Goal: Task Accomplishment & Management: Manage account settings

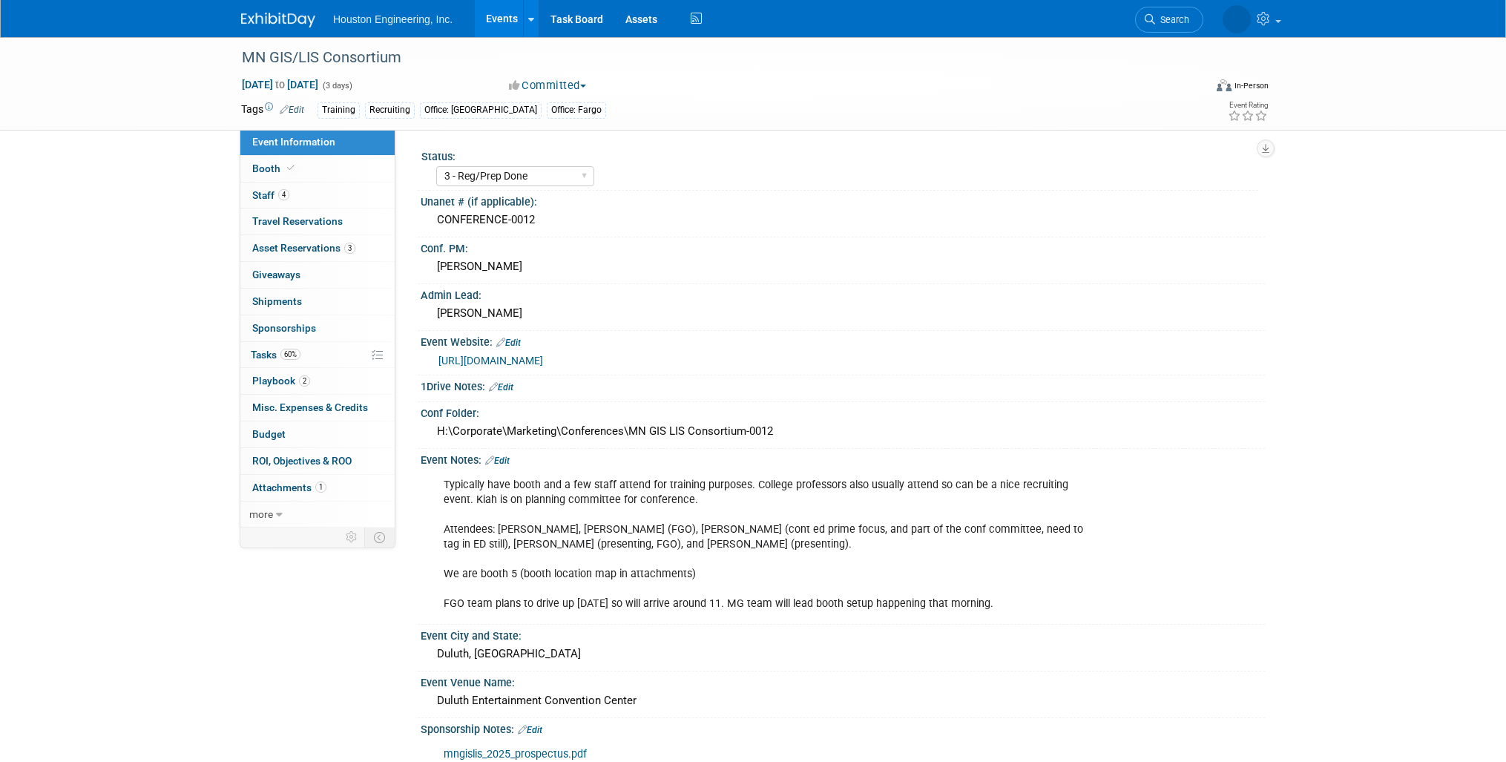
select select "3 - Reg/Prep Done"
select select "Yes"
select select "Geo. Technology"
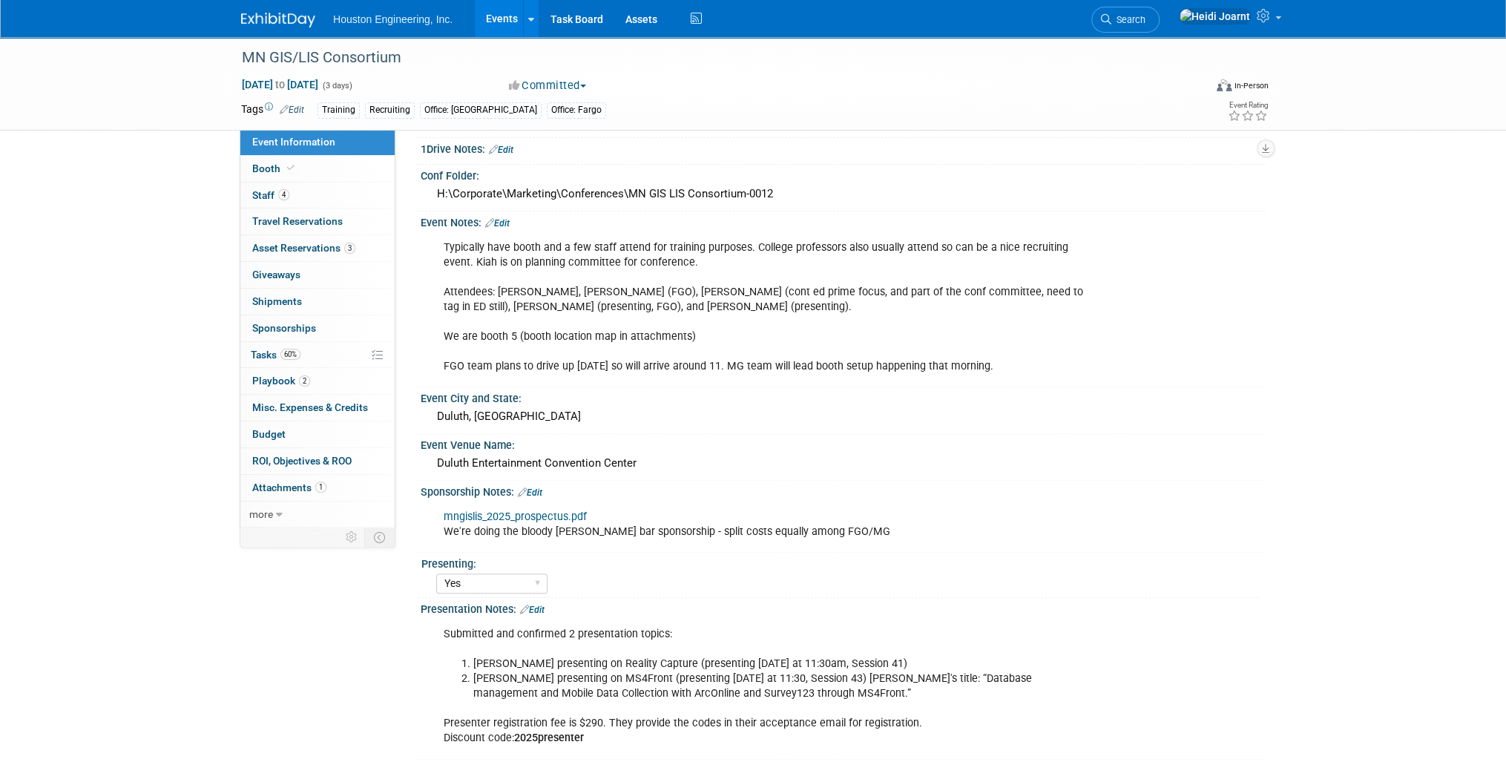
click at [142, 306] on div "MN GIS/LIS Consortium Oct 1, 2025 to Oct 3, 2025 (3 days) Oct 1, 2025 to Oct 3,…" at bounding box center [753, 361] width 1506 height 1122
click at [1145, 21] on span "Search" at bounding box center [1128, 19] width 34 height 11
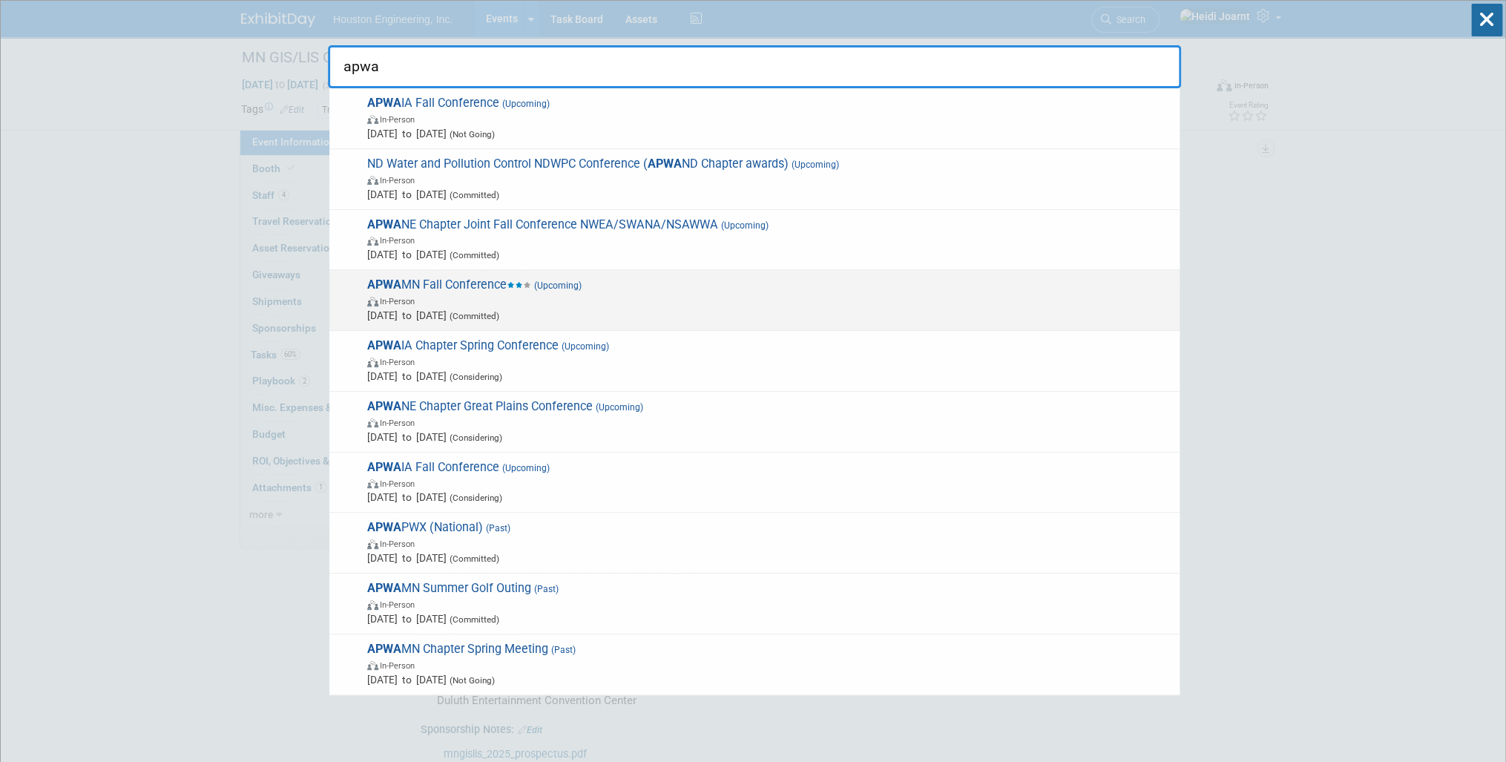
type input "apwa"
click at [568, 289] on span "(Upcoming)" at bounding box center [556, 285] width 50 height 10
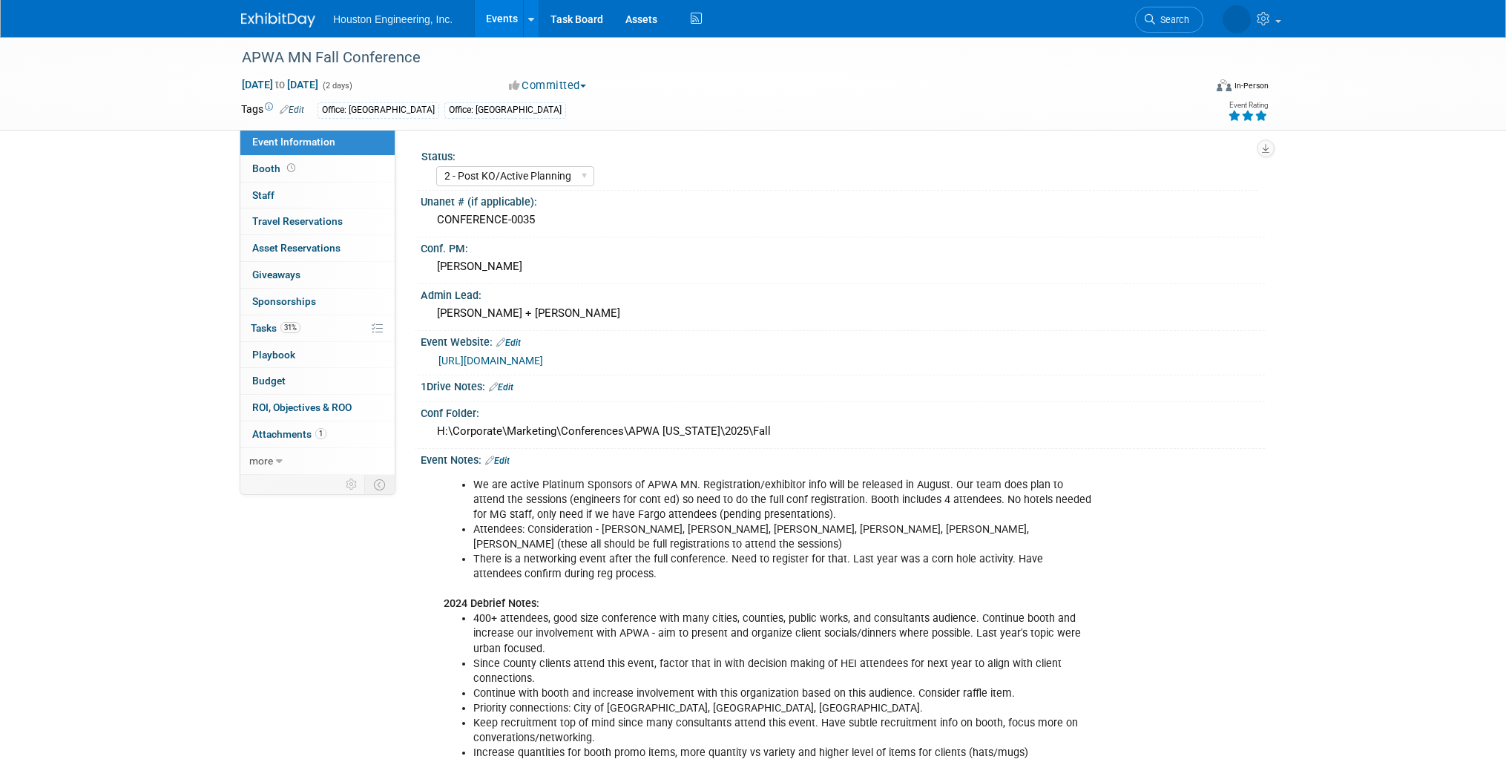
select select "2 - Post KO/Active Planning"
select select "Pending"
select select "Multi-sector/Any/All"
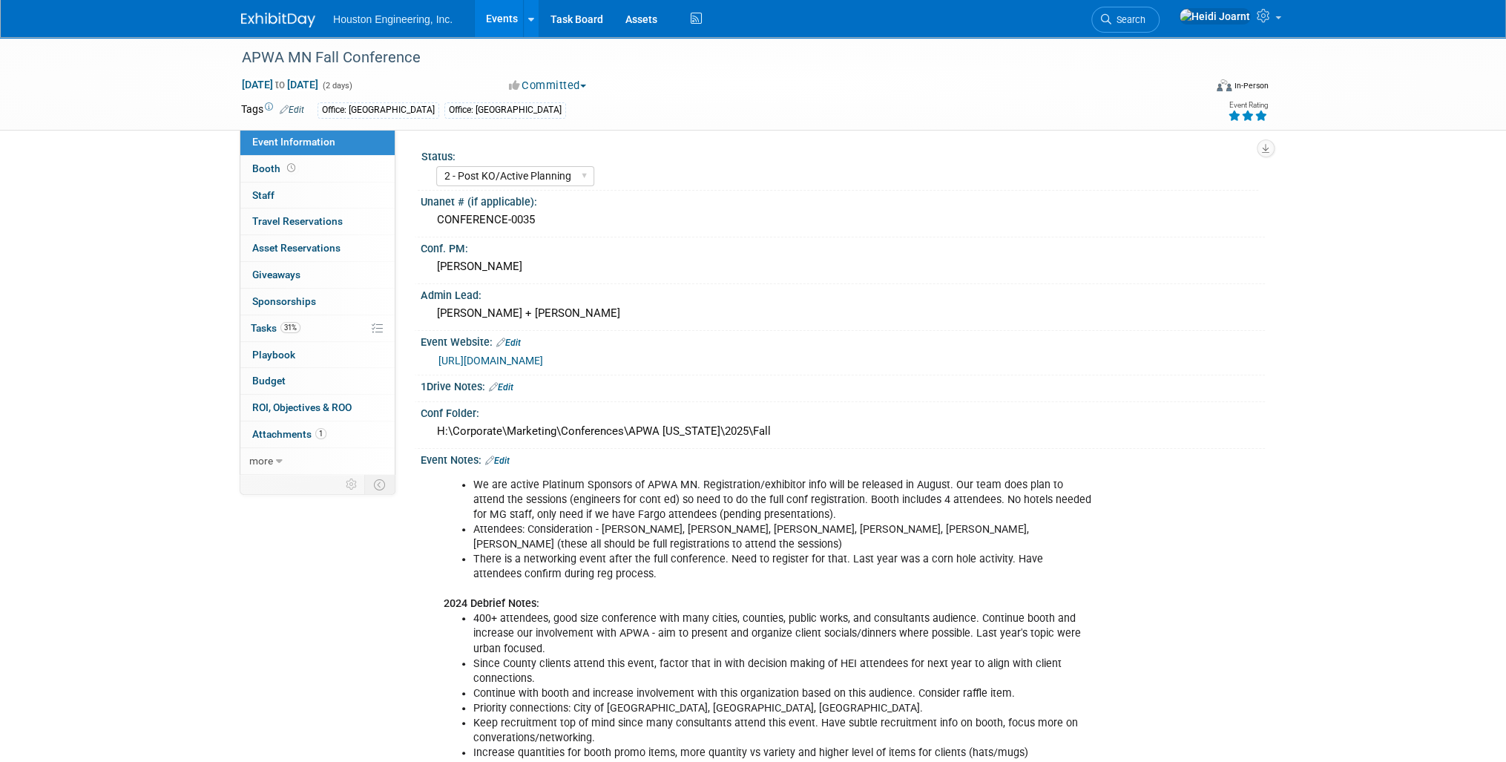
click at [1262, 116] on icon at bounding box center [1260, 116] width 13 height 10
click at [317, 325] on link "31% Tasks 31%" at bounding box center [317, 328] width 154 height 26
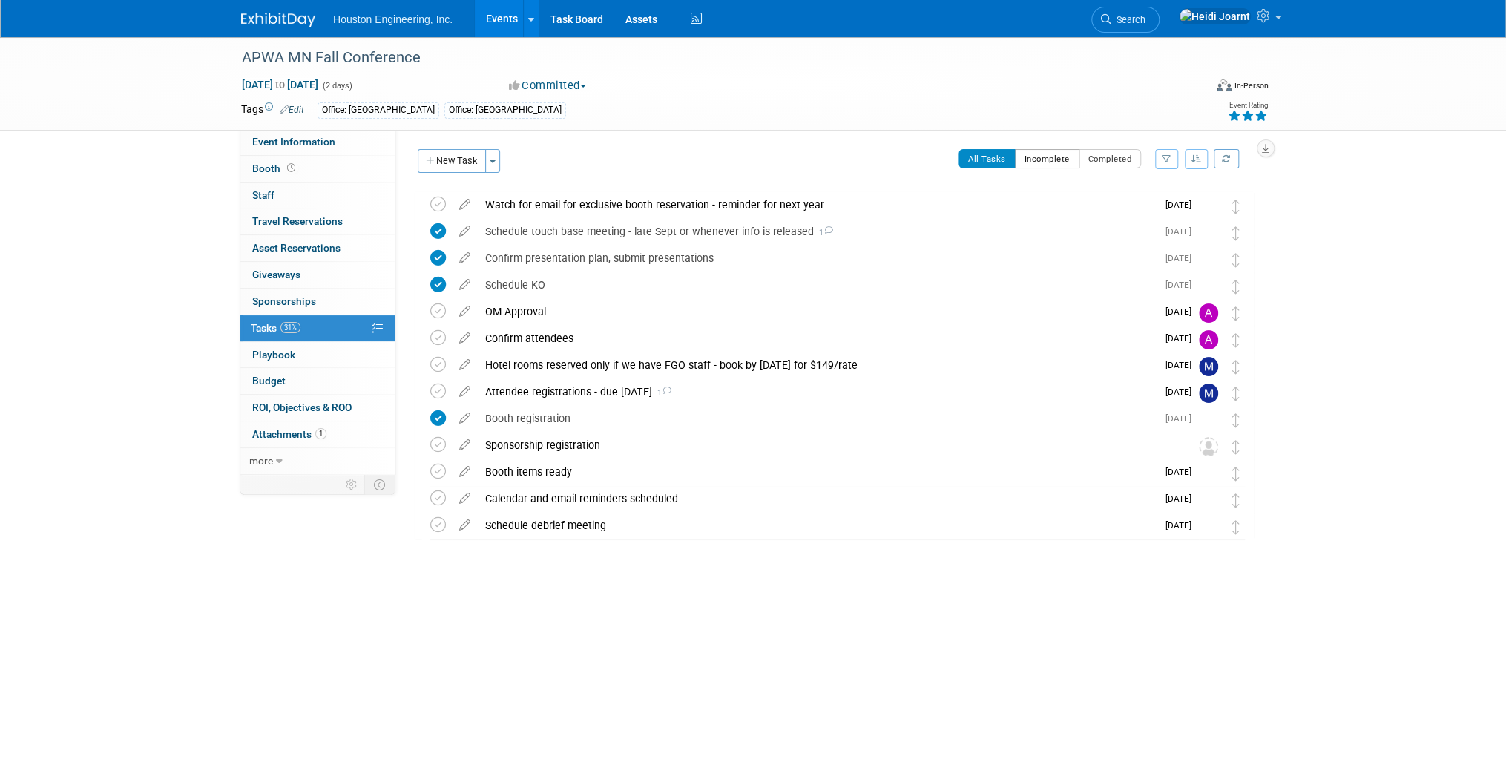
click at [1052, 160] on button "Incomplete" at bounding box center [1047, 158] width 65 height 19
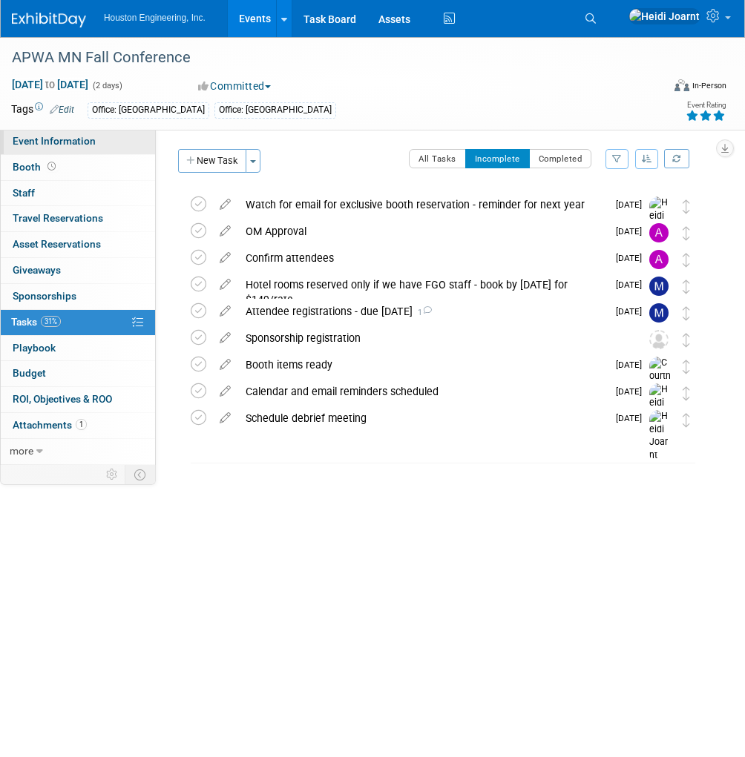
click at [65, 142] on span "Event Information" at bounding box center [54, 141] width 83 height 12
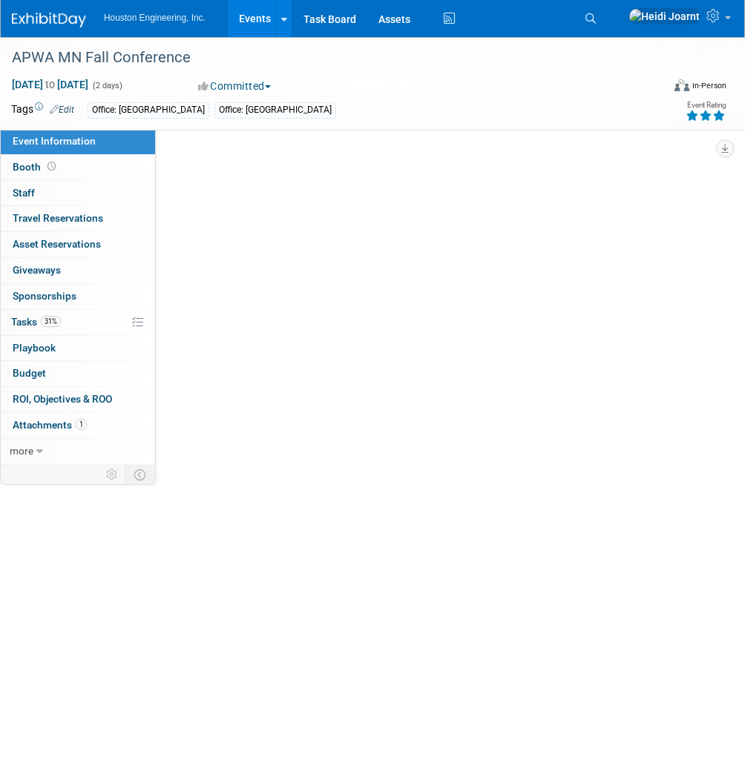
select select "2 - Post KO/Active Planning"
select select "Pending"
select select "Multi-sector/Any/All"
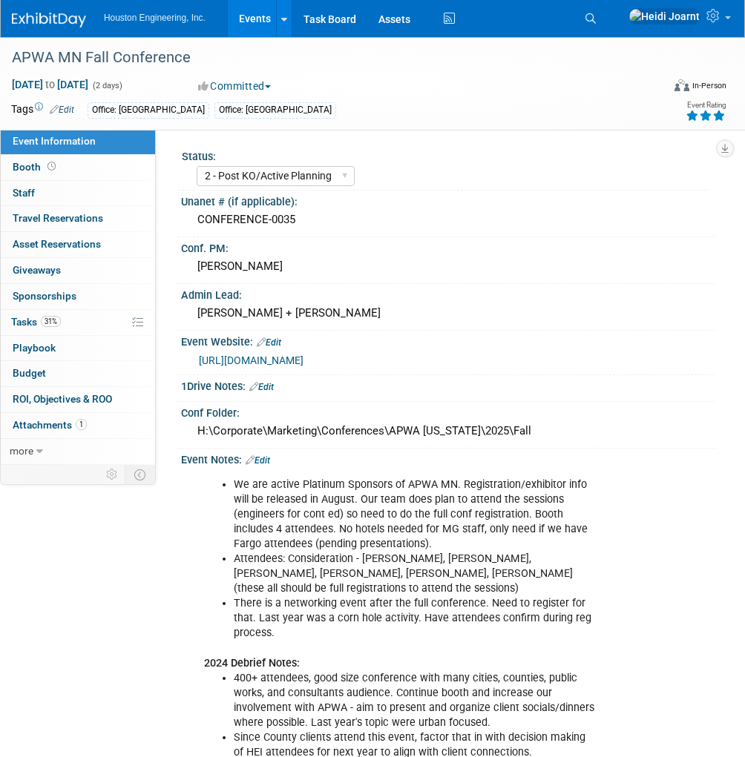
click at [303, 363] on link "https://www.apwa-mn.org/events-education/Fall-Conference/2024" at bounding box center [251, 361] width 105 height 12
click at [514, 355] on div "https://www.apwa-mn.org/events-education/Fall-Conference/2024" at bounding box center [451, 360] width 505 height 17
click at [273, 338] on link "Edit" at bounding box center [269, 343] width 24 height 10
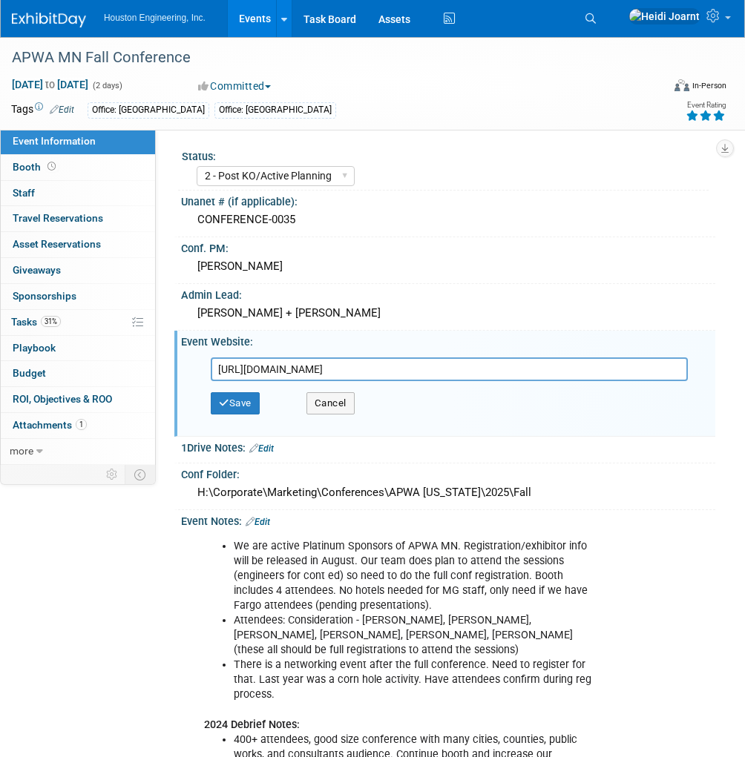
drag, startPoint x: 526, startPoint y: 363, endPoint x: 162, endPoint y: 362, distance: 364.2
click at [162, 362] on div "Status: 1 - GNG/KO Needed 2 - Post KO/Active Planning 3 - Reg/Prep Done Unanet …" at bounding box center [435, 296] width 559 height 334
type input "https://www.apwa-mn.org/events-education/Fall-Conference/2025"
click at [238, 399] on button "Save" at bounding box center [235, 403] width 49 height 22
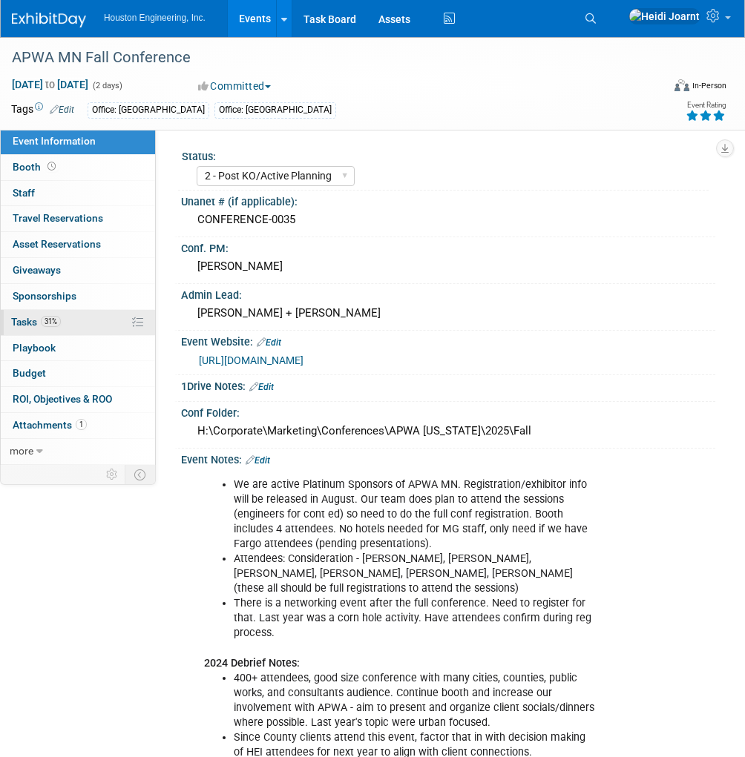
click at [98, 324] on link "31% Tasks 31%" at bounding box center [78, 322] width 154 height 25
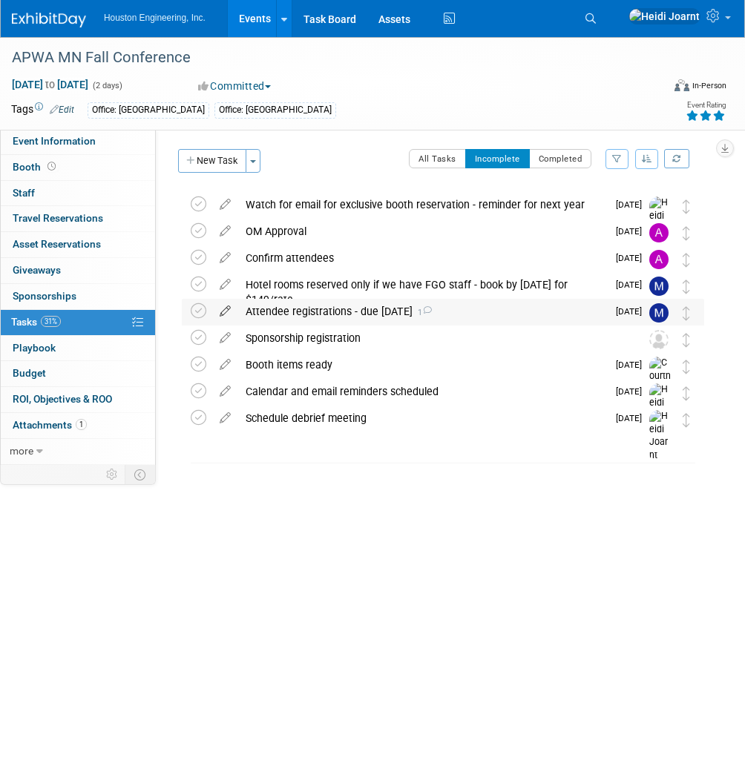
click at [230, 309] on icon at bounding box center [225, 308] width 26 height 19
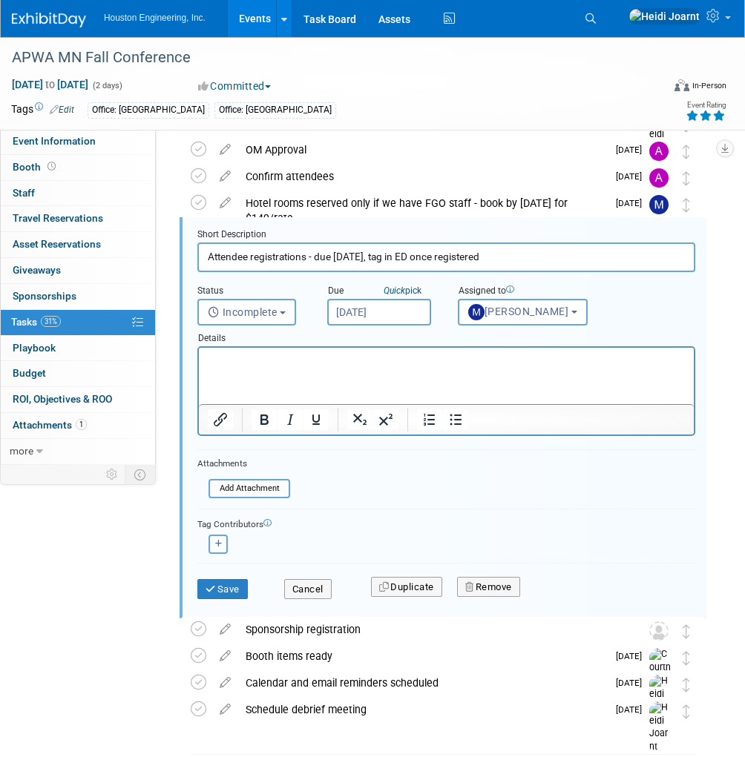
click at [386, 258] on input "Attendee registrations - due Nov 14, tag in ED once registered" at bounding box center [446, 257] width 498 height 29
type input "Attendee registrations - due [DATE], tag them in ED once registered"
click at [237, 579] on button "Save" at bounding box center [222, 589] width 50 height 21
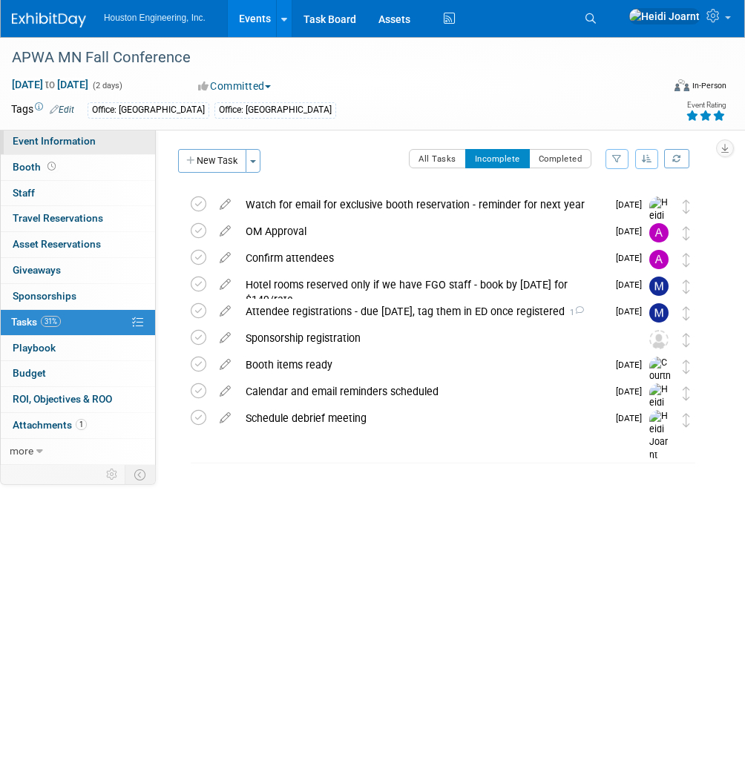
click at [62, 147] on span "Event Information" at bounding box center [54, 141] width 83 height 12
select select "2 - Post KO/Active Planning"
select select "Pending"
select select "Multi-sector/Any/All"
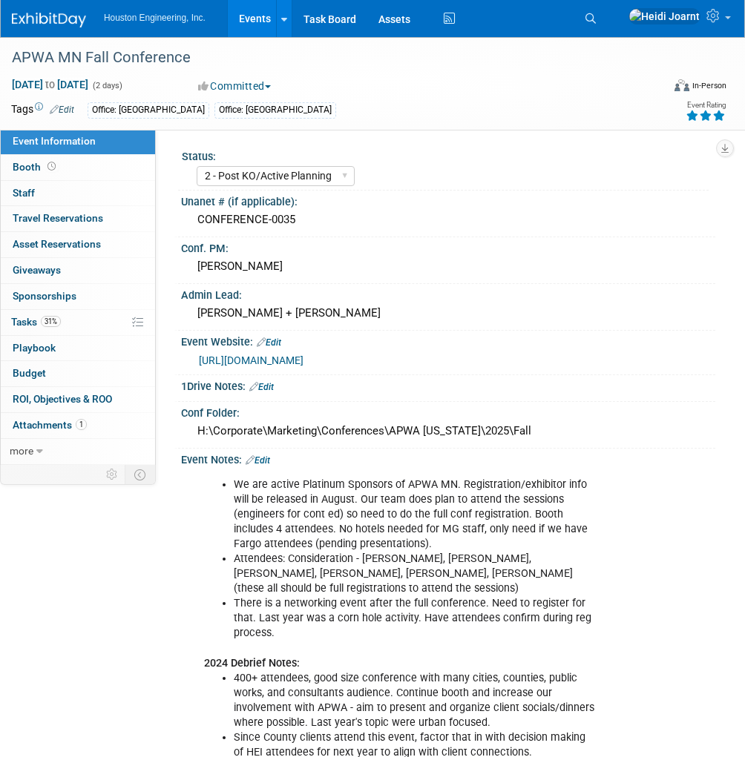
click at [267, 455] on link "Edit" at bounding box center [258, 460] width 24 height 10
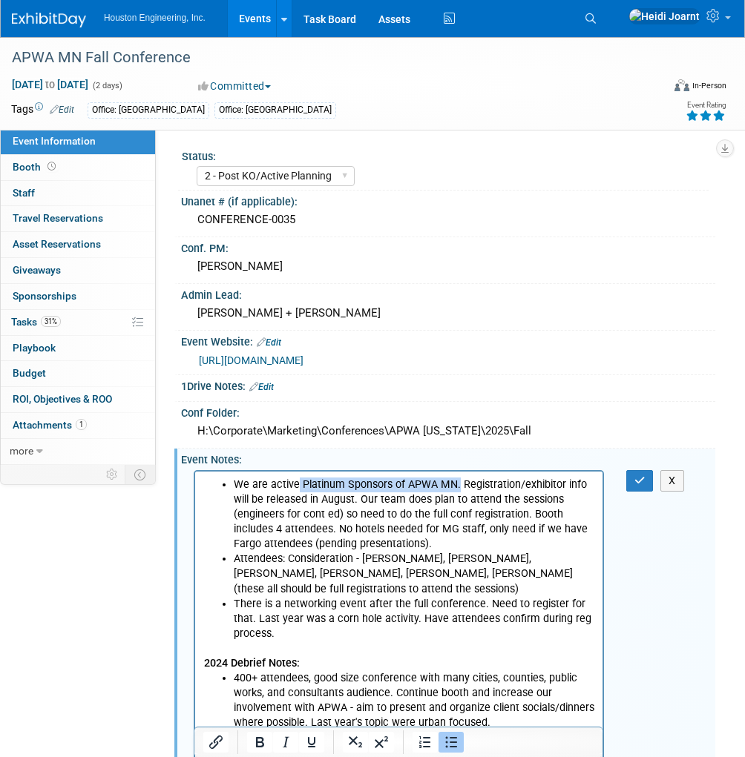
drag, startPoint x: 455, startPoint y: 487, endPoint x: 297, endPoint y: 489, distance: 158.0
click at [297, 489] on li "We are active Platinum Sponsors of APWA MN. Registration/exhibitor info will be…" at bounding box center [414, 514] width 361 height 74
click at [211, 743] on icon "Insert/edit link" at bounding box center [216, 743] width 18 height 18
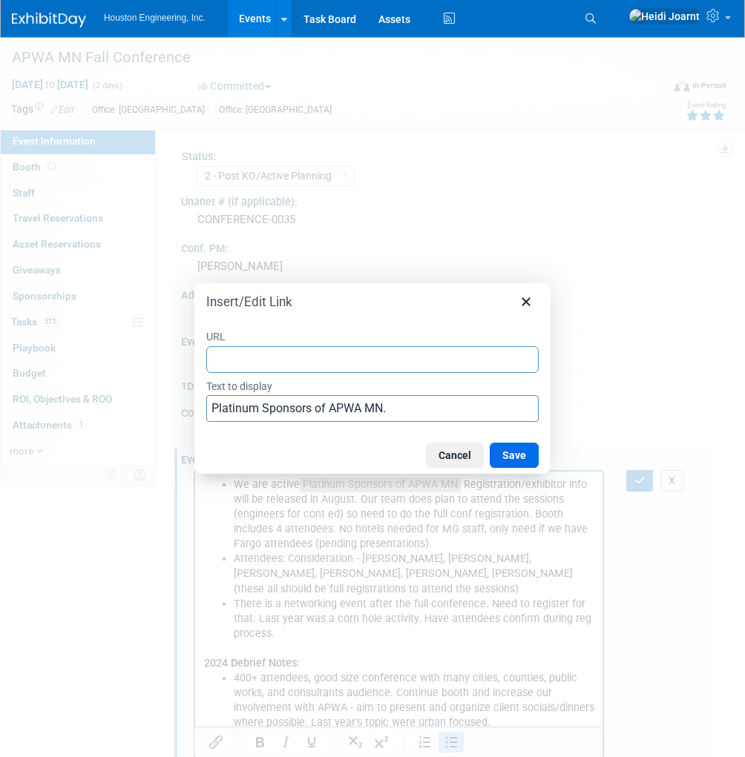
type input "https://www.apwa-mn.org/sponsors/Become-a-Sponsor"
click at [525, 462] on button "Save" at bounding box center [514, 455] width 49 height 25
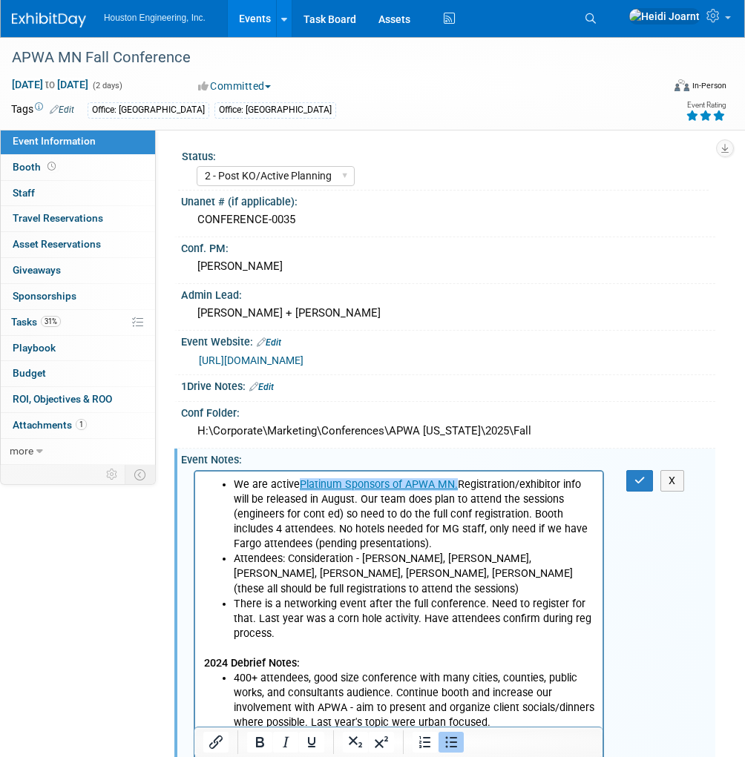
click at [525, 467] on div "We are active Platinum Sponsors of APWA MN. Registration/exhibitor info will be…" at bounding box center [446, 470] width 516 height 7
click at [652, 481] on button "button" at bounding box center [639, 481] width 27 height 22
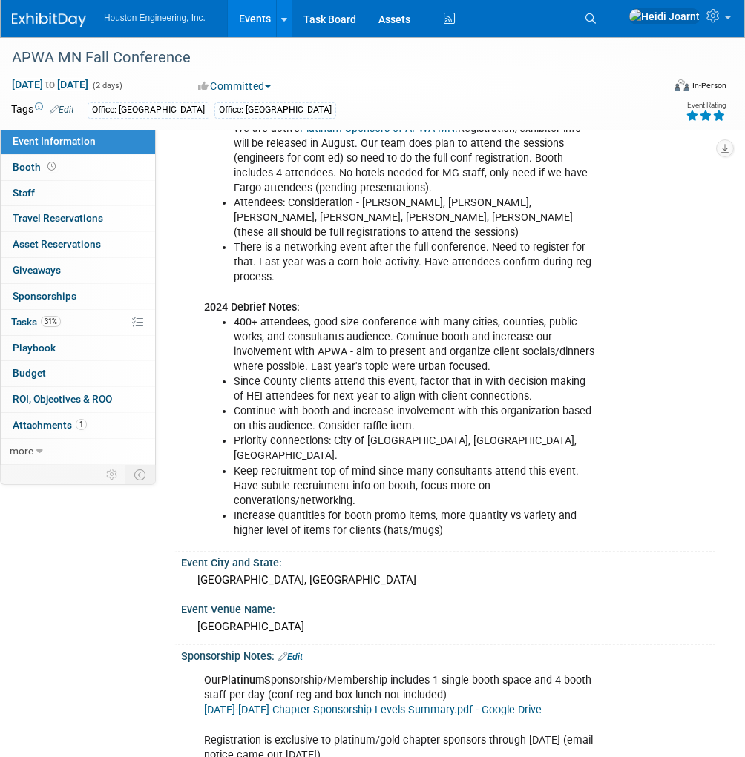
scroll to position [653, 0]
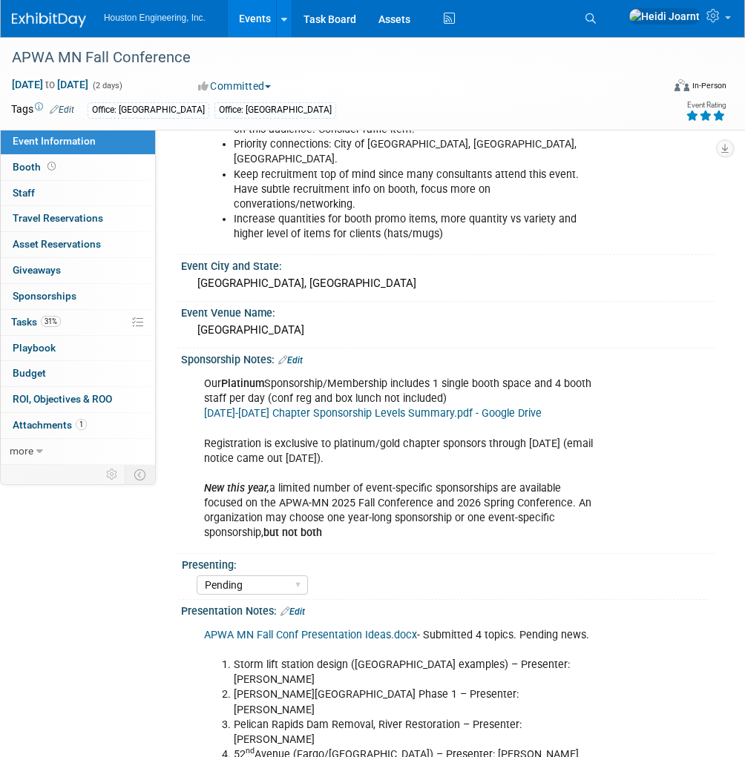
click at [66, 103] on span "Edit" at bounding box center [59, 109] width 29 height 12
click at [68, 107] on link "Edit" at bounding box center [62, 110] width 24 height 10
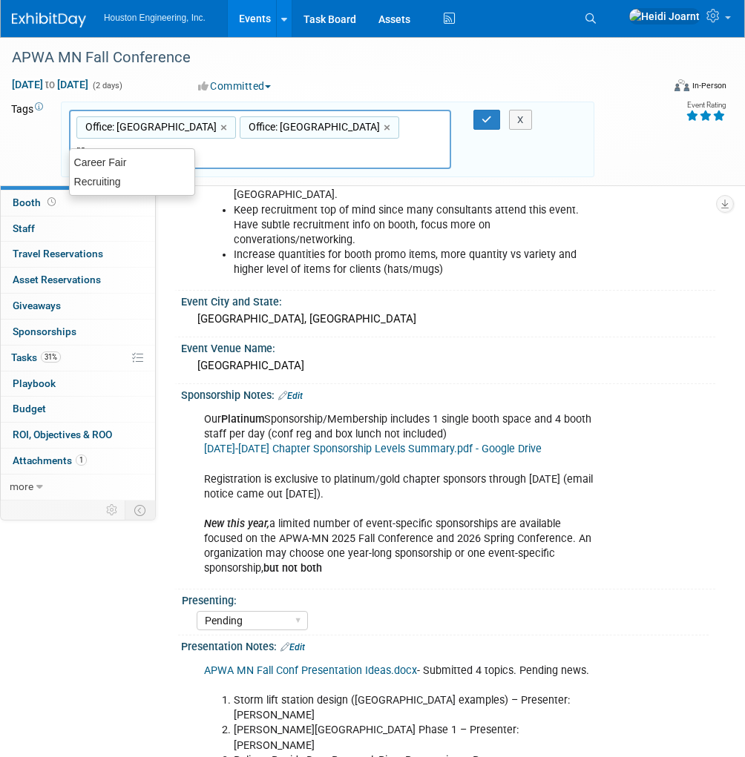
type input "rec"
click at [151, 161] on div "Recruiting" at bounding box center [132, 162] width 126 height 21
type input "Office: Eden Prairie, Office: Maple Grove, Recruiting"
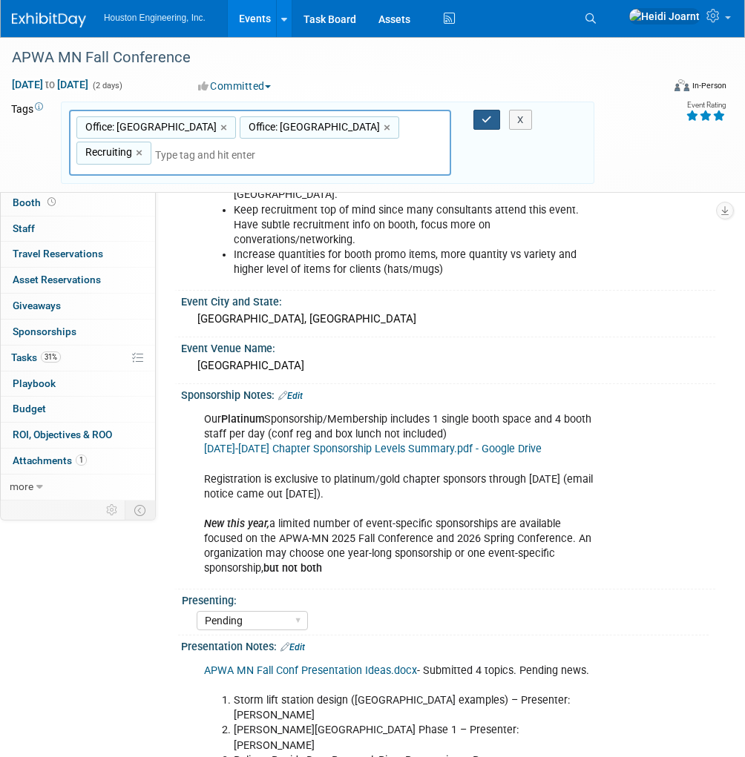
click at [493, 121] on button "button" at bounding box center [486, 120] width 27 height 21
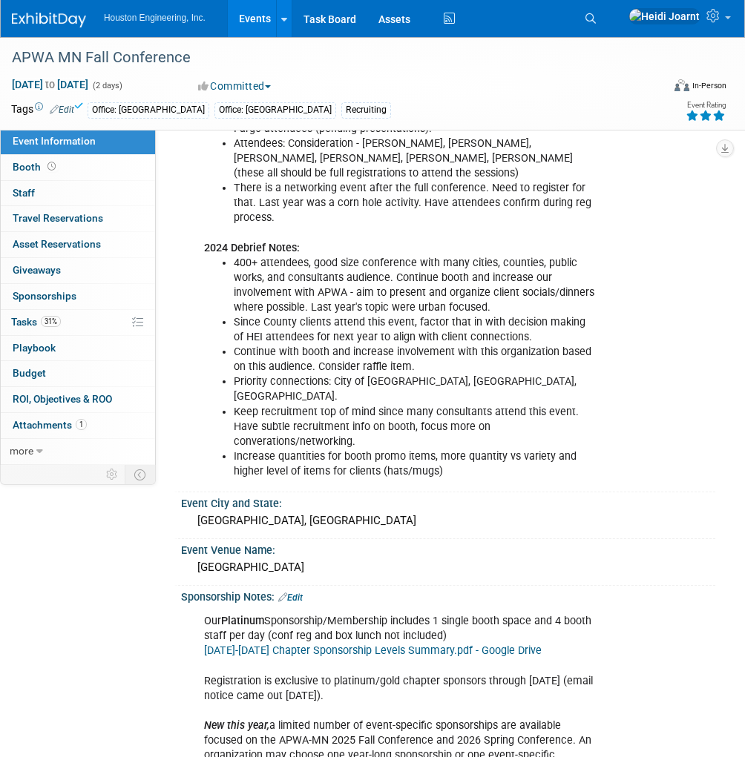
scroll to position [178, 0]
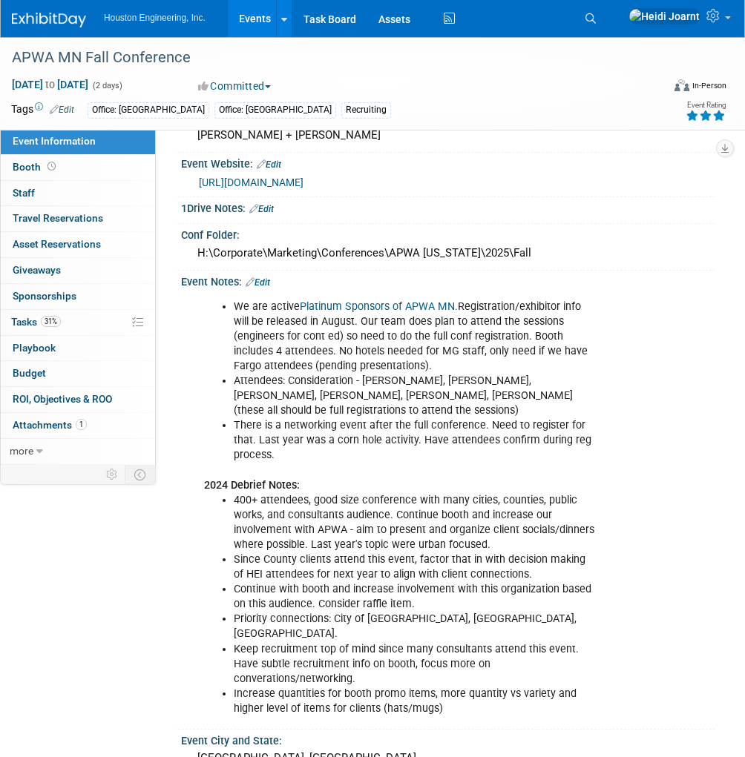
click at [266, 279] on link "Edit" at bounding box center [258, 282] width 24 height 10
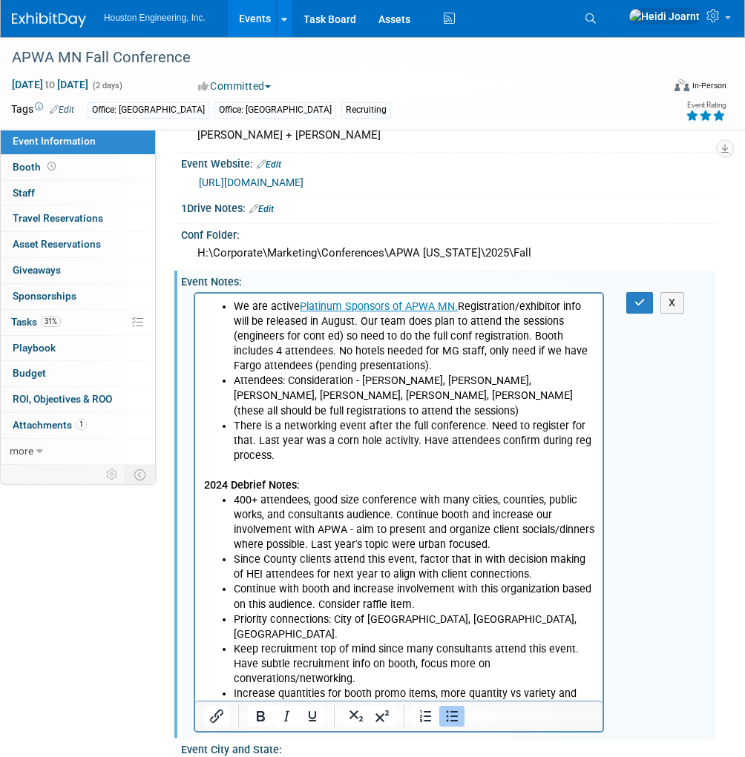
scroll to position [0, 0]
click at [315, 452] on li "There is a networking event after the full conference. Need to register for tha…" at bounding box center [414, 440] width 361 height 45
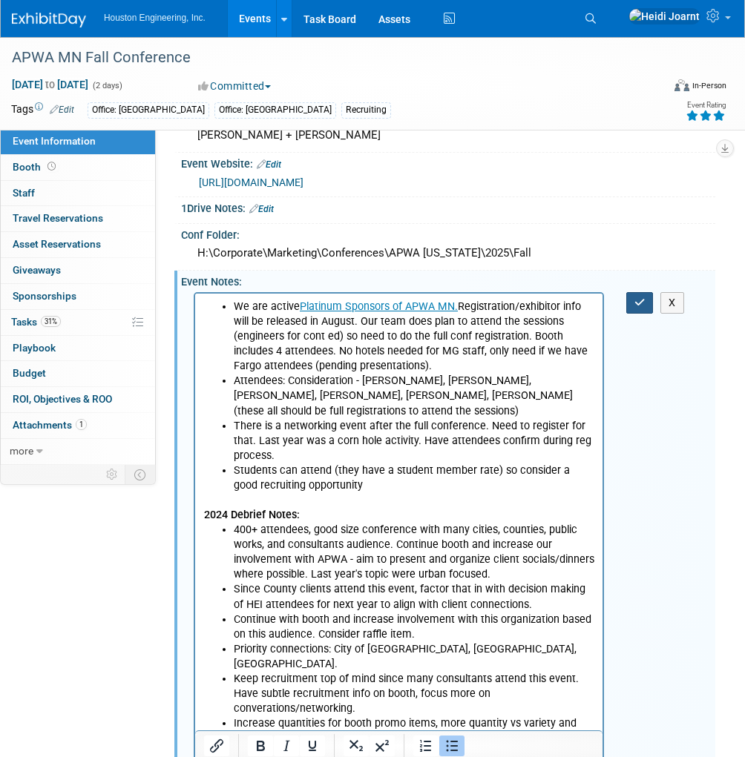
click at [633, 292] on button "button" at bounding box center [639, 303] width 27 height 22
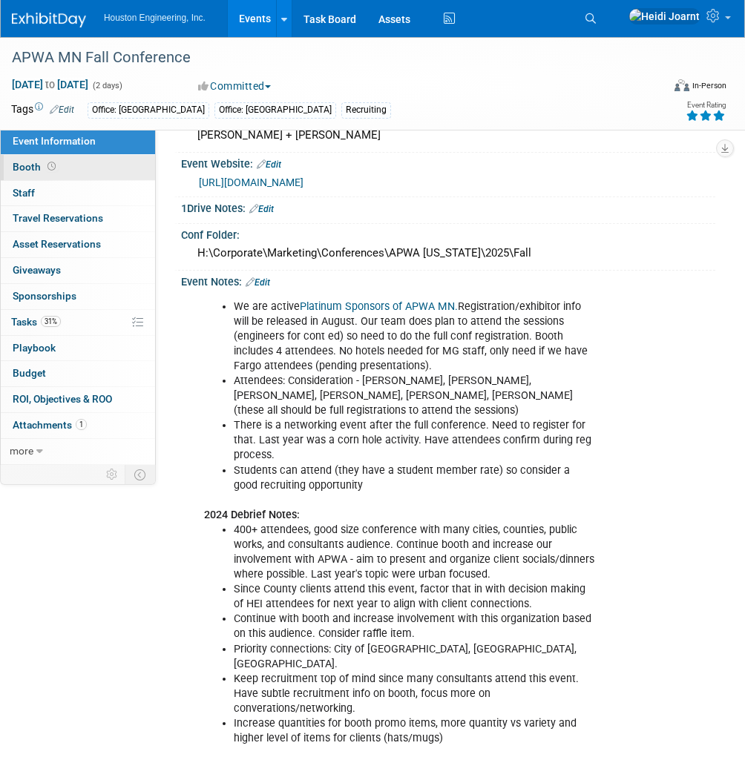
click at [85, 174] on link "Booth" at bounding box center [78, 167] width 154 height 25
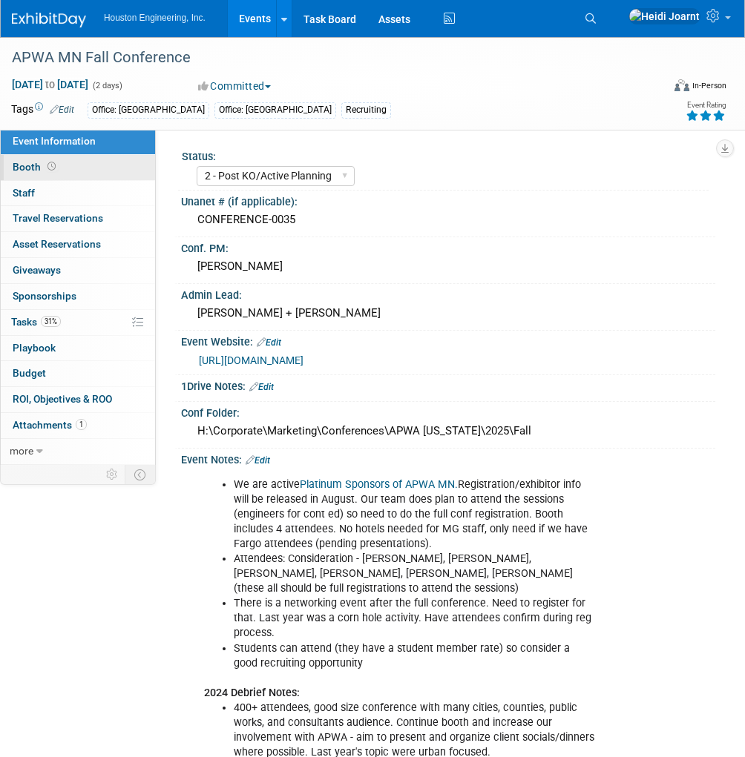
select select "Yes"
select select "[GEOGRAPHIC_DATA]"
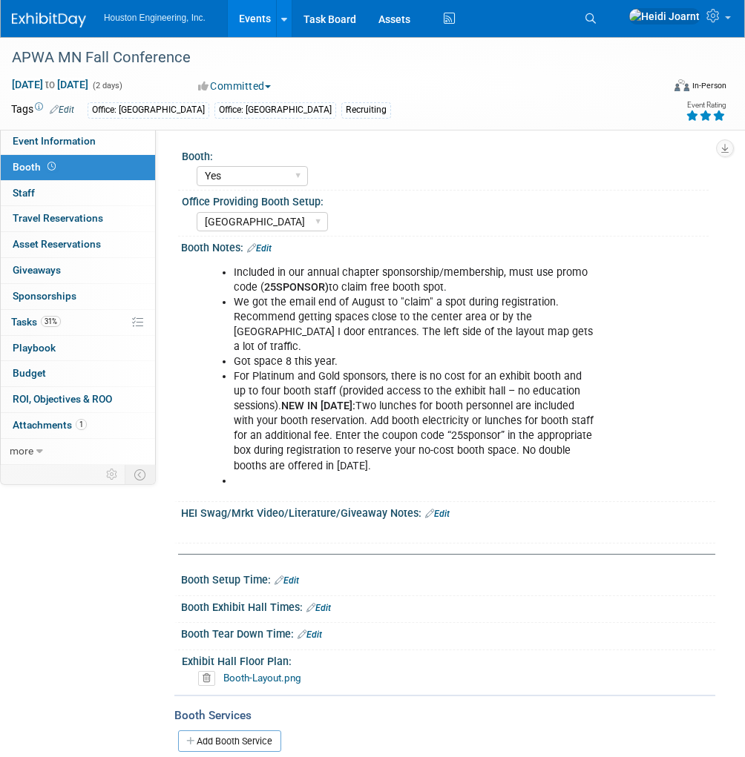
click at [270, 251] on link "Edit" at bounding box center [259, 248] width 24 height 10
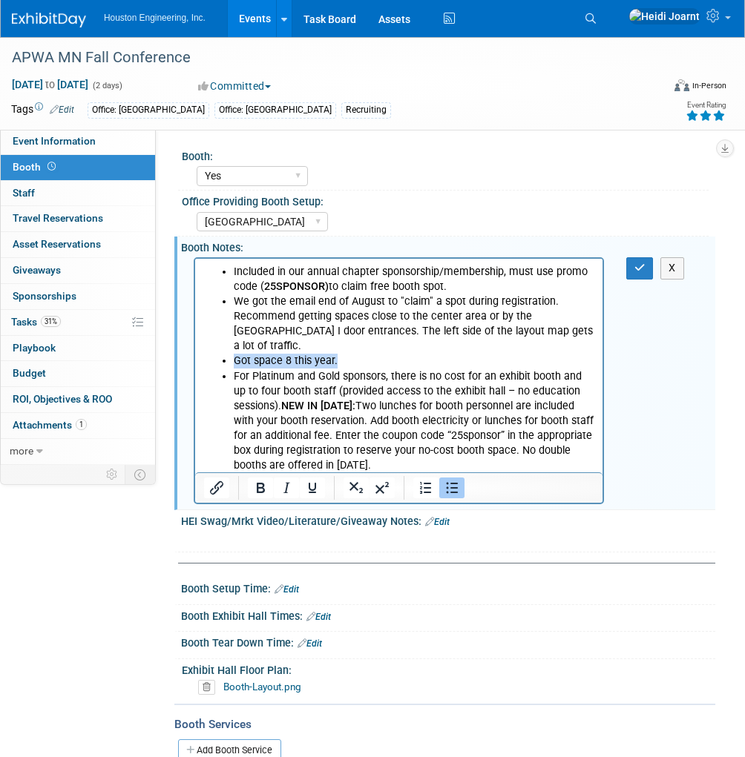
drag, startPoint x: 338, startPoint y: 348, endPoint x: 231, endPoint y: 351, distance: 106.9
click at [231, 351] on ul "Included in our annual chapter sponsorship/membership, must use promo code ( 25…" at bounding box center [399, 376] width 390 height 223
click at [639, 269] on icon "button" at bounding box center [639, 268] width 11 height 10
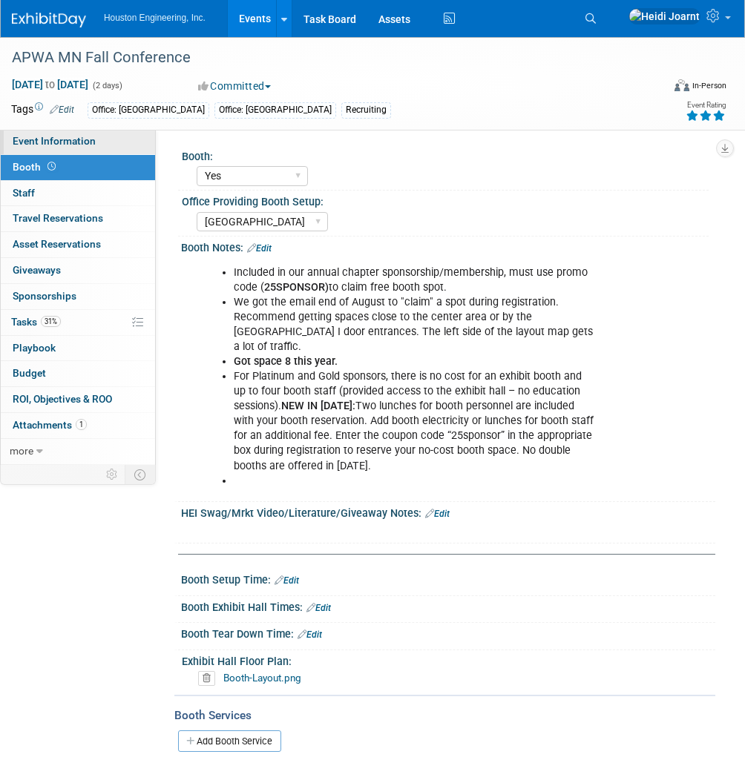
click at [88, 145] on span "Event Information" at bounding box center [54, 141] width 83 height 12
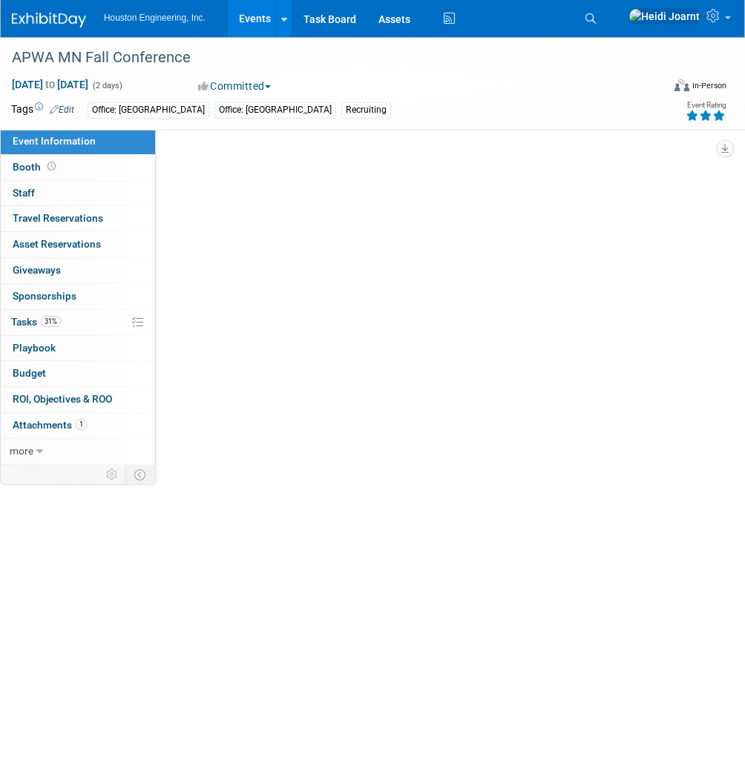
select select "2 - Post KO/Active Planning"
select select "Pending"
select select "Multi-sector/Any/All"
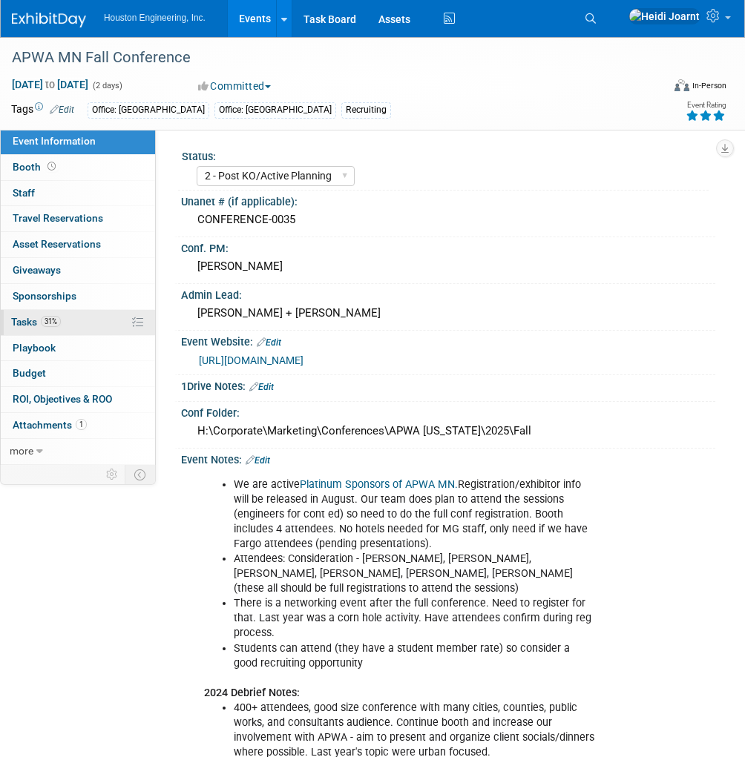
click at [68, 329] on link "31% Tasks 31%" at bounding box center [78, 322] width 154 height 25
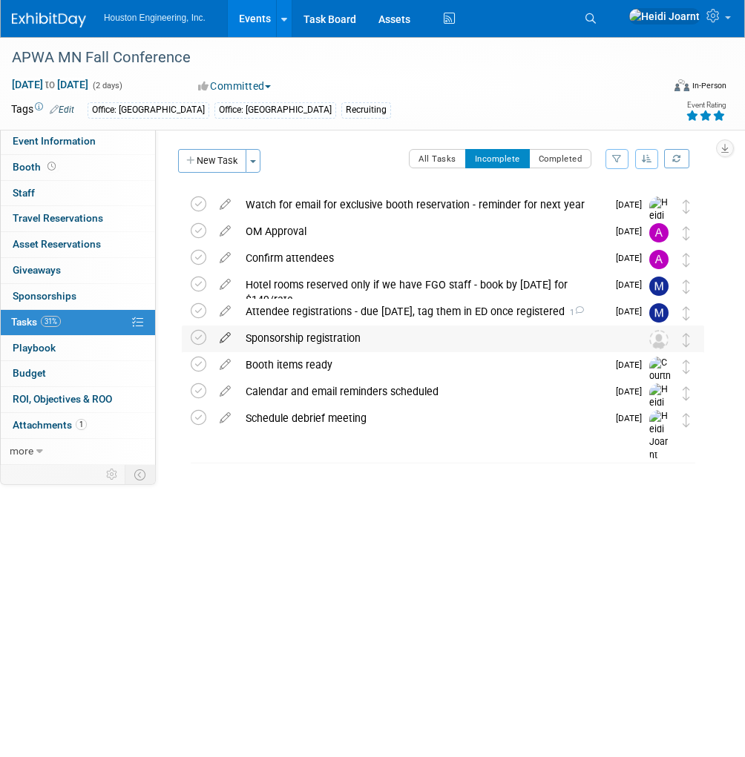
click at [228, 337] on icon at bounding box center [225, 335] width 26 height 19
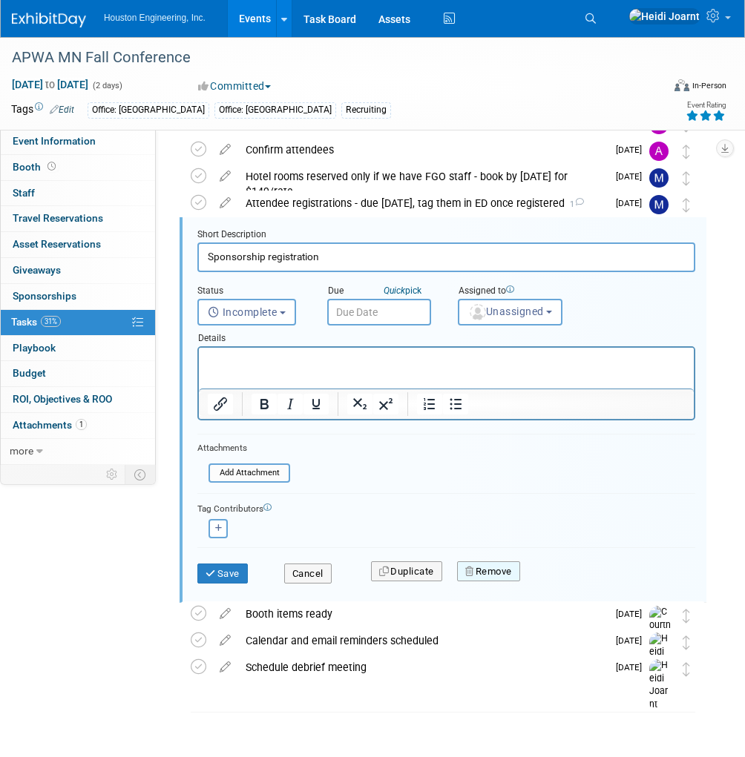
click at [497, 573] on button "Remove" at bounding box center [488, 572] width 63 height 21
click at [572, 576] on link "Yes" at bounding box center [571, 584] width 43 height 24
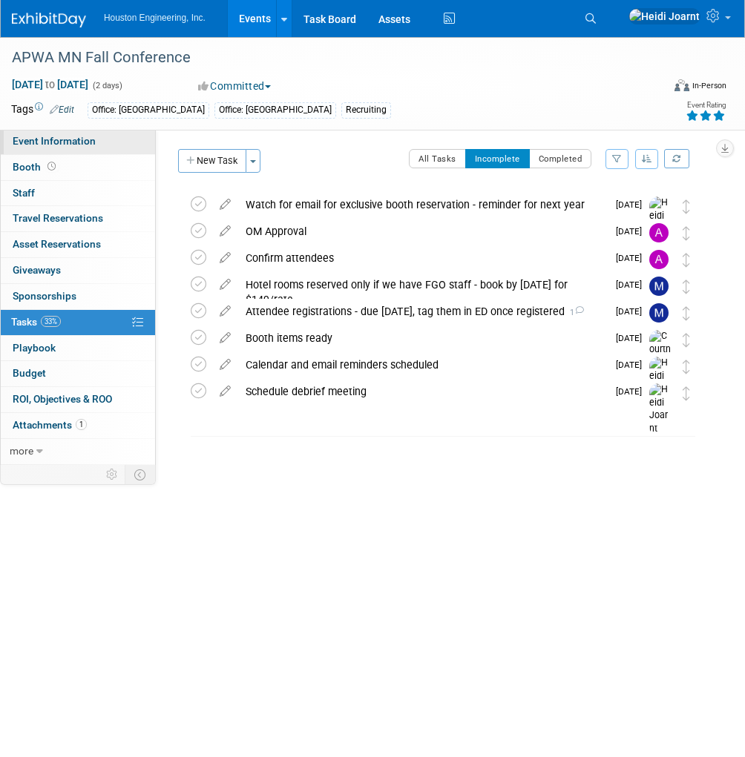
click at [80, 131] on link "Event Information" at bounding box center [78, 141] width 154 height 25
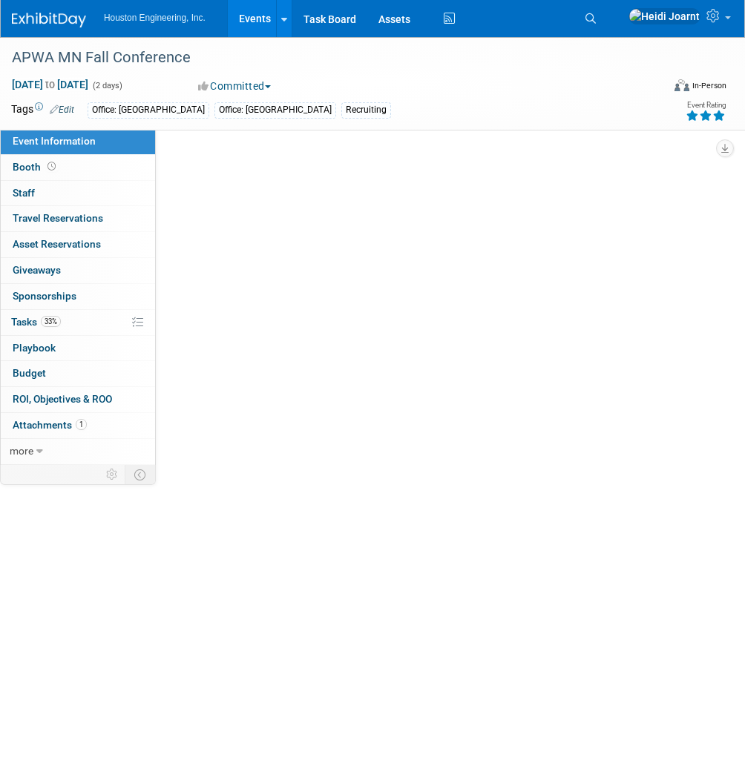
select select "2 - Post KO/Active Planning"
select select "Pending"
select select "Multi-sector/Any/All"
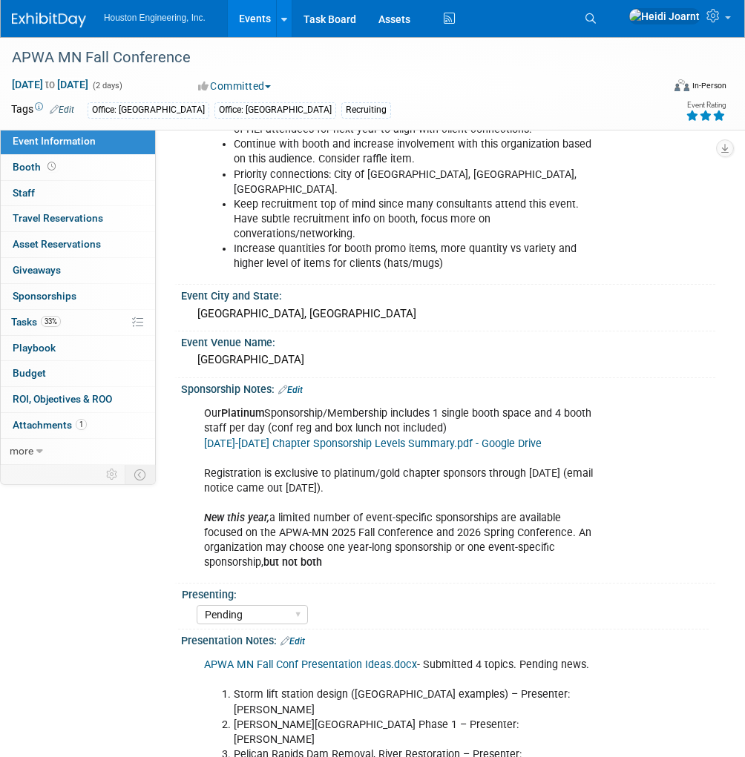
scroll to position [797, 0]
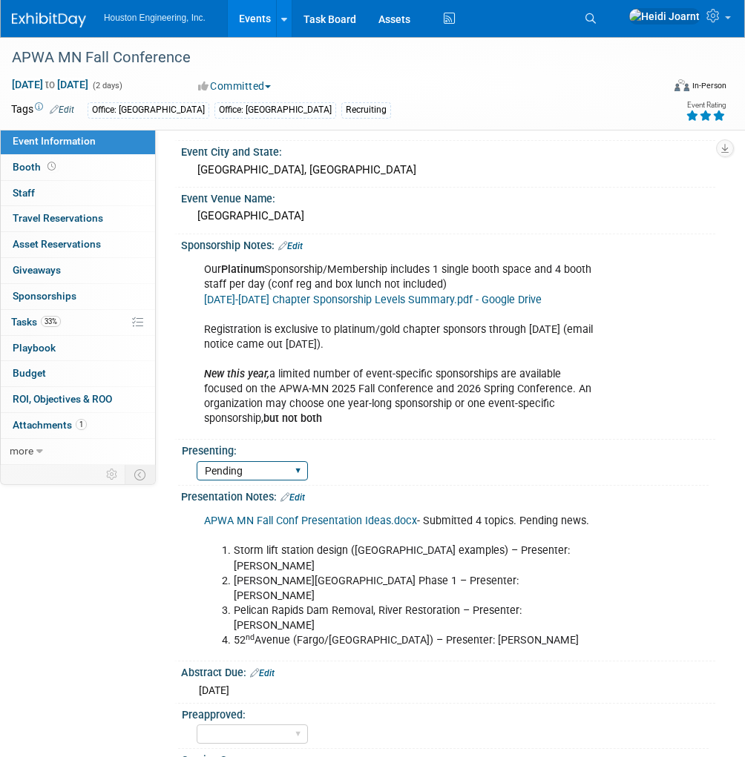
click at [299, 461] on select "Yes No Pending" at bounding box center [252, 471] width 111 height 20
select select "No"
click at [197, 461] on select "Yes No Pending" at bounding box center [252, 471] width 111 height 20
click at [297, 493] on link "Edit" at bounding box center [292, 498] width 24 height 10
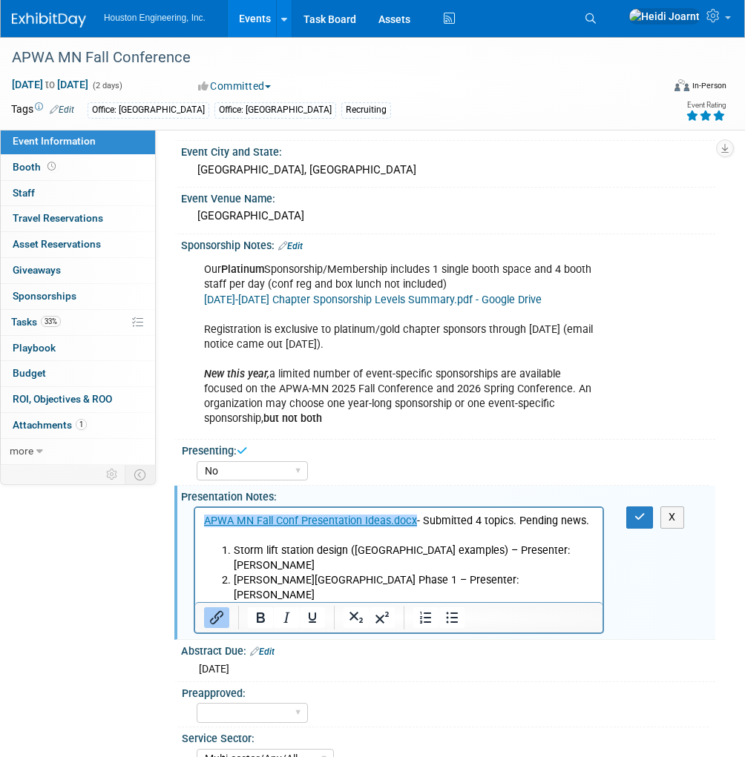
scroll to position [0, 0]
drag, startPoint x: 591, startPoint y: 521, endPoint x: 513, endPoint y: 519, distance: 77.9
click at [513, 519] on p "APWA MN Fall Conf Presentation Ideas.docx - Submitted 4 topics. Pending news." at bounding box center [399, 529] width 390 height 30
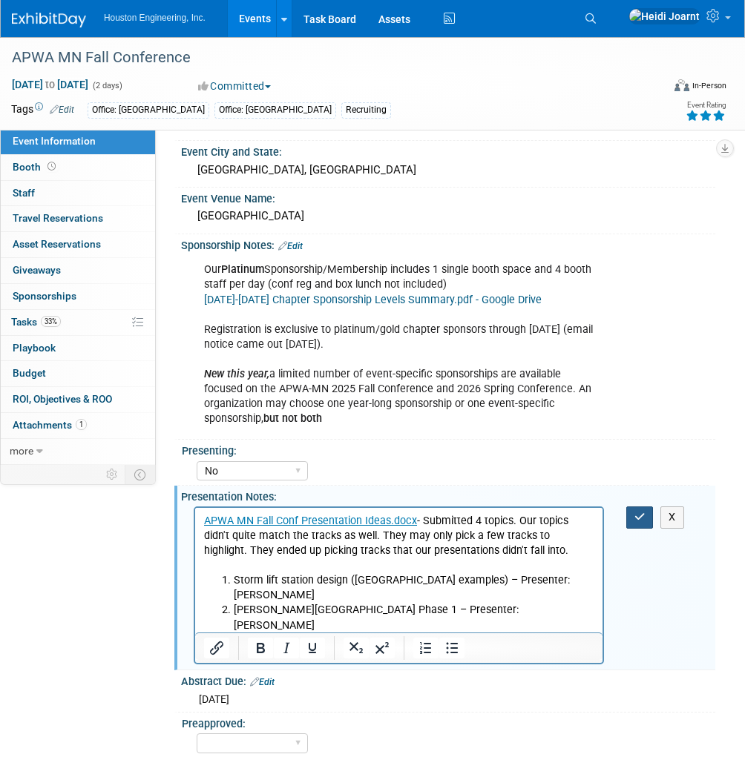
click at [632, 507] on button "button" at bounding box center [639, 518] width 27 height 22
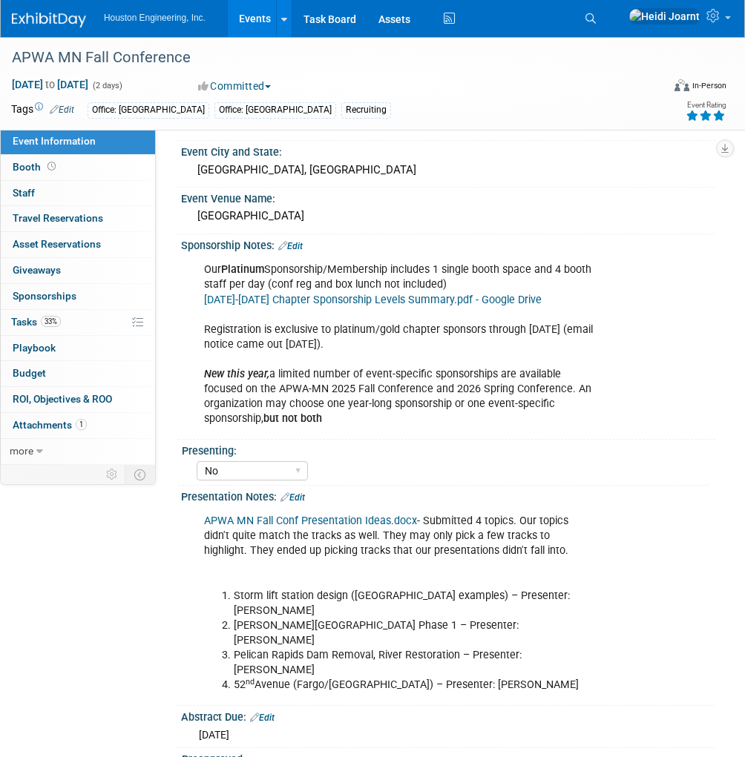
click at [303, 493] on link "Edit" at bounding box center [292, 498] width 24 height 10
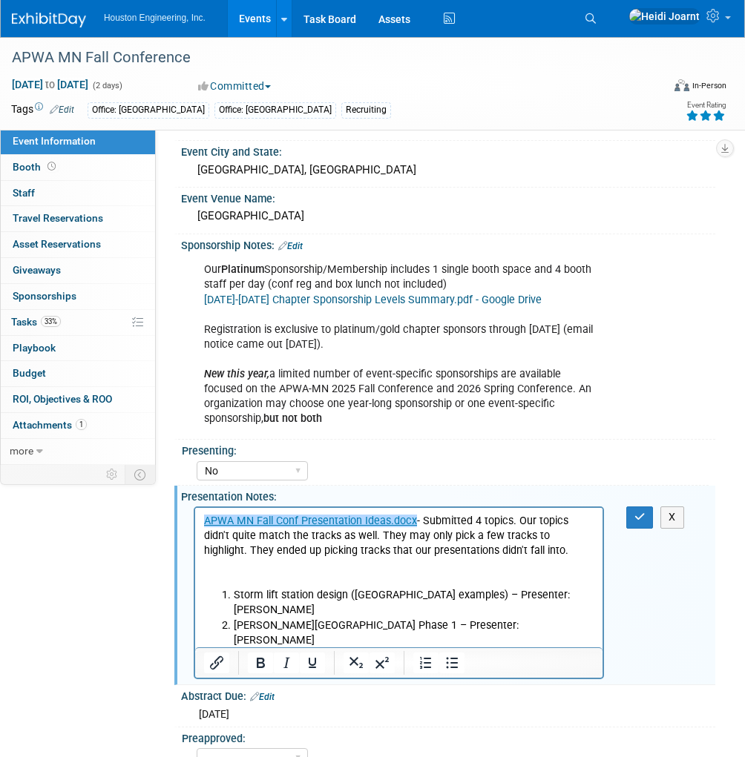
click at [521, 550] on p "﻿APWA MN Fall Conf Presentation Ideas.docx - Submitted 4 topics. Our topics did…" at bounding box center [399, 551] width 390 height 74
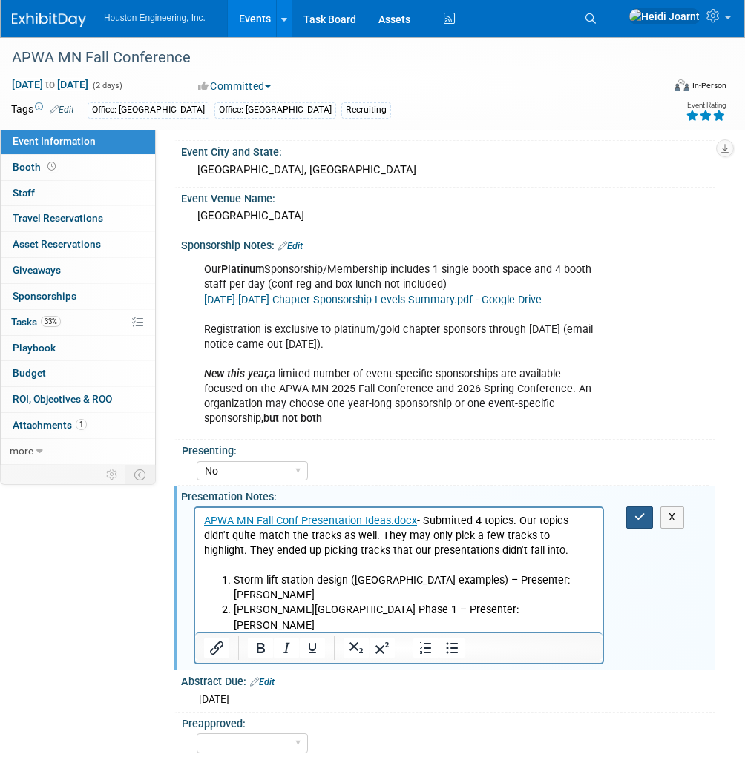
click at [636, 512] on icon "button" at bounding box center [639, 517] width 11 height 10
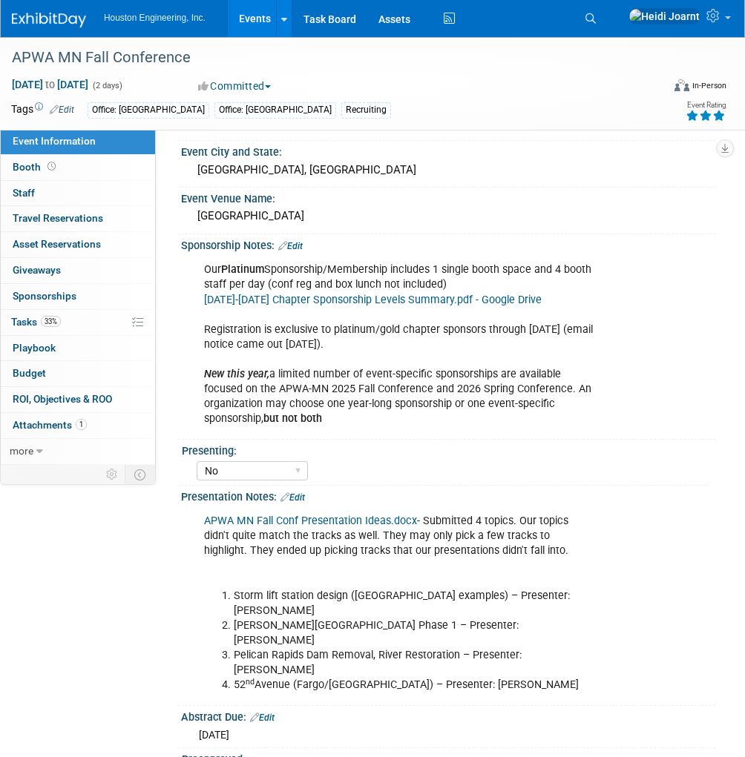
click at [294, 493] on link "Edit" at bounding box center [292, 498] width 24 height 10
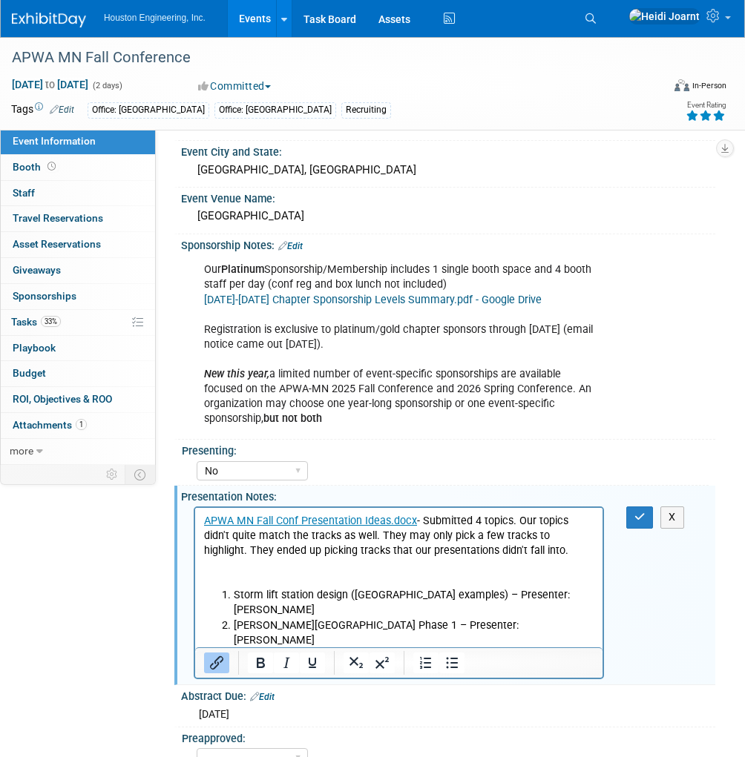
click at [529, 555] on p "APWA MN Fall Conf Presentation Ideas.docx - Submitted 4 topics. Our topics didn…" at bounding box center [399, 551] width 390 height 74
click at [630, 507] on button "button" at bounding box center [639, 518] width 27 height 22
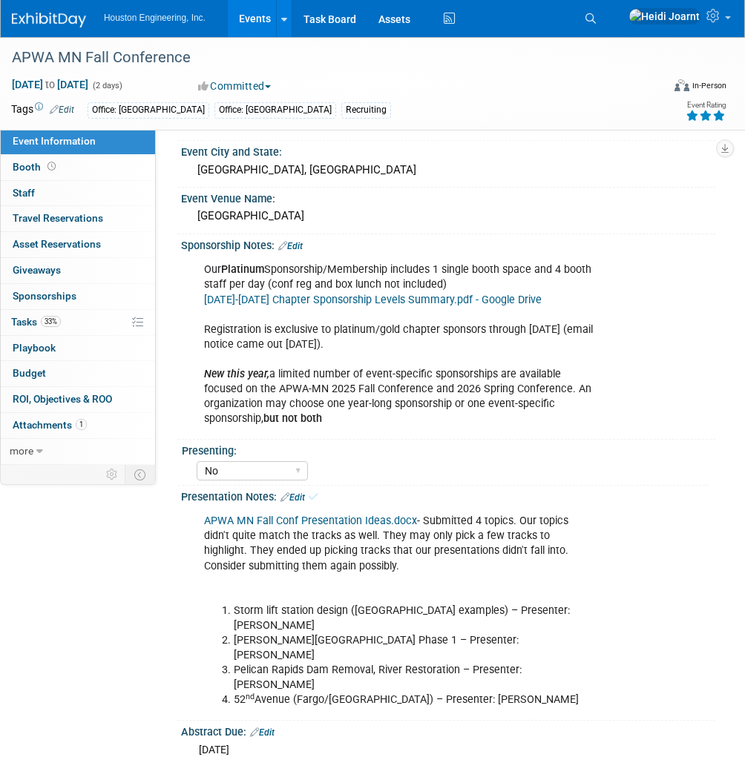
click at [299, 493] on link "Edit" at bounding box center [292, 498] width 24 height 10
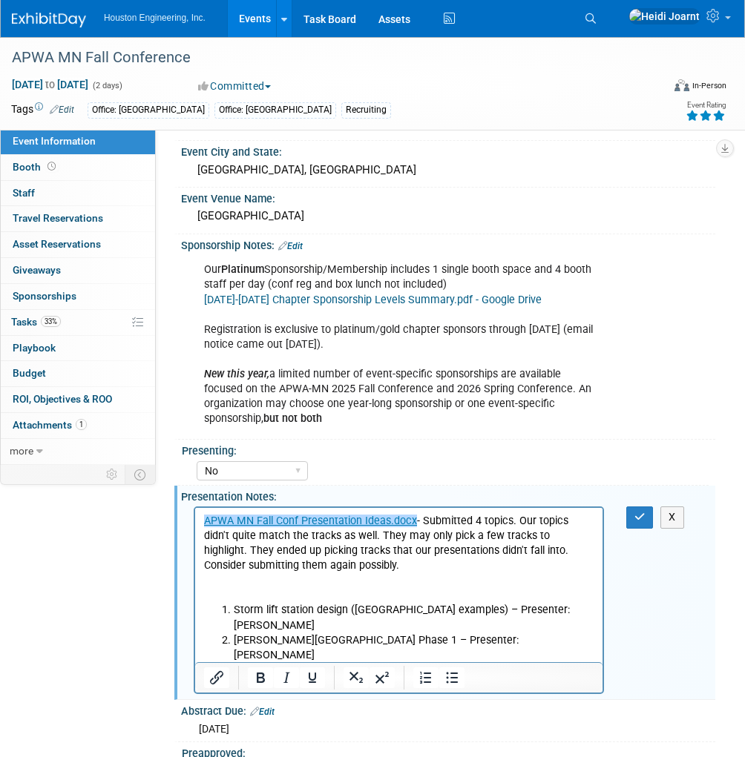
click at [317, 565] on p "﻿APWA MN Fall Conf Presentation Ideas.docx - Submitted 4 topics. Our topics did…" at bounding box center [399, 558] width 390 height 89
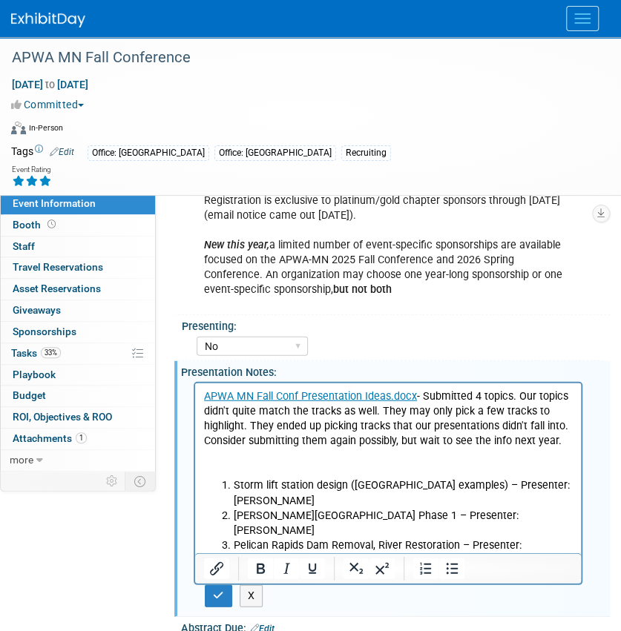
scroll to position [1044, 0]
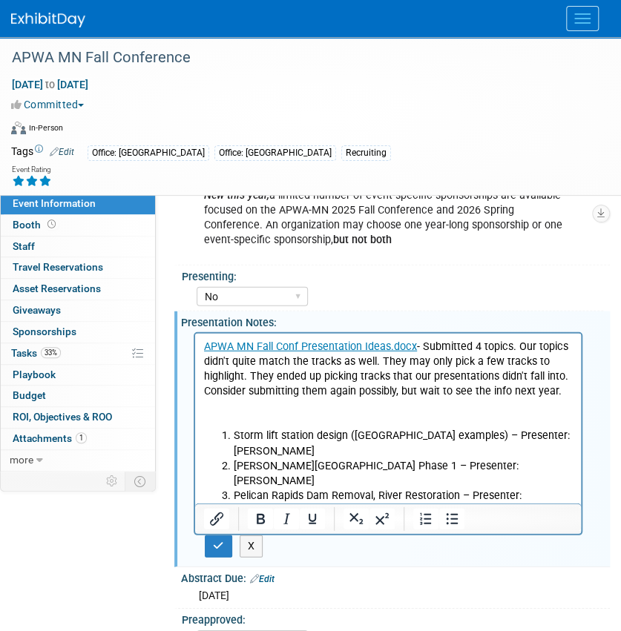
click at [273, 416] on p "APWA MN Fall Conf Presentation Ideas.docx - Submitted 4 topics. Our topics didn…" at bounding box center [388, 384] width 369 height 89
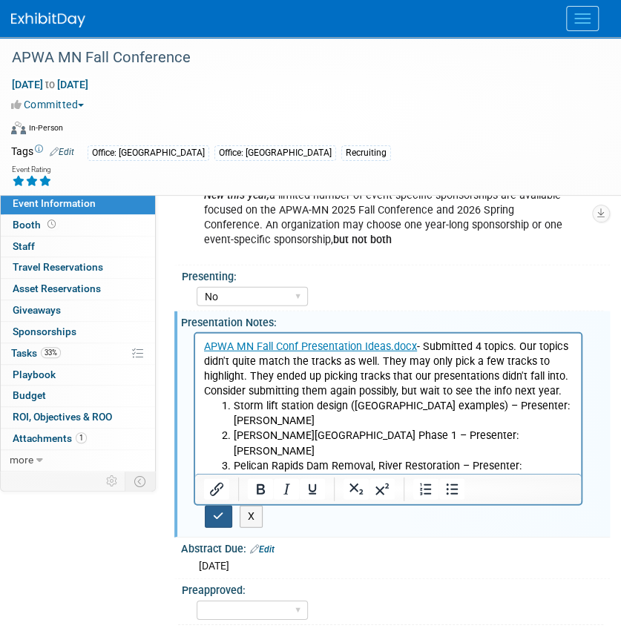
click at [222, 511] on icon "button" at bounding box center [218, 516] width 11 height 10
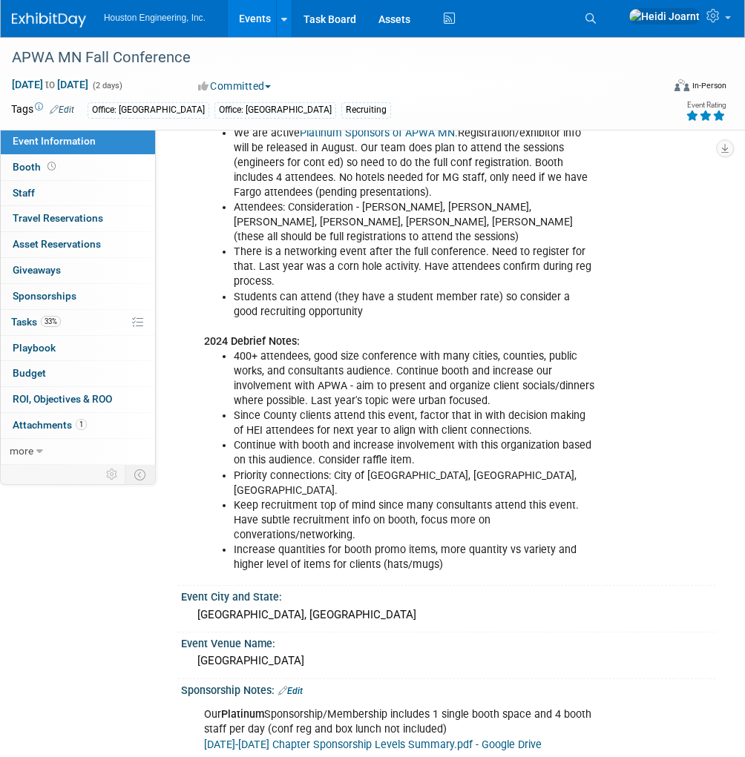
scroll to position [292, 0]
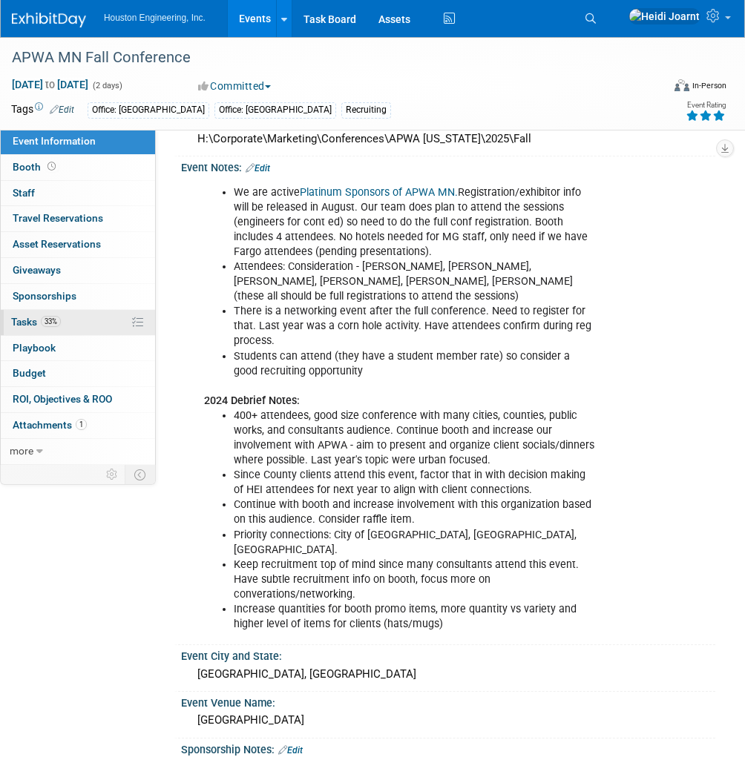
click at [84, 326] on link "33% Tasks 33%" at bounding box center [78, 322] width 154 height 25
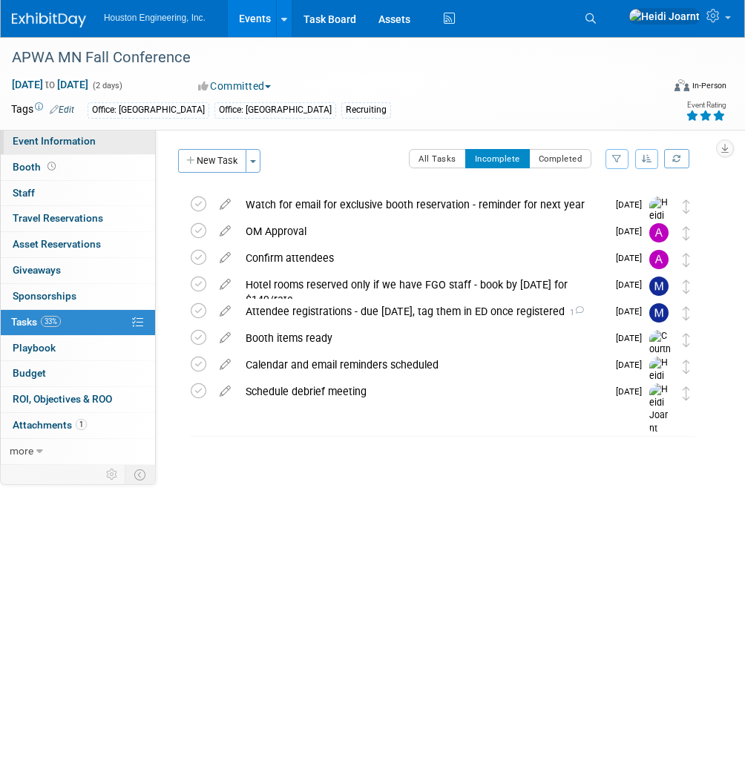
click at [69, 131] on link "Event Information" at bounding box center [78, 141] width 154 height 25
select select "2 - Post KO/Active Planning"
select select "No"
select select "Multi-sector/Any/All"
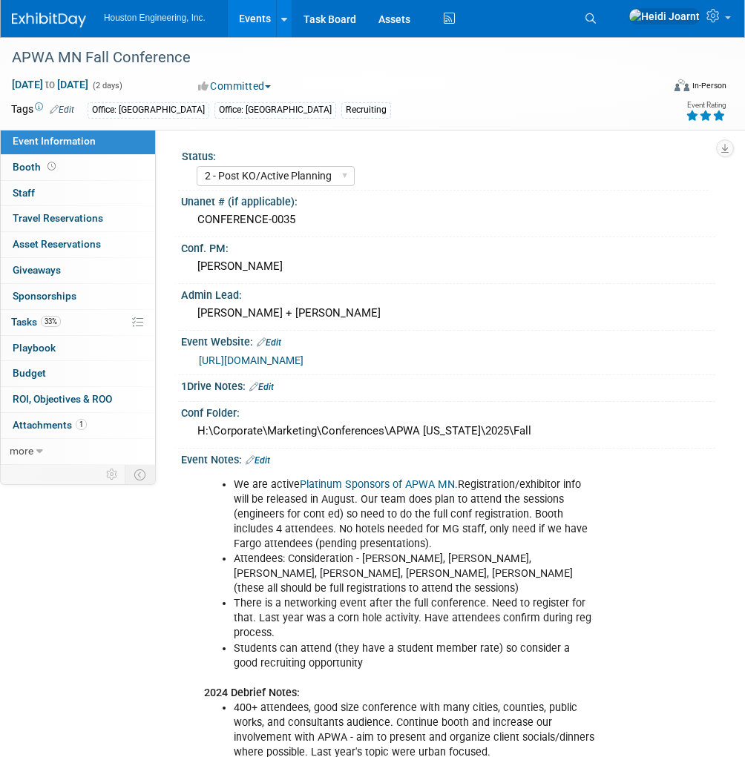
scroll to position [119, 0]
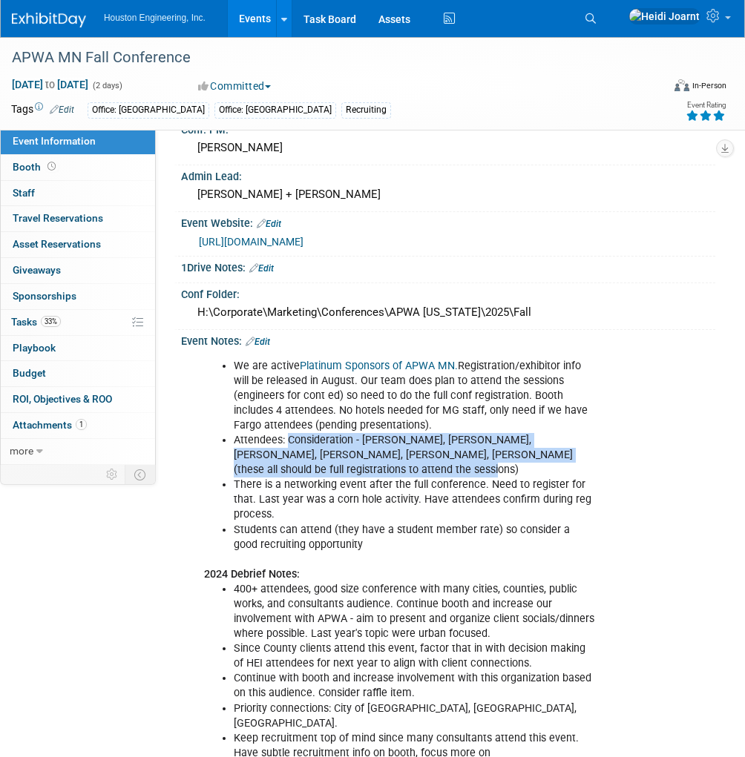
drag, startPoint x: 285, startPoint y: 436, endPoint x: 562, endPoint y: 465, distance: 278.2
click at [562, 465] on li "Attendees: Consideration - Jeff Langan, Greg Bowles, Alex Schmidt, Aaron Carrel…" at bounding box center [414, 455] width 361 height 45
click at [263, 340] on link "Edit" at bounding box center [258, 342] width 24 height 10
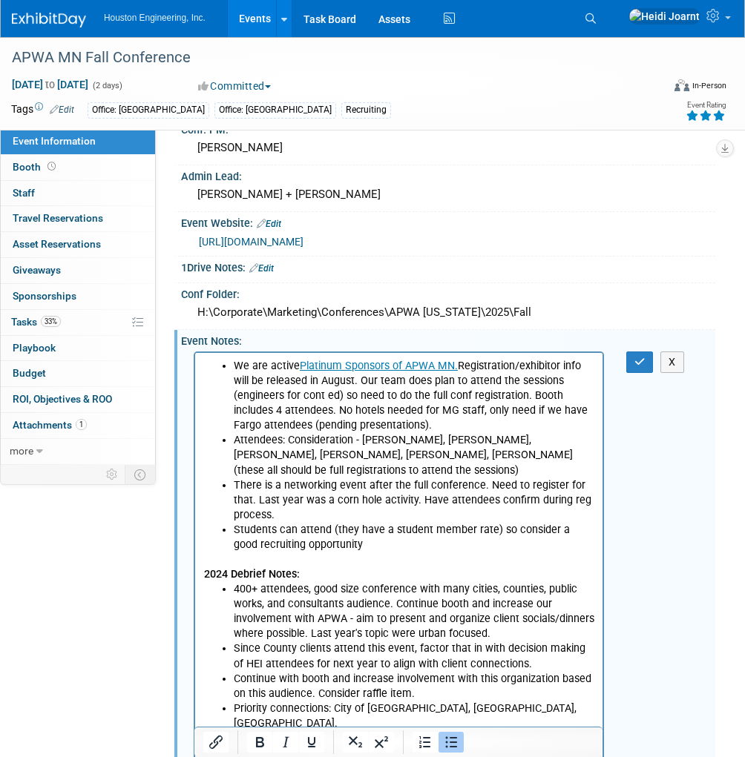
scroll to position [0, 0]
drag, startPoint x: 363, startPoint y: 440, endPoint x: 289, endPoint y: 444, distance: 74.3
click at [289, 444] on li "Attendees: Consideration - Jeff Langan, Greg Bowles, Alex Schmidt, Aaron Carrel…" at bounding box center [414, 454] width 361 height 45
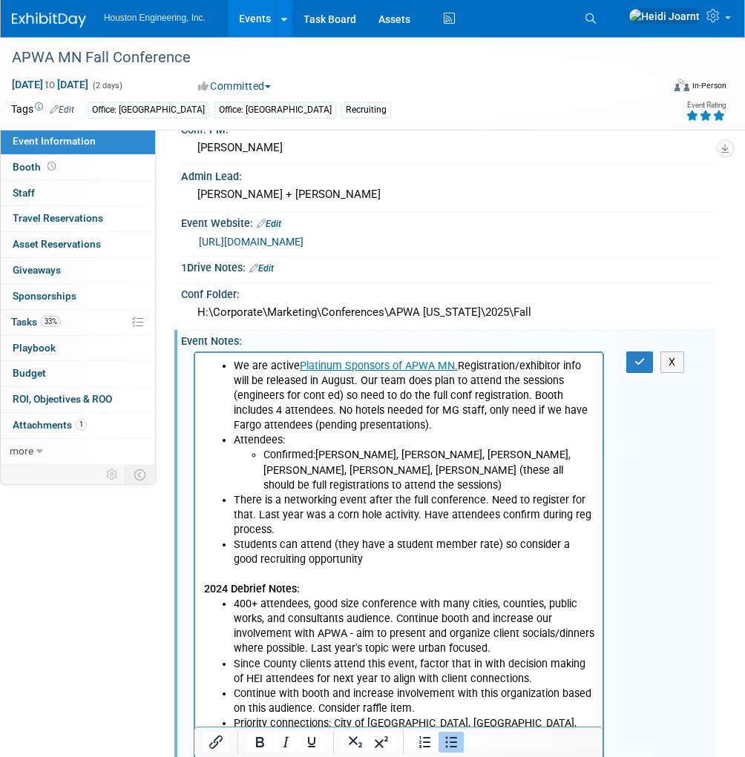
click at [562, 455] on li "Confirmed:Jeff Langan, Greg Bowles, Alex Schmidt, Aaron Carrel, Aaron Oppenheim…" at bounding box center [428, 469] width 331 height 45
click at [504, 456] on li "Confirmed:Jeff Langan, Greg Bowles, Alex Schmidt, Aaron Carrell, Aaron Oppenhei…" at bounding box center [428, 469] width 331 height 45
drag, startPoint x: 504, startPoint y: 455, endPoint x: 442, endPoint y: 458, distance: 62.4
click at [442, 458] on li "Confirmed:Jeff Langan, Greg Bowles, Alex Schmidt, Aaron Carrell, Aaron Oppenhei…" at bounding box center [428, 469] width 331 height 45
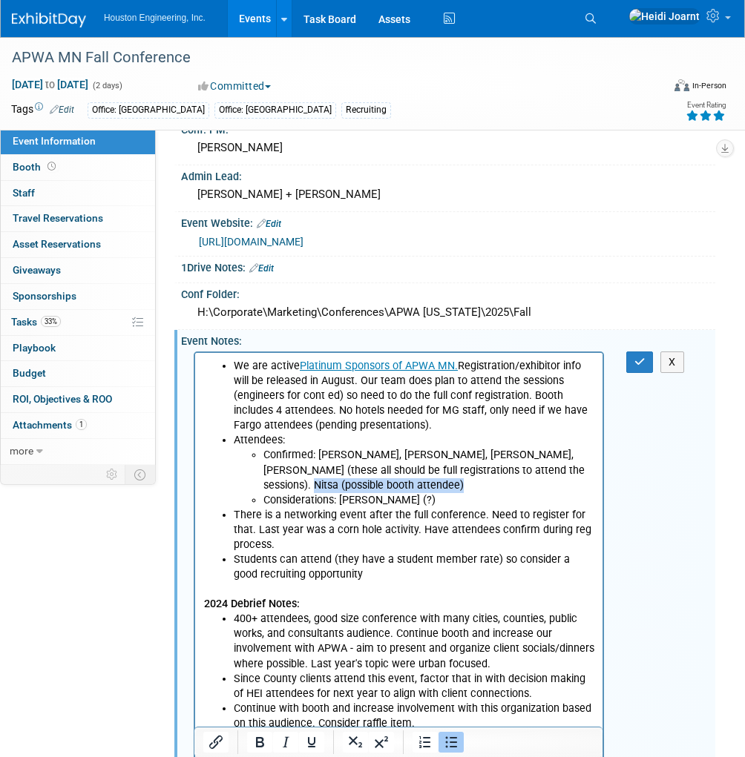
drag, startPoint x: 435, startPoint y: 480, endPoint x: 256, endPoint y: 483, distance: 179.5
click at [256, 483] on ul "Confirmed: Greg Bowles, Aaron Carrell, Aaron Oppenheimer, Adam Pawelk (these al…" at bounding box center [414, 476] width 361 height 59
click at [435, 493] on li "Considerations: Jeff Langan (?)" at bounding box center [428, 500] width 331 height 15
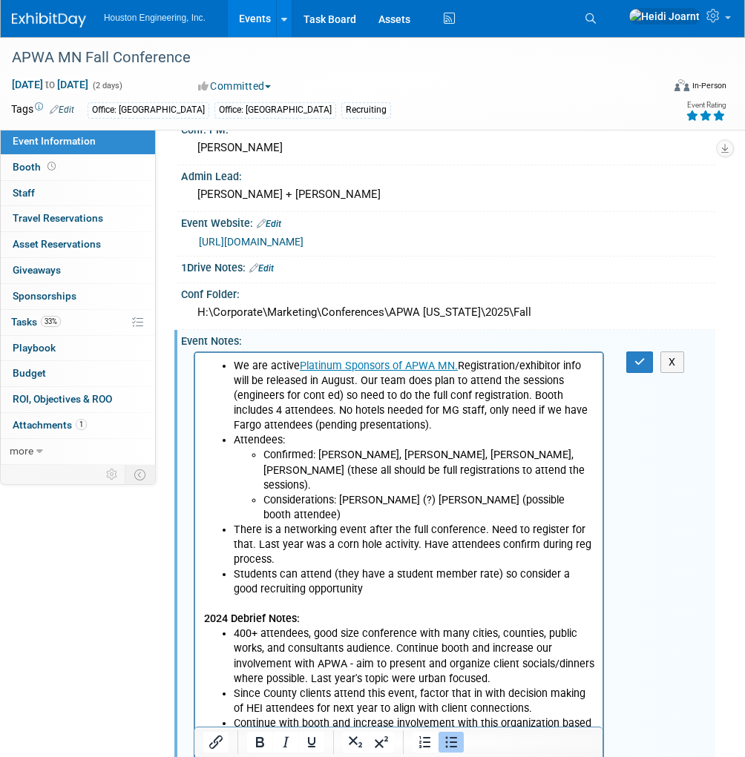
click at [411, 493] on li "Considerations: Jeff Langan (?) Nitsa (possible booth attendee)" at bounding box center [428, 508] width 331 height 30
click at [288, 442] on li "Attendees: Confirmed: Greg Bowles, Aaron Carrell, Aaron Oppenheimer, Adam Pawel…" at bounding box center [414, 476] width 361 height 89
click at [283, 439] on li "Attendees: Confirmed: Greg Bowles, Aaron Carrell, Aaron Oppenheimer, Adam Pawel…" at bounding box center [414, 476] width 361 height 89
click at [353, 498] on li "Considerations: Jeff Langan (?), Nitsa (possible booth attendee), and 1 inspect…" at bounding box center [428, 508] width 331 height 30
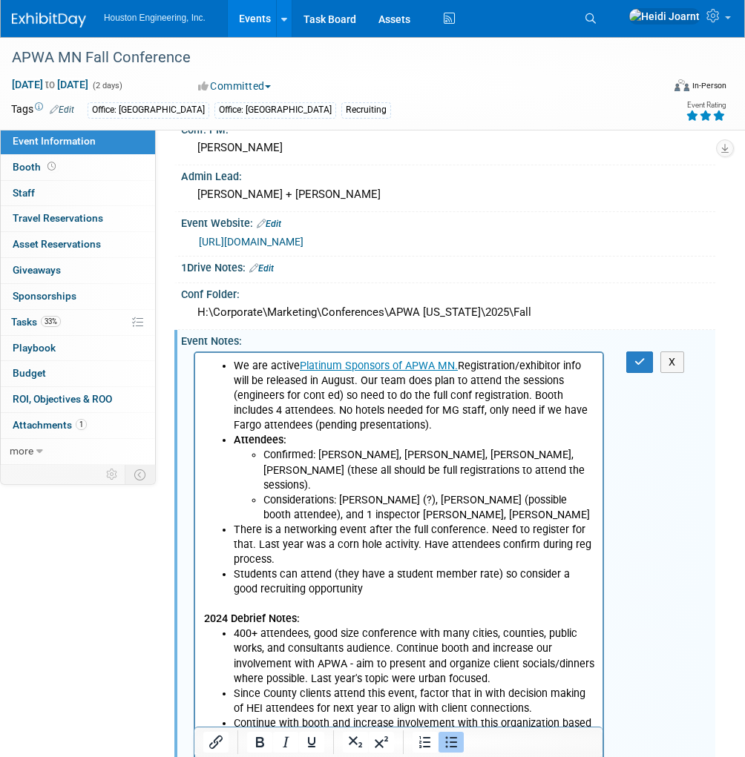
click at [409, 499] on li "Considerations: Jeff Langan (?), Nitsa (possible booth attendee), and 1 inspect…" at bounding box center [428, 508] width 331 height 30
click at [313, 498] on li "Considerations: Jeff Langan (?), Nitsa (possible booth attendee), and 1 inspect…" at bounding box center [428, 508] width 331 height 30
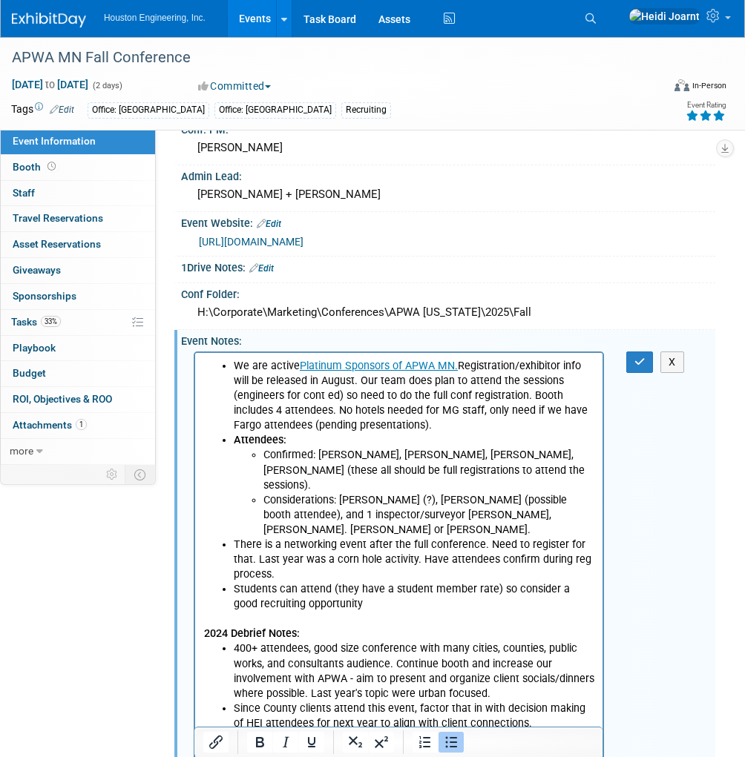
click at [297, 457] on li "Confirmed: Greg Bowles, Aaron Carrell, Aaron Oppenheimer, Adam Pawelk (these al…" at bounding box center [428, 469] width 331 height 45
click at [427, 493] on li "Considerations: Jeff Langan (?), Nitsa (possible booth attendee), and 1 inspect…" at bounding box center [428, 515] width 331 height 45
click at [317, 493] on li "Considerations: Jeff Langan (?), Nitsa (possible booth attendee), and 1 inspect…" at bounding box center [428, 515] width 331 height 45
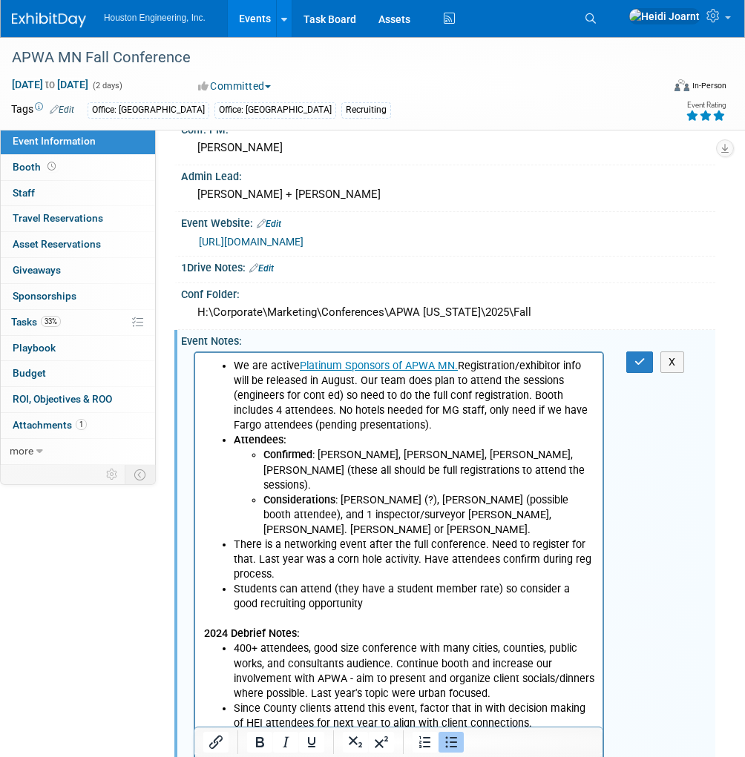
click at [402, 493] on li "Considerations : Jeff Langan (?), Nitsa (possible booth attendee), and 1 inspec…" at bounding box center [428, 515] width 331 height 45
click at [406, 493] on li "Considerations : Jeff Langan (?), Nitsa (possible booth attendee), and 1 inspec…" at bounding box center [428, 515] width 331 height 45
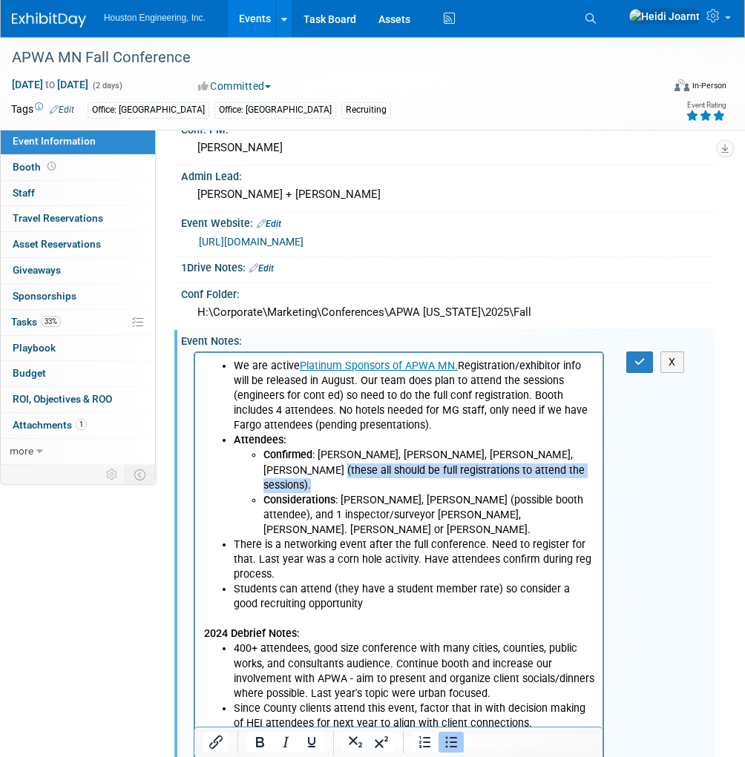
drag, startPoint x: 585, startPoint y: 471, endPoint x: 300, endPoint y: 475, distance: 284.9
click at [300, 475] on li "Confirmed : Greg Bowles, Aaron Carrell, Aaron Oppenheimer, Adam Pawelk (these a…" at bounding box center [428, 469] width 331 height 45
click at [574, 496] on li "Considerations : Jeff Langan, Nitsa (possible booth attendee), and 1 inspector/…" at bounding box center [428, 515] width 331 height 45
click at [588, 468] on li "Confirmed : Greg Bowles, Aaron Carrell, Aaron Oppenheimer, Adam Pawelk (these a…" at bounding box center [428, 469] width 331 height 45
click at [579, 471] on li "Confirmed : Greg Bowles, Aaron Carrell, Aaron Oppenheimer, Adam Pawelk (these a…" at bounding box center [428, 469] width 331 height 45
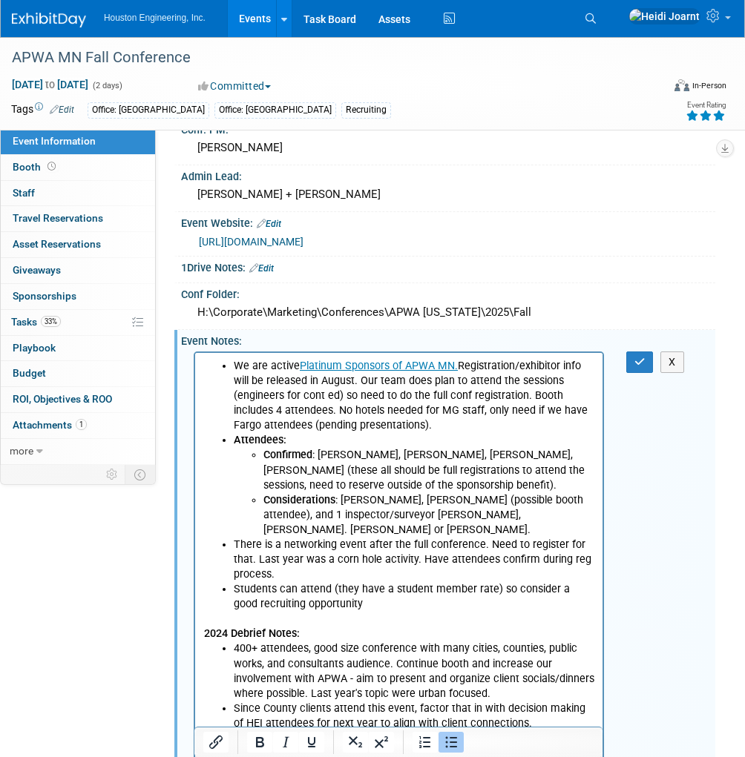
click at [448, 516] on li "Considerations : Jeff Langan, Nitsa (possible booth attendee), and 1 inspector/…" at bounding box center [428, 515] width 331 height 45
click at [418, 515] on li "Considerations : Jeff Langan, Nitsa (possible booth attendee), and 1 inspector/…" at bounding box center [428, 515] width 331 height 45
drag, startPoint x: 353, startPoint y: 517, endPoint x: 315, endPoint y: 519, distance: 38.6
click at [308, 516] on li "Considerations : Jeff Langan, Nitsa (possible booth attendee), and 1 inspector/…" at bounding box center [428, 515] width 331 height 45
click at [442, 513] on li "Considerations : Jeff Langan, Nitsa (possible booth attendee), and 1 inspector …" at bounding box center [428, 515] width 331 height 45
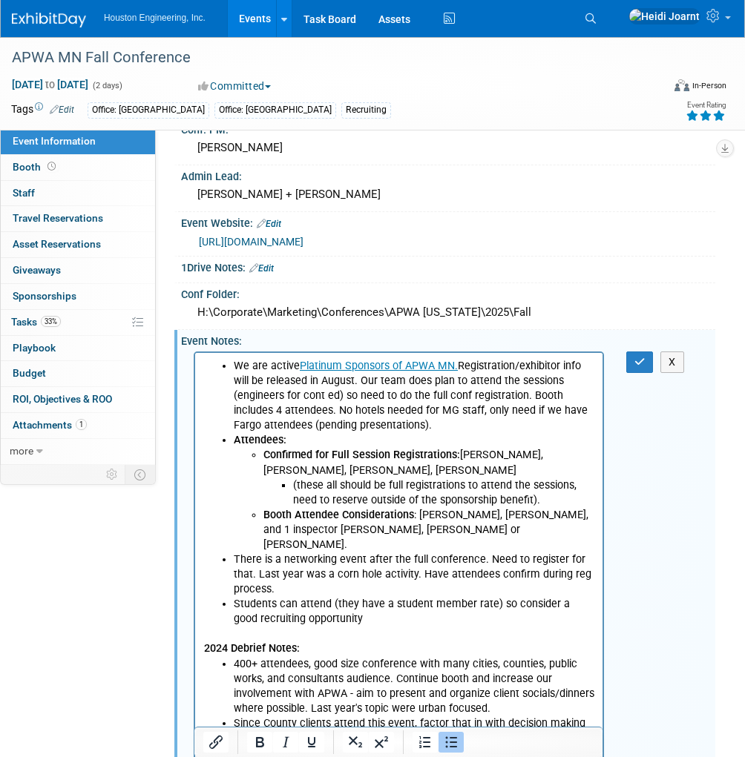
click at [449, 552] on li "There is a networking event after the full conference. Need to register for tha…" at bounding box center [414, 574] width 361 height 45
click at [641, 358] on icon "button" at bounding box center [639, 362] width 11 height 10
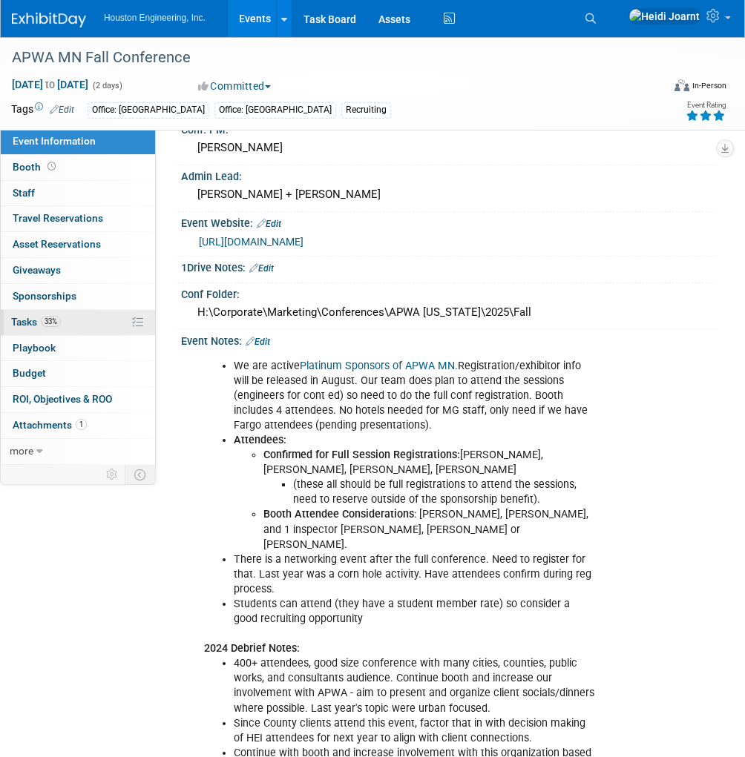
click at [70, 323] on link "33% Tasks 33%" at bounding box center [78, 322] width 154 height 25
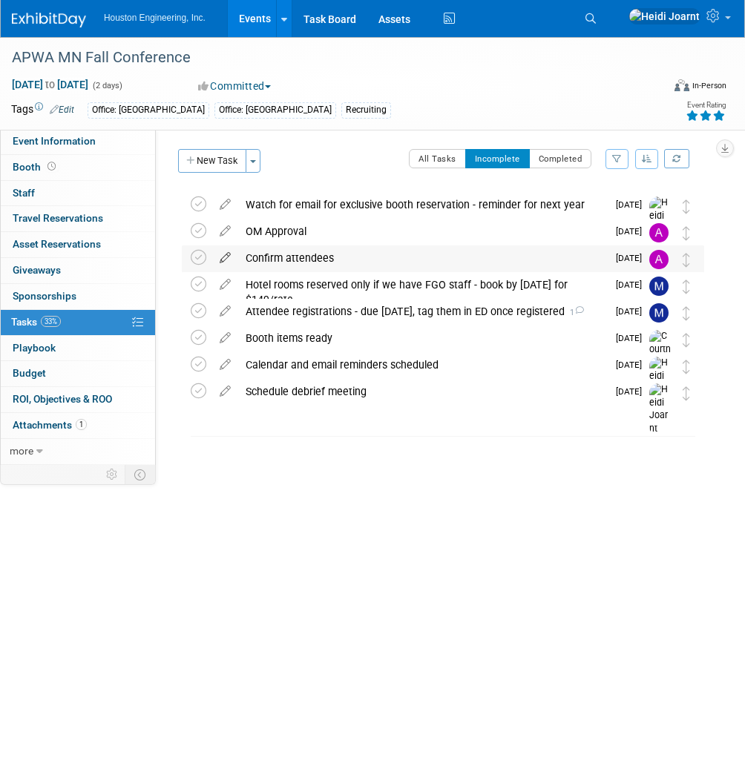
click at [227, 263] on icon at bounding box center [225, 255] width 26 height 19
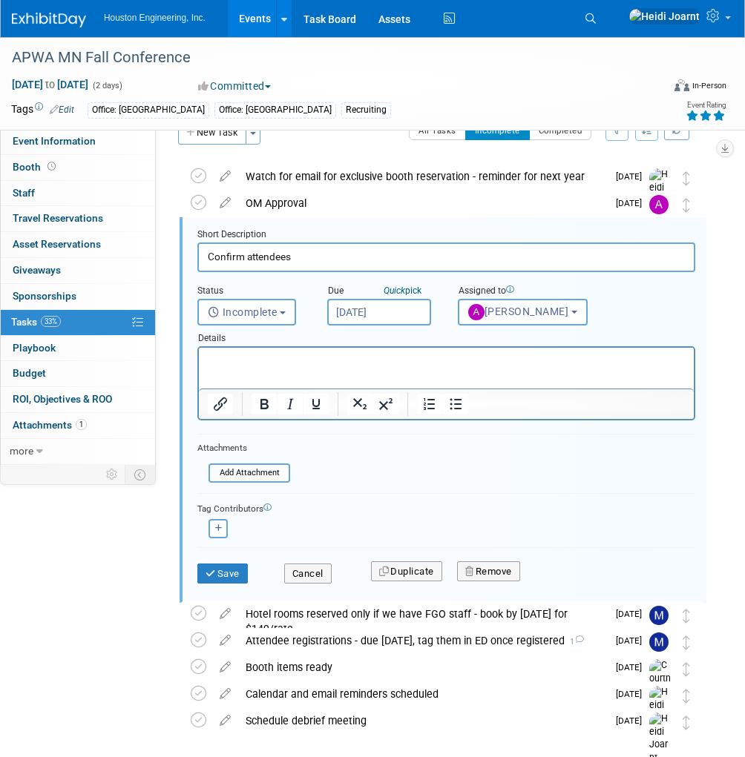
click at [409, 316] on input "[DATE]" at bounding box center [379, 312] width 104 height 27
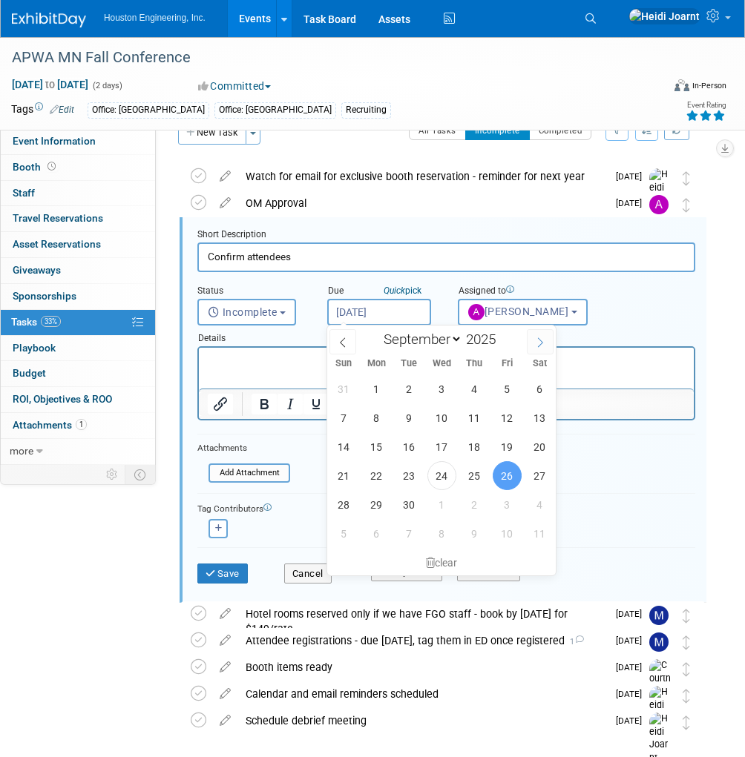
click at [552, 345] on span at bounding box center [540, 341] width 27 height 25
select select "9"
click at [502, 390] on span "3" at bounding box center [507, 389] width 29 height 29
type input "Oct 3, 2025"
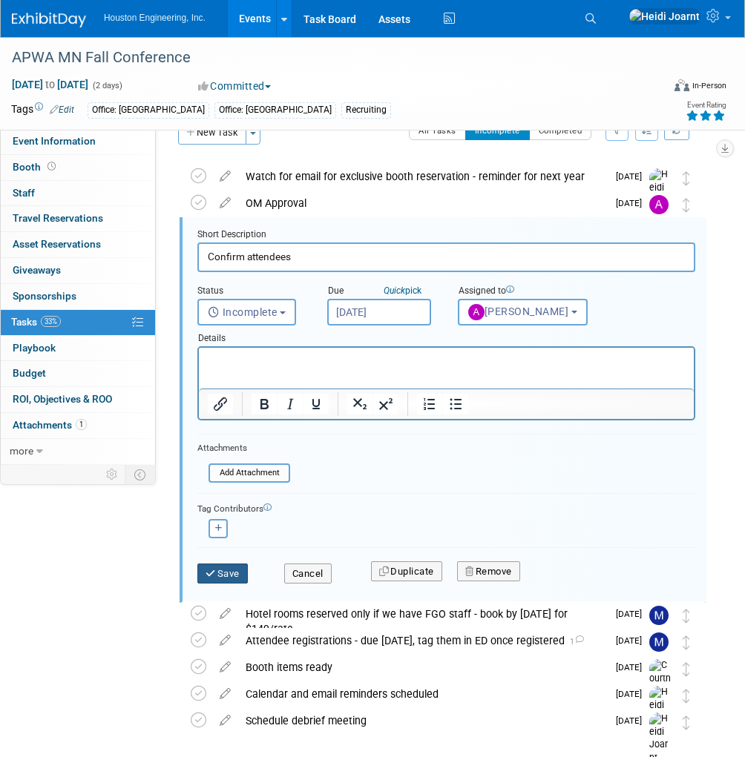
click at [228, 570] on button "Save" at bounding box center [222, 574] width 50 height 21
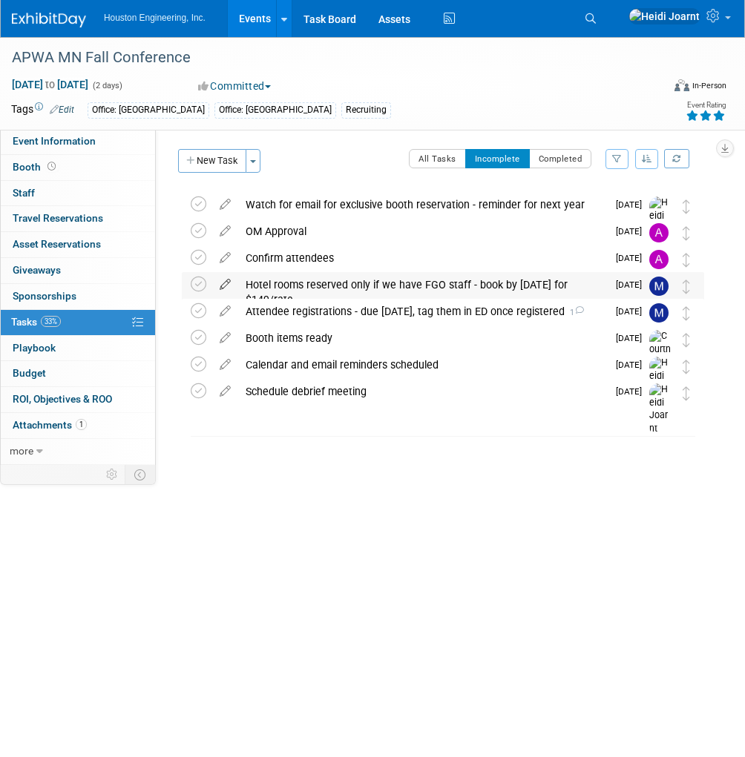
click at [227, 286] on icon at bounding box center [225, 281] width 26 height 19
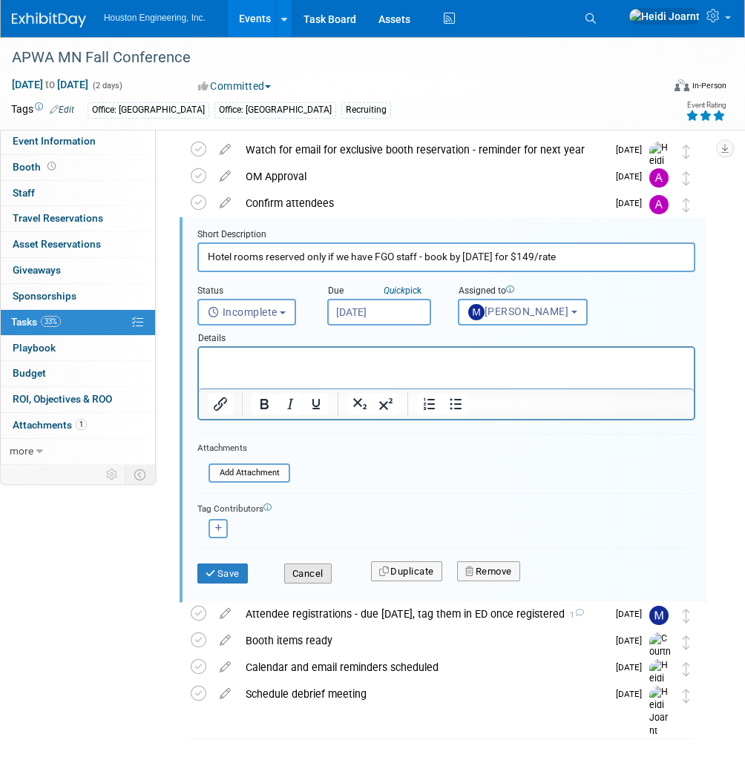
click at [320, 570] on button "Cancel" at bounding box center [307, 574] width 47 height 21
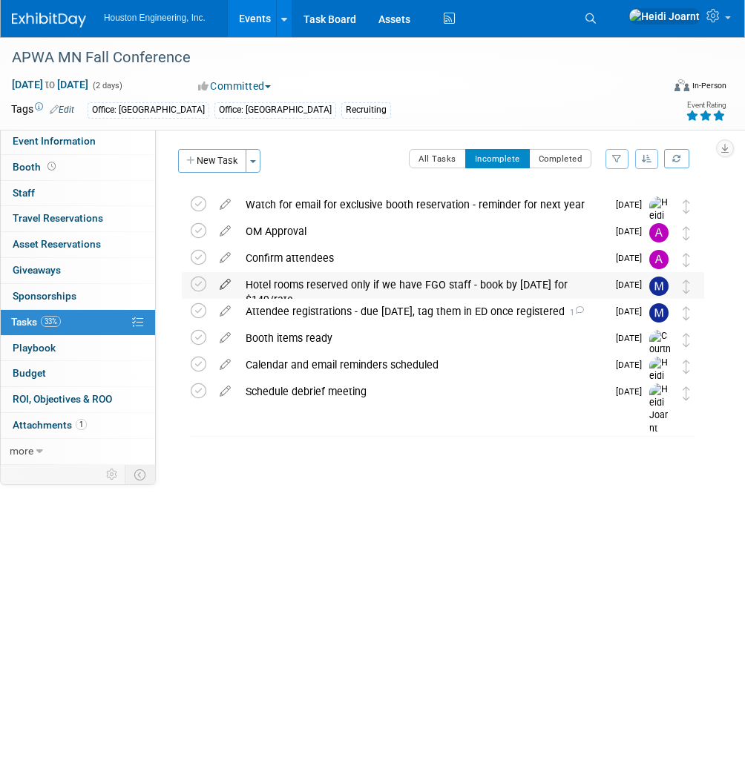
click at [226, 287] on icon at bounding box center [225, 281] width 26 height 19
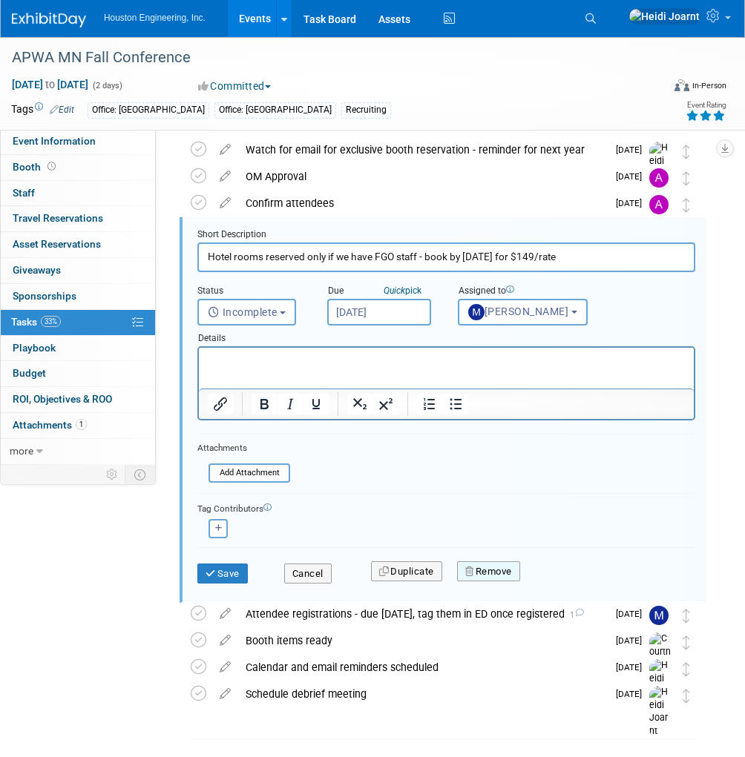
click at [496, 570] on button "Remove" at bounding box center [488, 572] width 63 height 21
click at [564, 585] on icon at bounding box center [561, 584] width 9 height 8
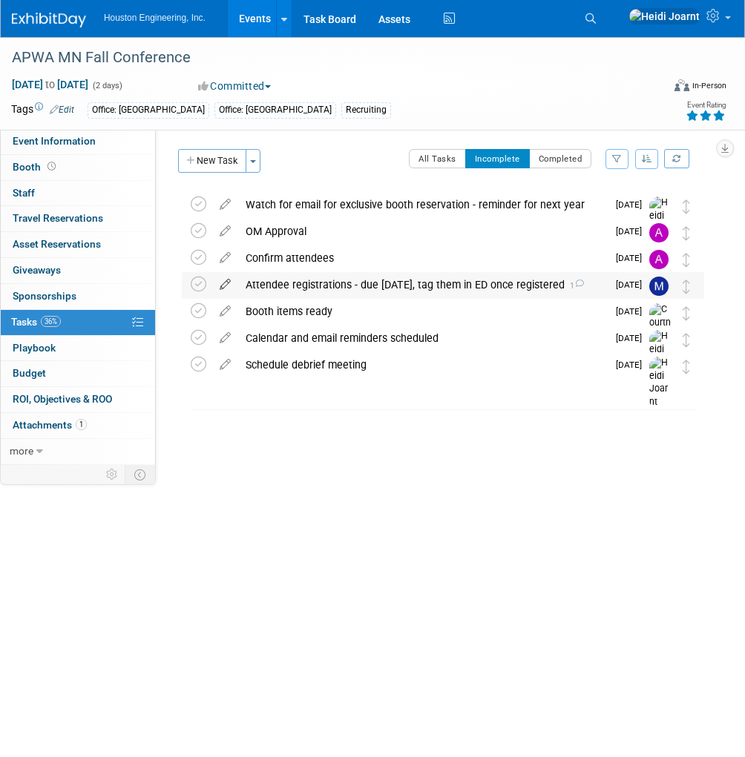
click at [223, 284] on icon at bounding box center [225, 281] width 26 height 19
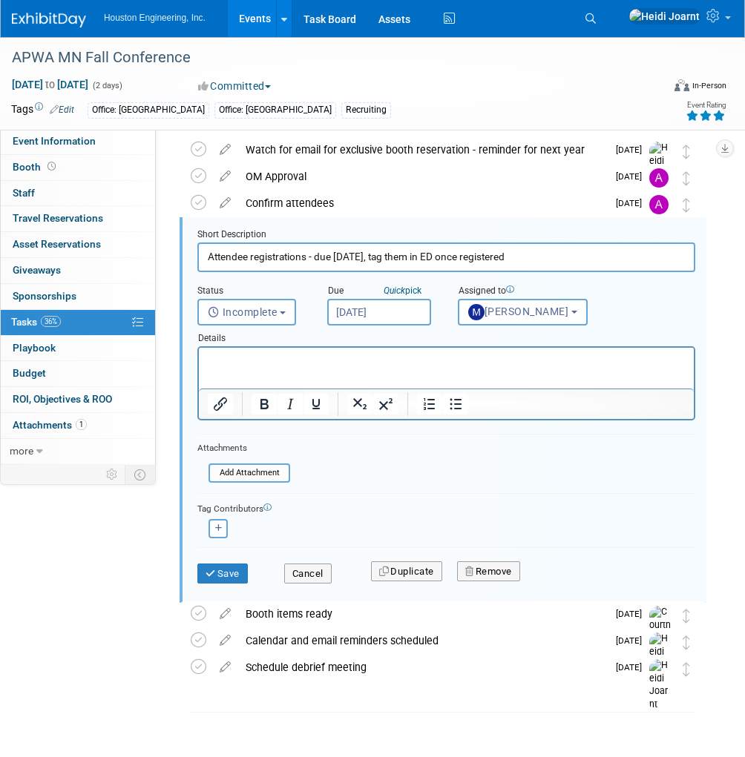
click at [377, 314] on input "Oct 3, 2025" at bounding box center [379, 312] width 104 height 27
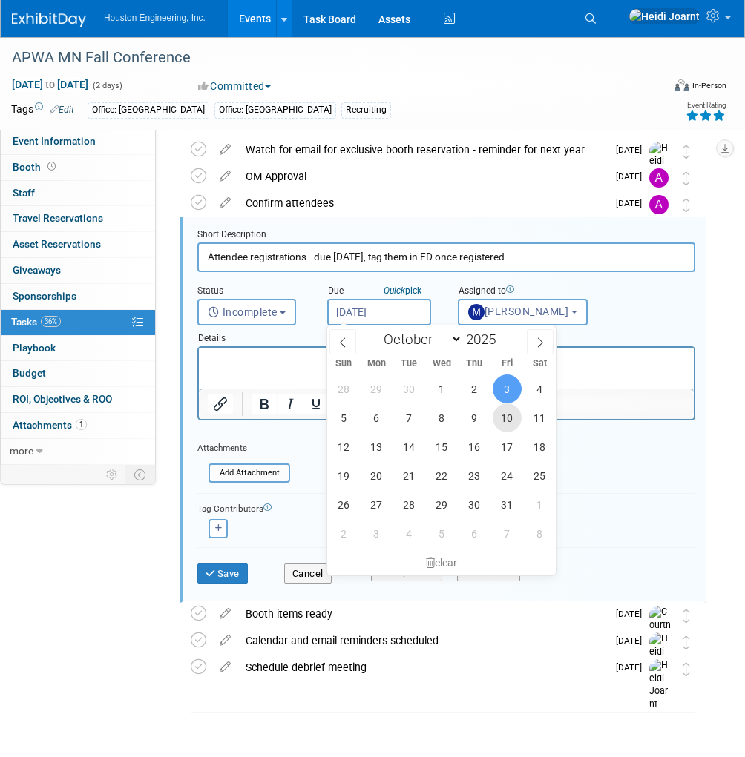
click at [513, 415] on span "10" at bounding box center [507, 418] width 29 height 29
type input "Oct 10, 2025"
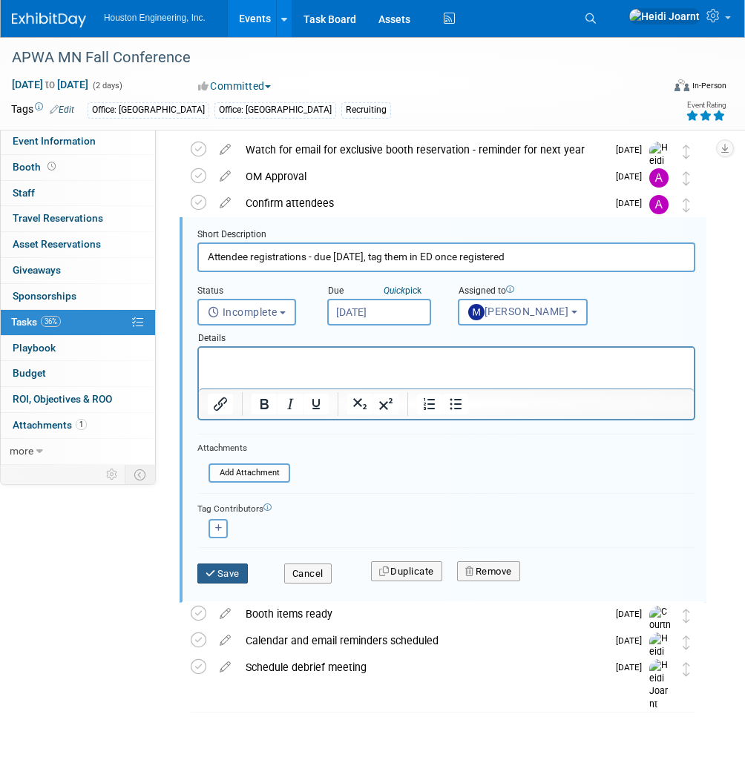
click at [242, 571] on button "Save" at bounding box center [222, 574] width 50 height 21
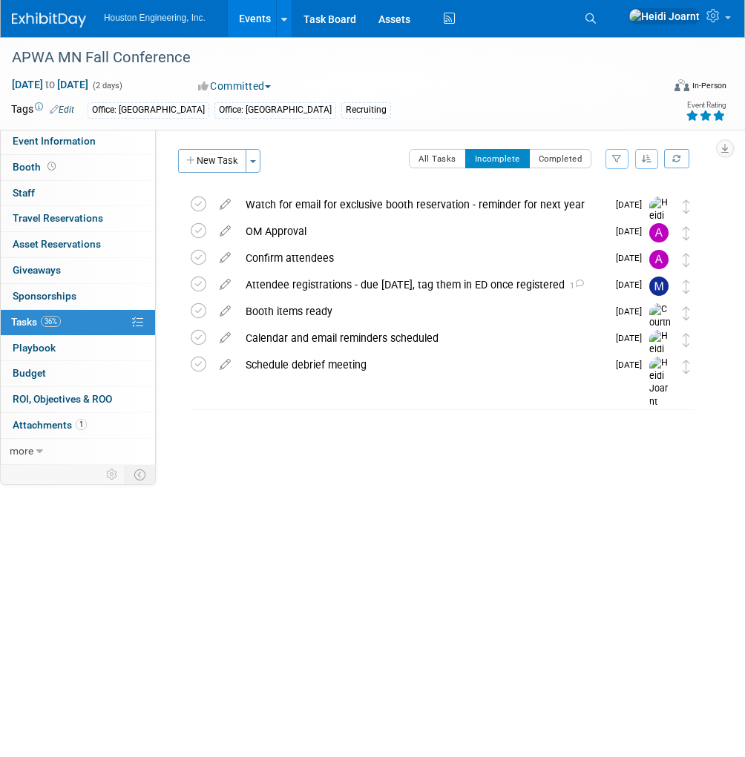
click at [340, 258] on div "Confirm attendees" at bounding box center [422, 258] width 369 height 25
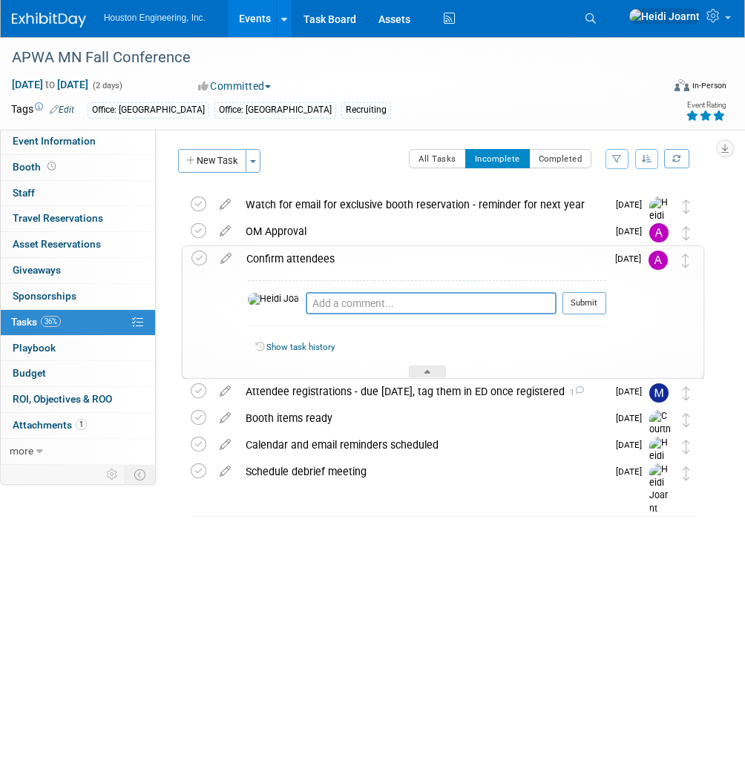
click at [355, 258] on div "Confirm attendees" at bounding box center [422, 258] width 367 height 25
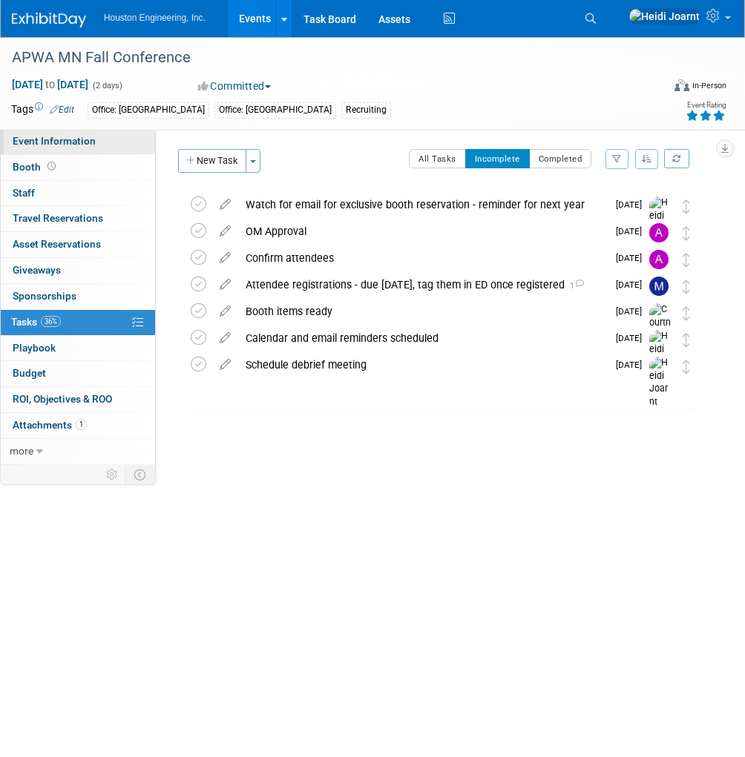
click at [79, 139] on span "Event Information" at bounding box center [54, 141] width 83 height 12
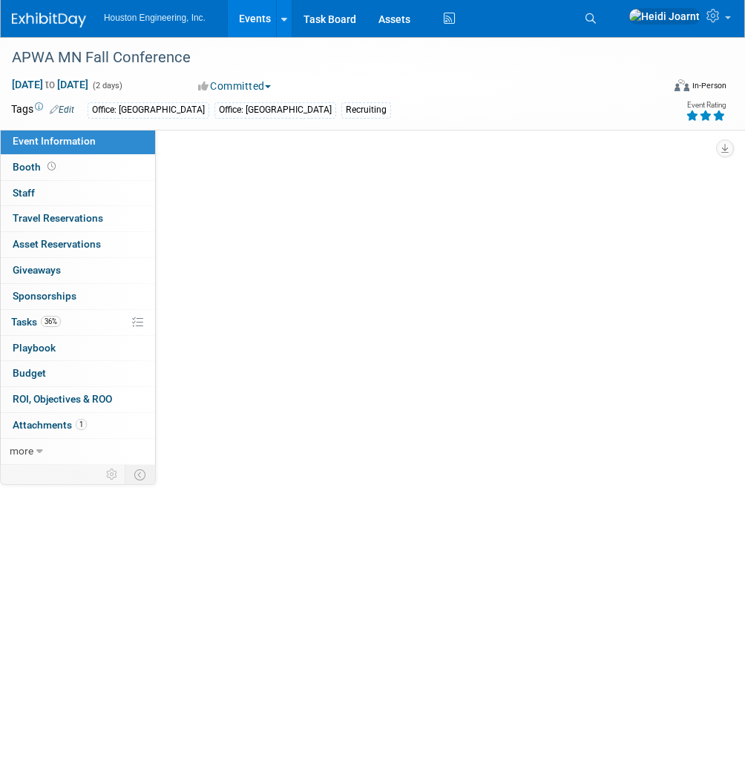
select select "2 - Post KO/Active Planning"
select select "No"
select select "Multi-sector/Any/All"
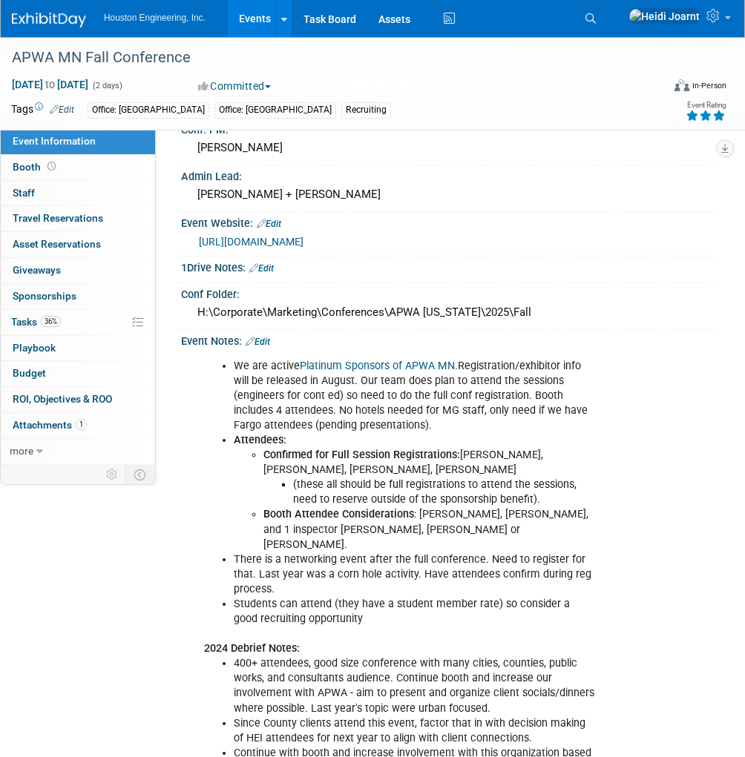
scroll to position [178, 0]
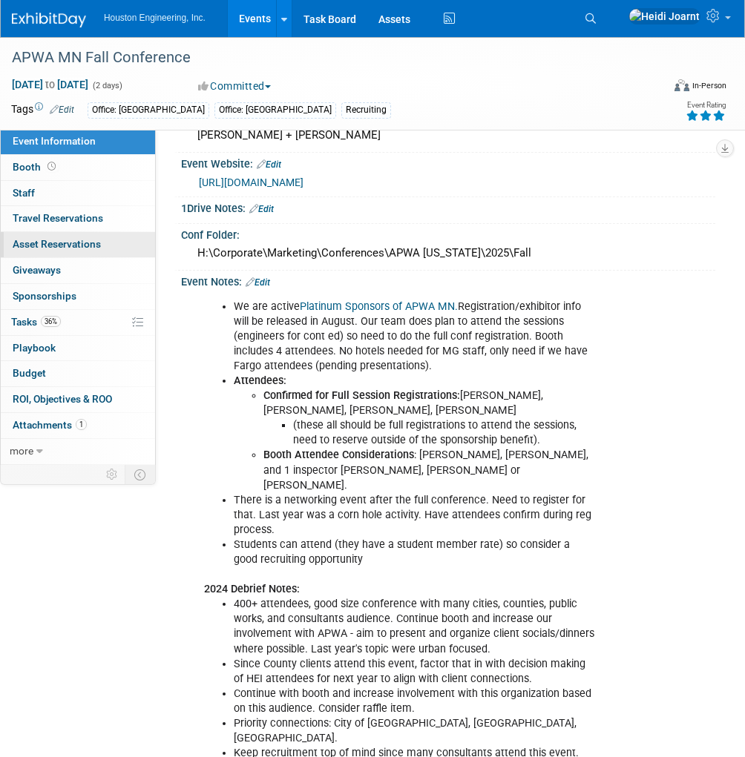
click at [80, 251] on link "0 Asset Reservations 0" at bounding box center [78, 244] width 154 height 25
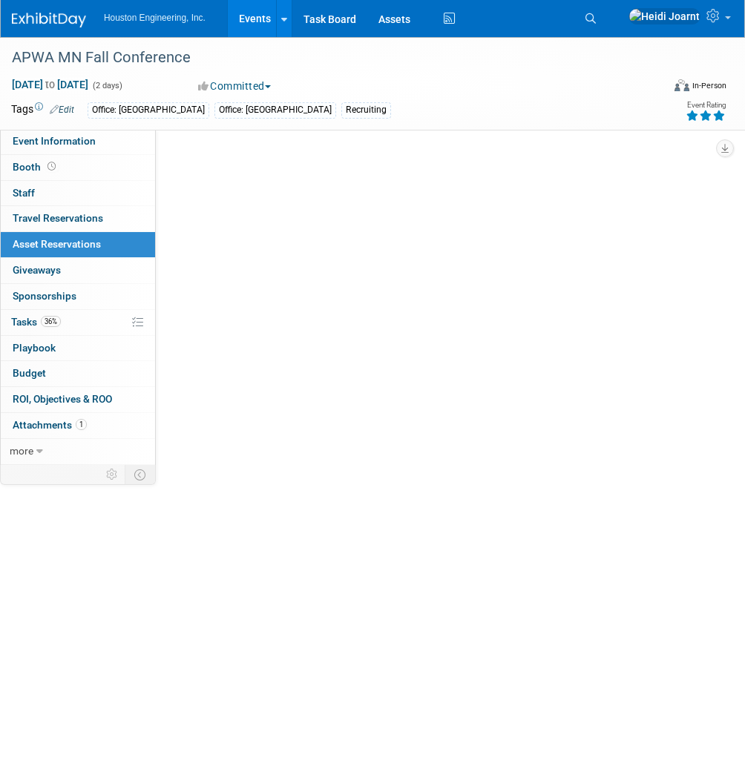
scroll to position [0, 0]
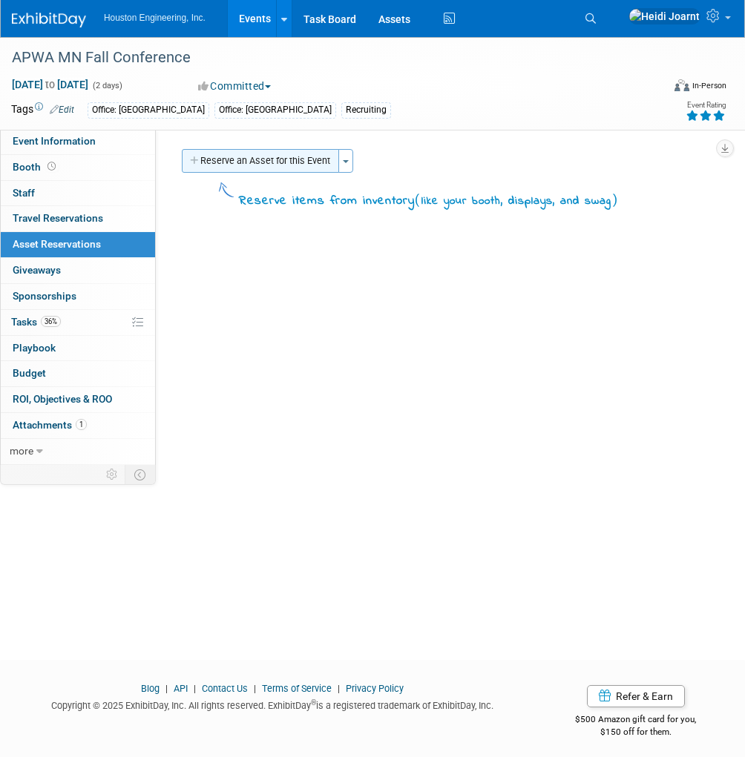
click at [270, 164] on button "Reserve an Asset for this Event" at bounding box center [260, 161] width 157 height 24
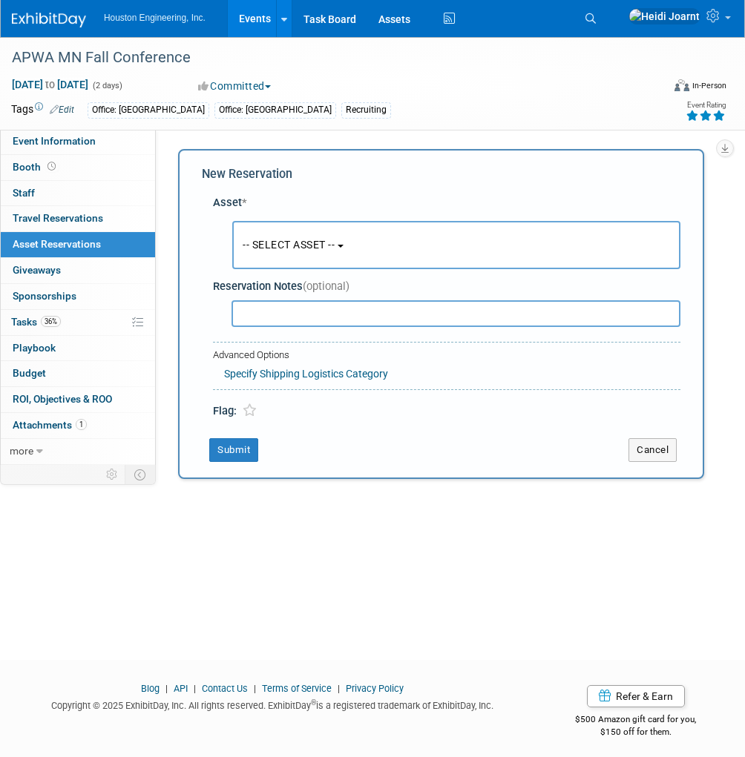
scroll to position [6, 0]
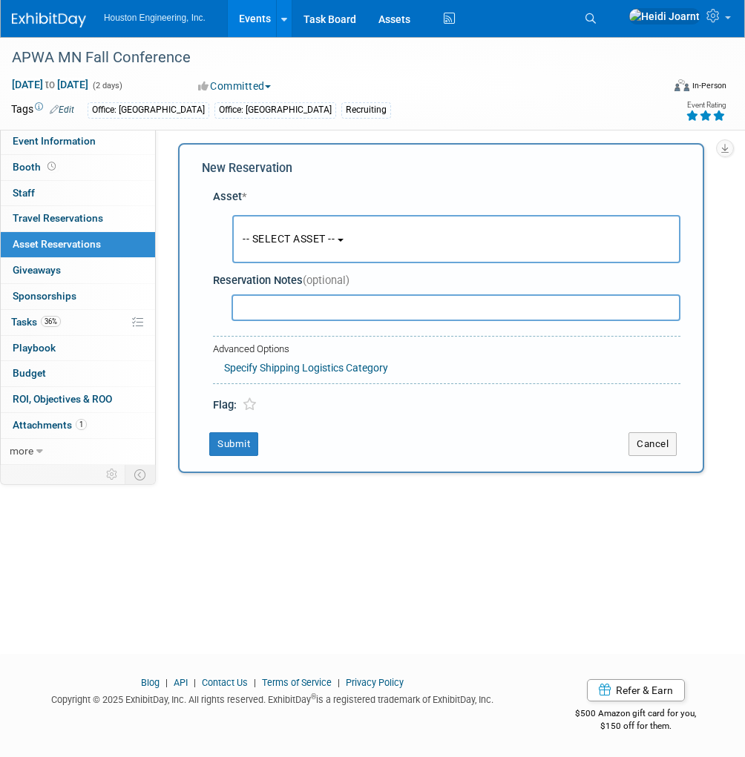
click at [335, 243] on span "-- SELECT ASSET --" at bounding box center [289, 239] width 92 height 12
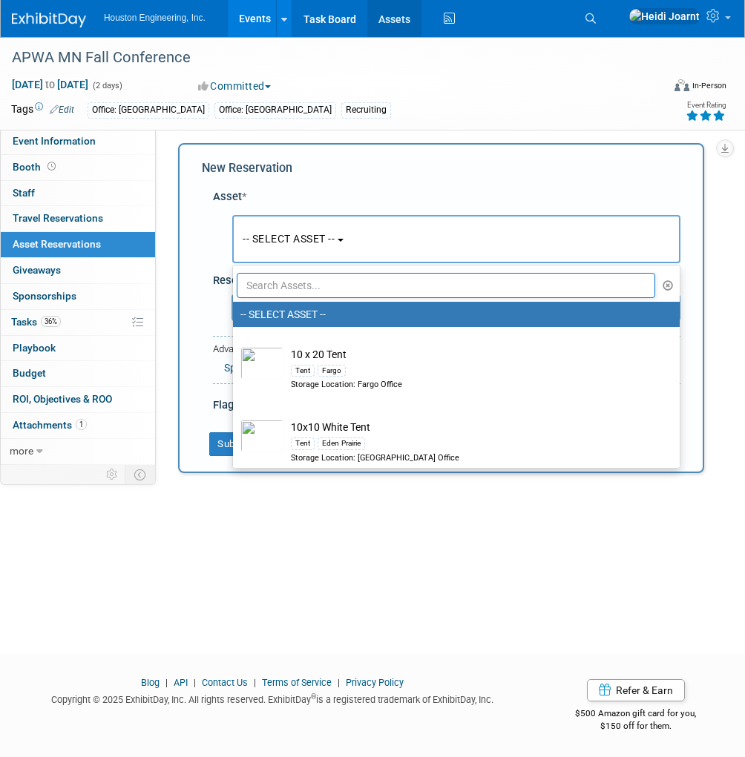
click at [408, 22] on link "Assets" at bounding box center [394, 18] width 54 height 37
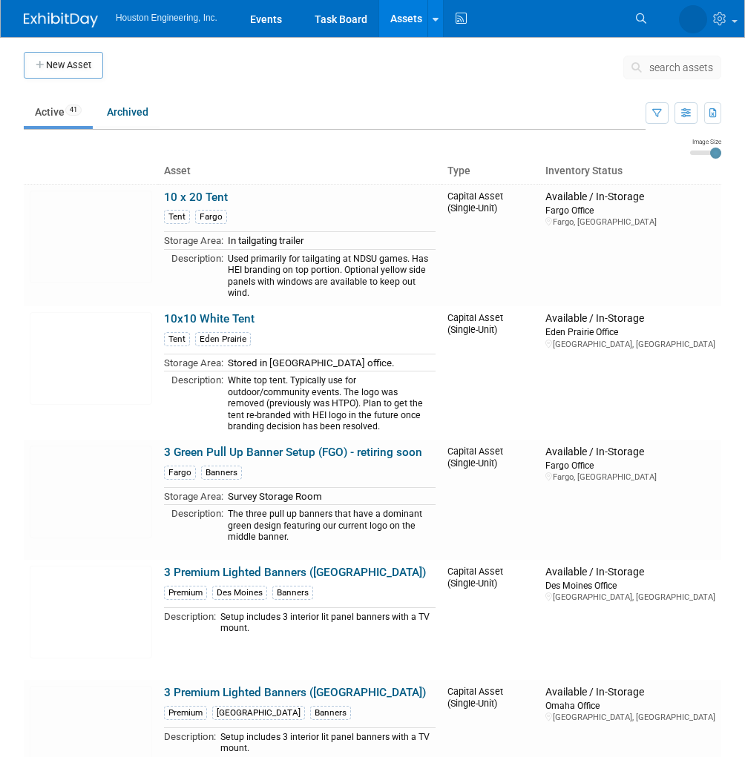
click at [651, 117] on button "button" at bounding box center [656, 113] width 23 height 22
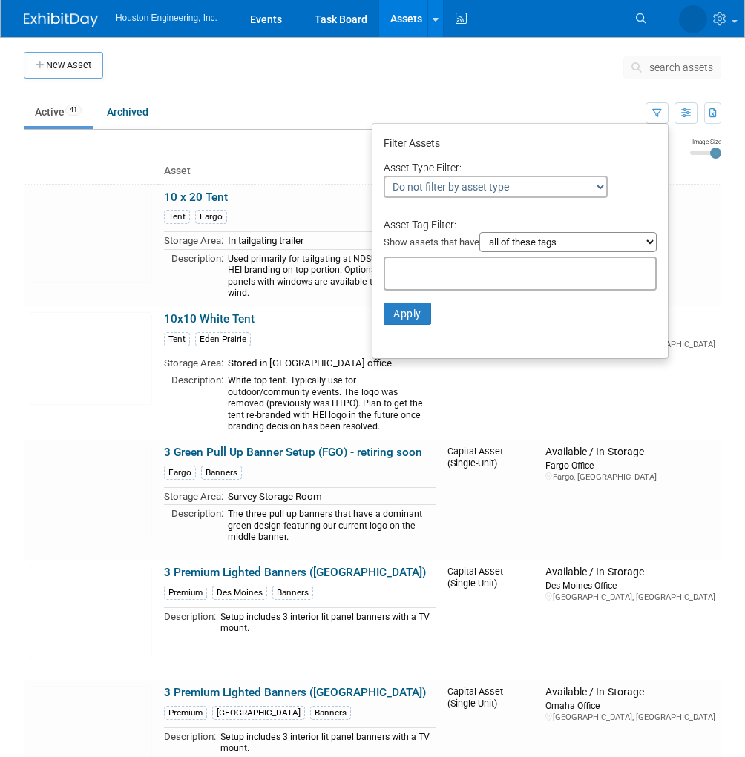
click at [478, 271] on input "text" at bounding box center [450, 271] width 119 height 15
type input "maple"
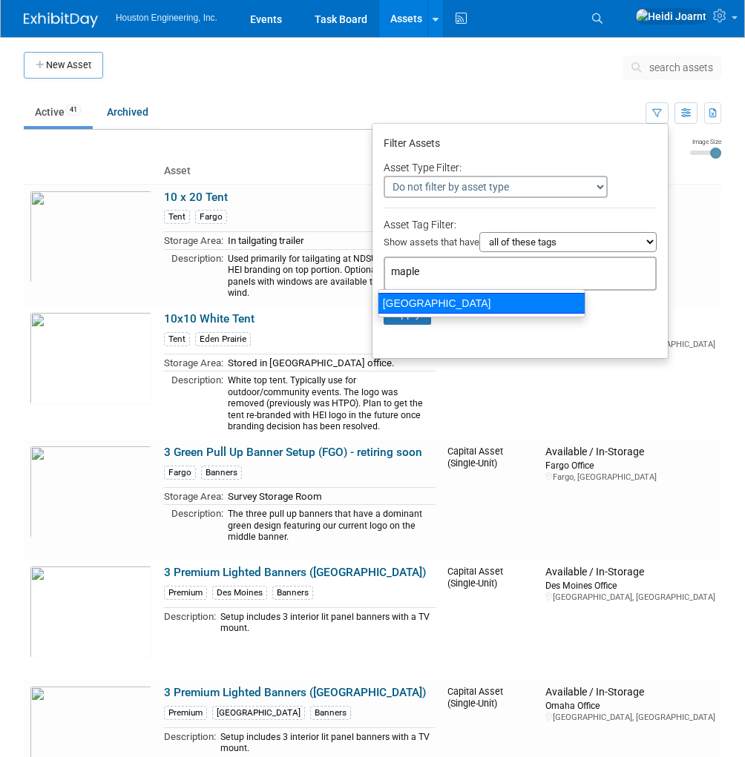
click at [453, 302] on div "[GEOGRAPHIC_DATA]" at bounding box center [482, 303] width 208 height 21
type input "[GEOGRAPHIC_DATA]"
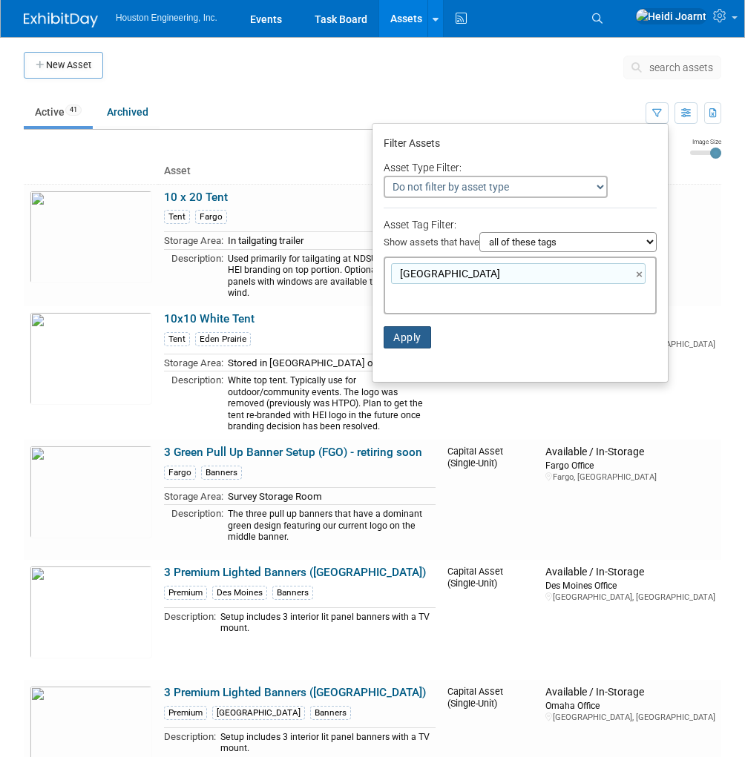
click at [415, 338] on button "Apply" at bounding box center [407, 337] width 47 height 22
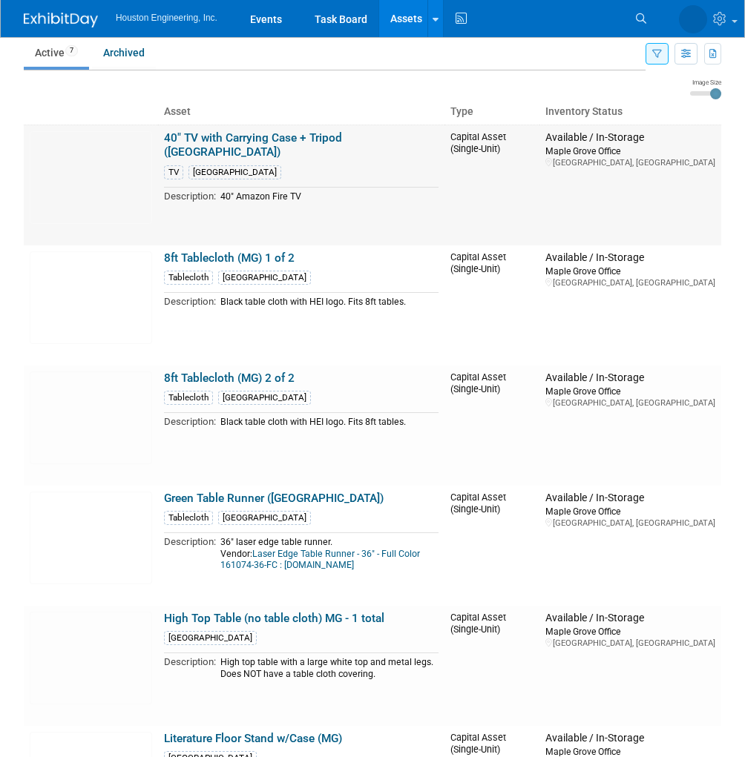
scroll to position [119, 0]
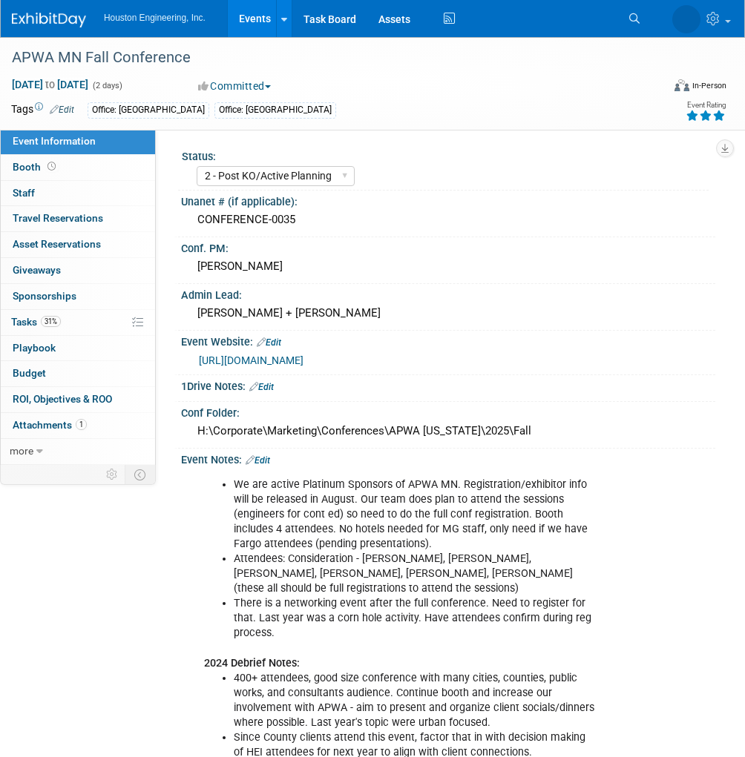
select select "2 - Post KO/Active Planning"
select select "No"
select select "Multi-sector/Any/All"
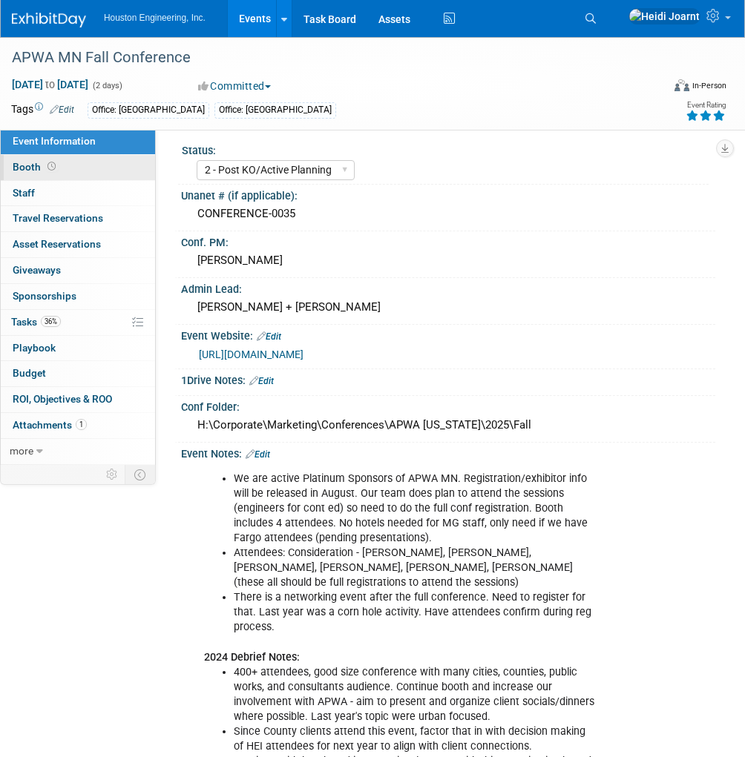
click at [59, 170] on link "Booth" at bounding box center [78, 167] width 154 height 25
select select "Yes"
select select "[GEOGRAPHIC_DATA]"
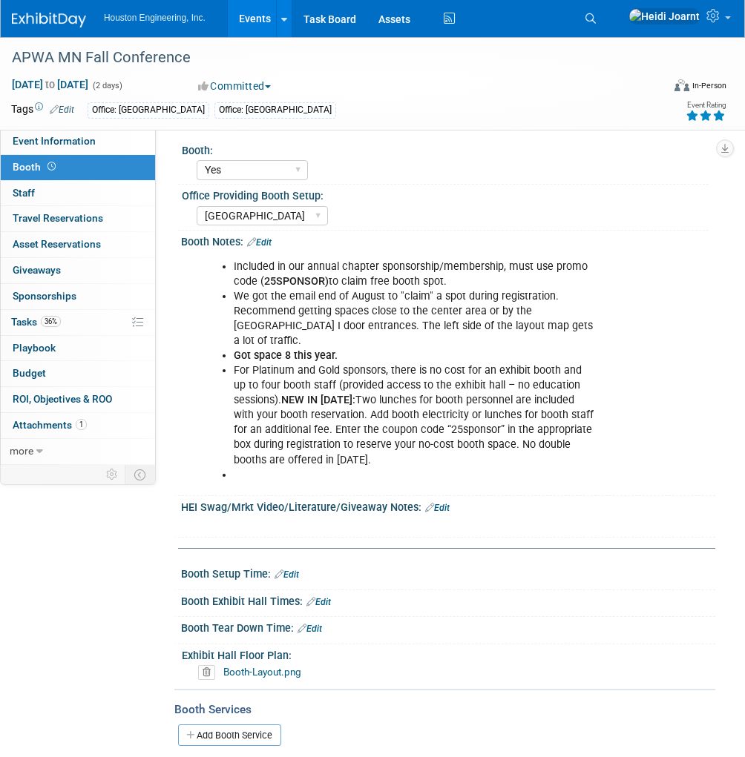
scroll to position [65, 0]
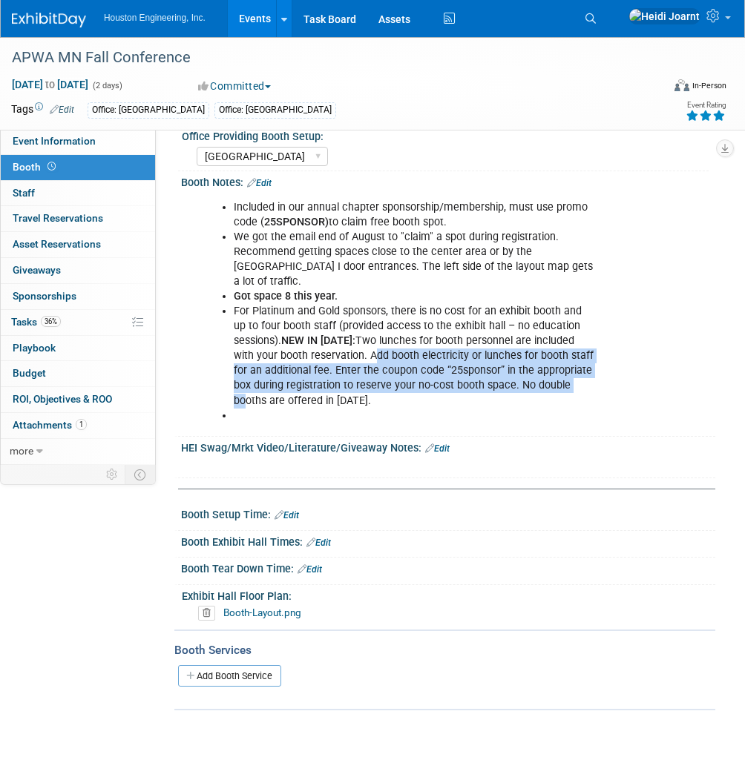
drag, startPoint x: 346, startPoint y: 335, endPoint x: 551, endPoint y: 371, distance: 208.5
click at [551, 371] on li "For Platinum and Gold sponsors, there is no cost for an exhibit booth and up to…" at bounding box center [414, 356] width 361 height 105
click at [109, 239] on link "0 Asset Reservations 0" at bounding box center [78, 244] width 154 height 25
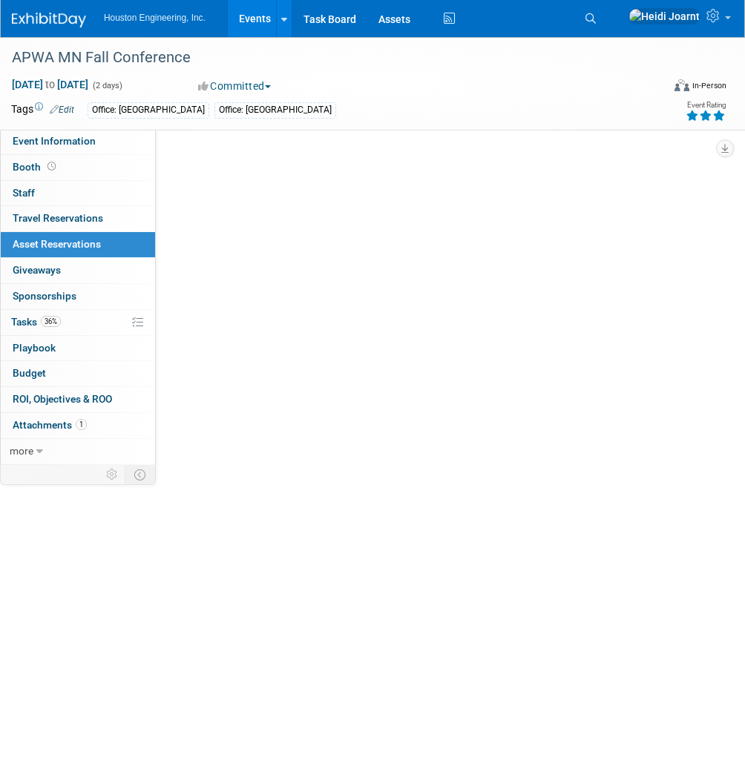
scroll to position [0, 0]
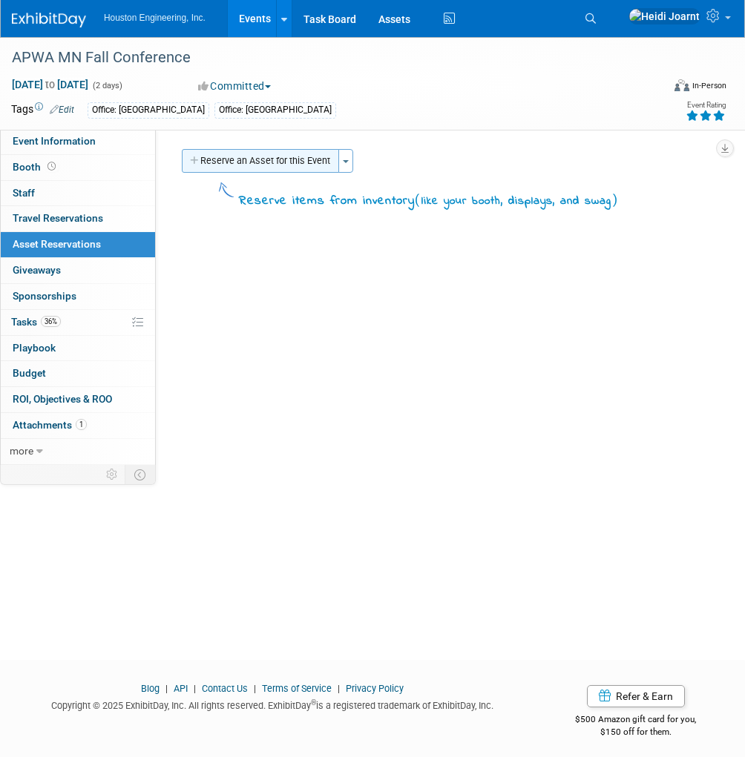
click at [251, 162] on button "Reserve an Asset for this Event" at bounding box center [260, 161] width 157 height 24
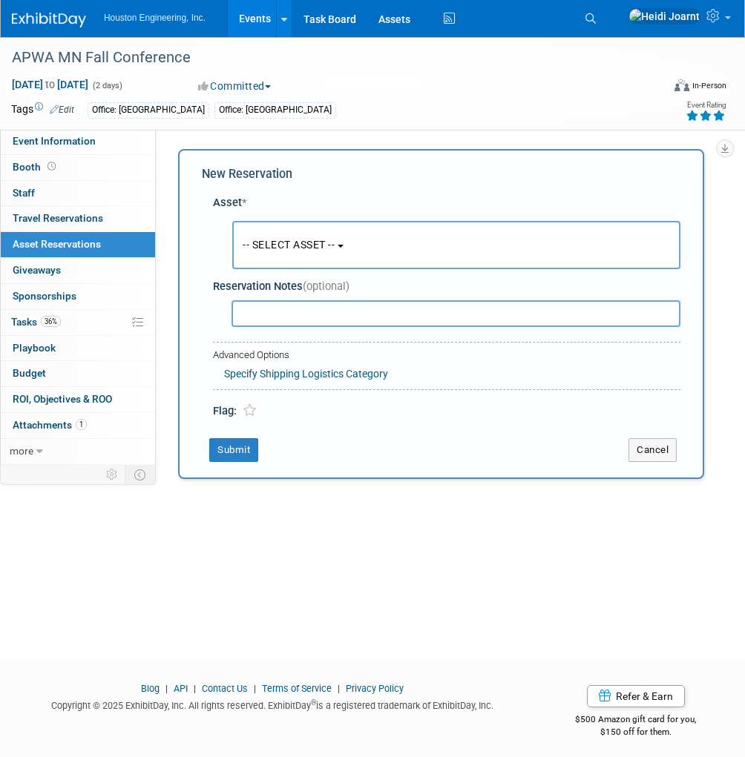
scroll to position [6, 0]
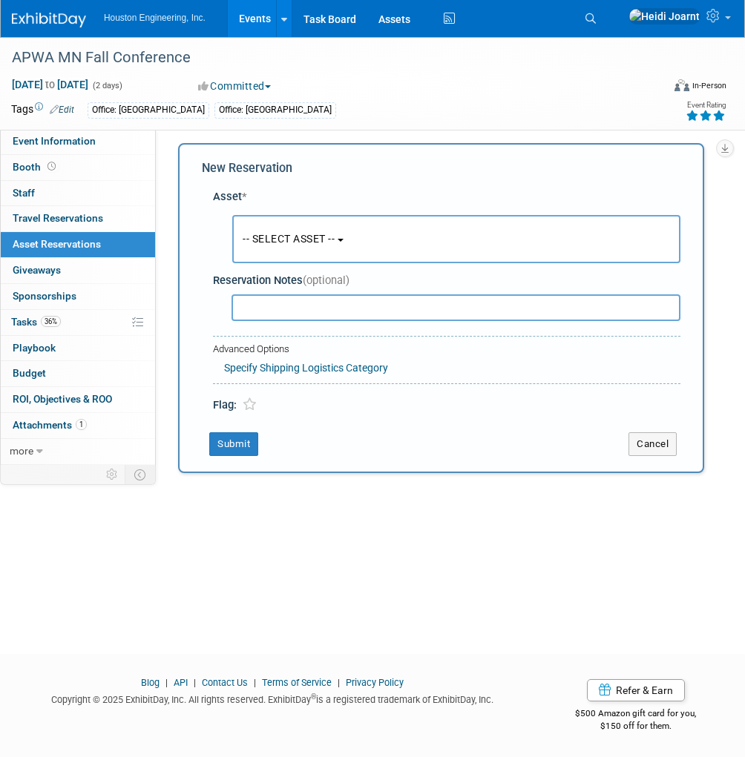
click at [265, 240] on span "-- SELECT ASSET --" at bounding box center [289, 239] width 92 height 12
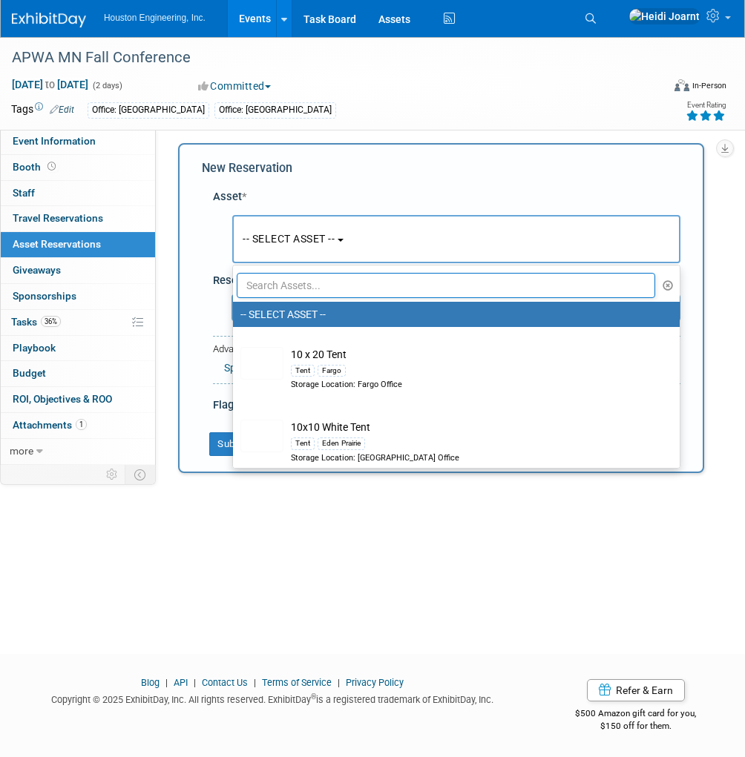
click at [298, 286] on input "text" at bounding box center [446, 285] width 418 height 25
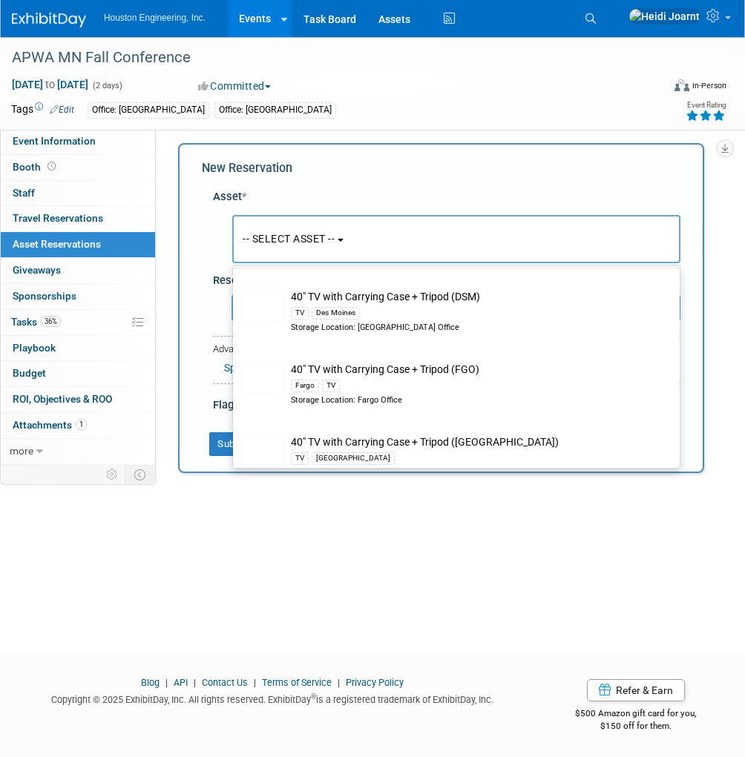
scroll to position [237, 0]
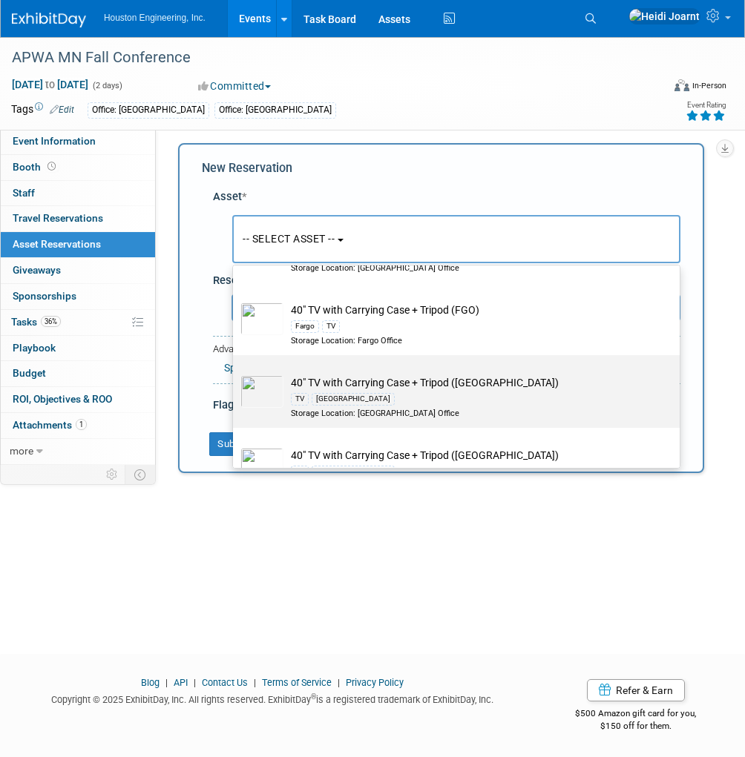
type input "tv"
click at [377, 390] on div "TV Maple Grove" at bounding box center [470, 398] width 359 height 17
click at [235, 373] on input "40" TV with Carrying Case + Tripod (MG) TV Maple Grove Storage Location: Maple …" at bounding box center [231, 368] width 10 height 10
select select "10728714"
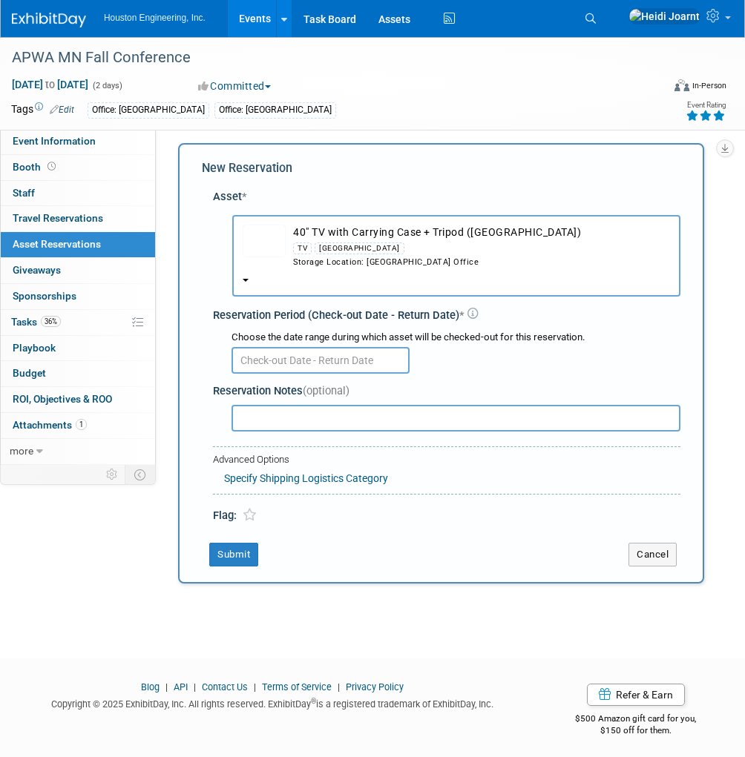
click at [303, 363] on input "text" at bounding box center [320, 360] width 178 height 27
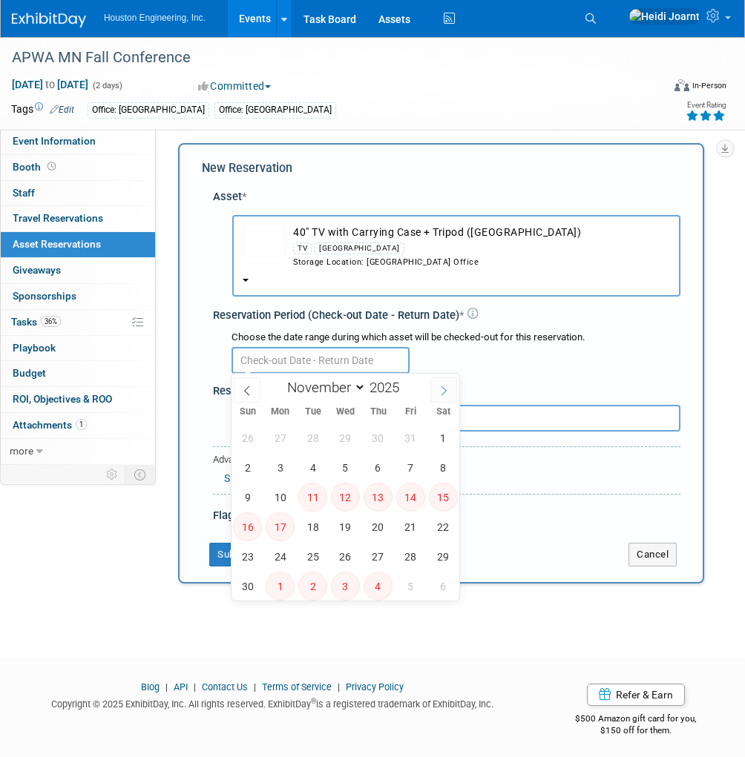
click at [454, 389] on span at bounding box center [443, 390] width 27 height 25
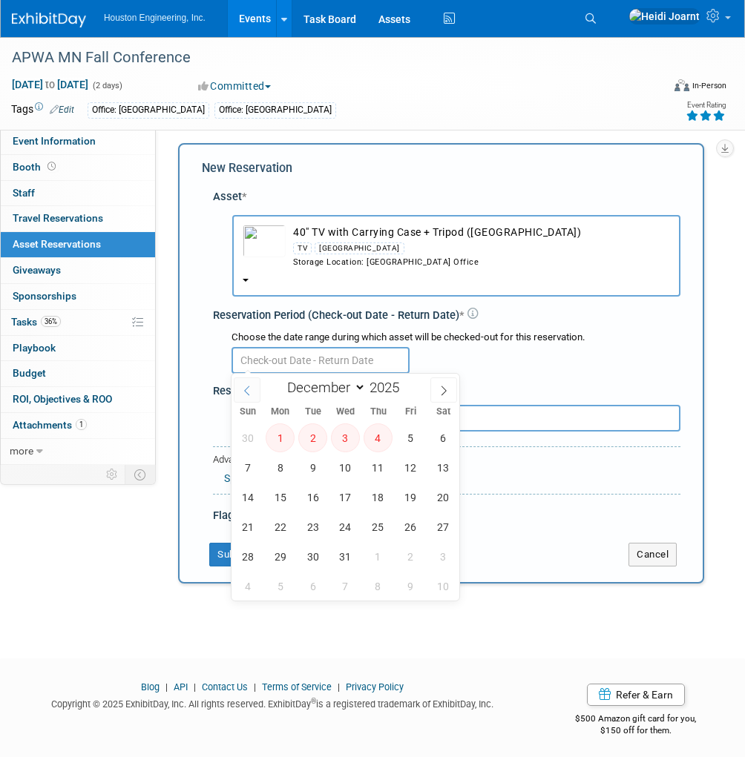
click at [243, 390] on icon at bounding box center [247, 391] width 10 height 10
select select "10"
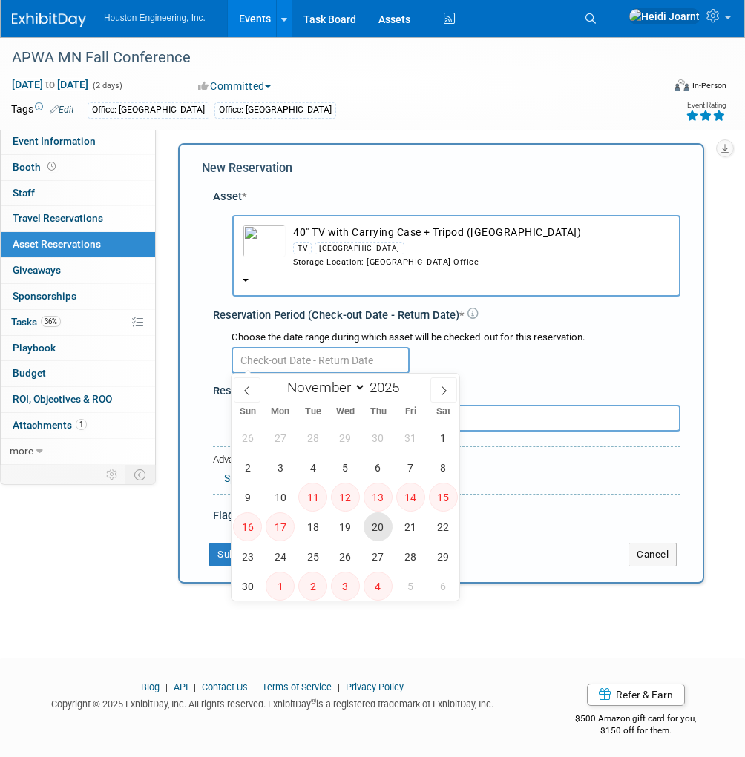
click at [375, 530] on span "20" at bounding box center [377, 527] width 29 height 29
click at [346, 521] on span "19" at bounding box center [345, 527] width 29 height 29
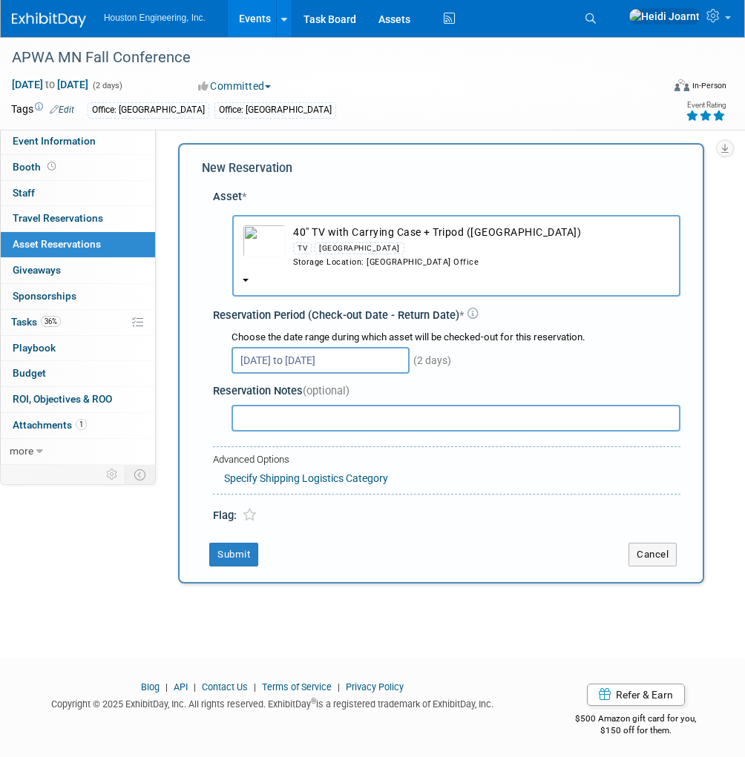
click at [334, 362] on input "Nov 19, 2025 to Nov 20, 2025" at bounding box center [320, 360] width 178 height 27
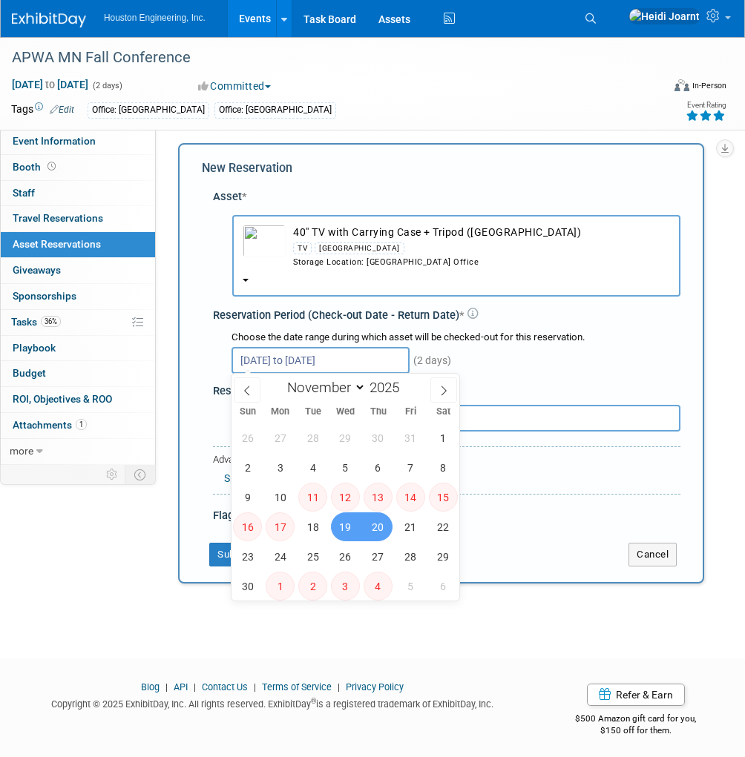
click at [347, 522] on span "19" at bounding box center [345, 527] width 29 height 29
click at [409, 525] on span "21" at bounding box center [410, 527] width 29 height 29
type input "Nov 19, 2025 to Nov 21, 2025"
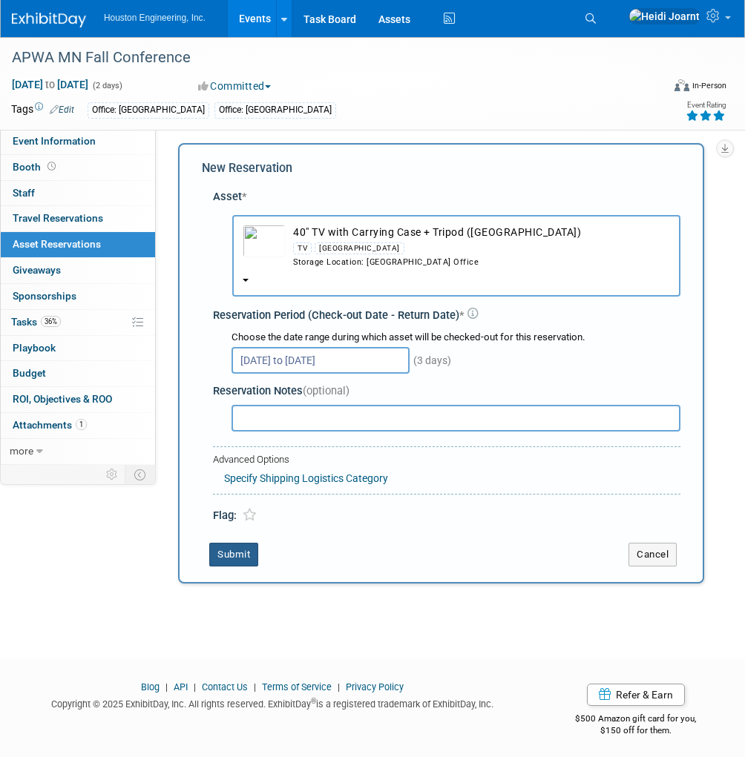
click at [226, 552] on button "Submit" at bounding box center [233, 555] width 49 height 24
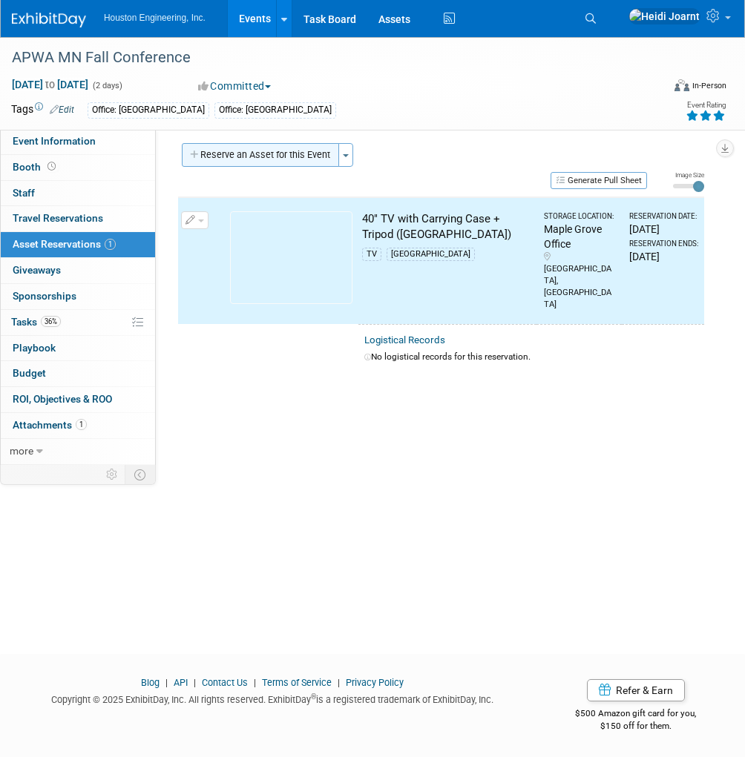
click at [255, 157] on button "Reserve an Asset for this Event" at bounding box center [260, 155] width 157 height 24
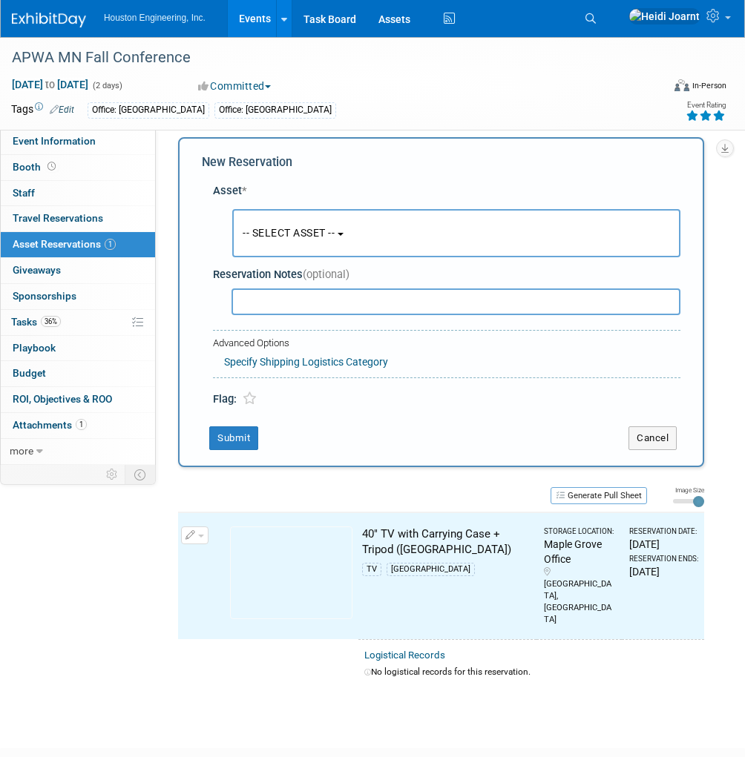
scroll to position [13, 0]
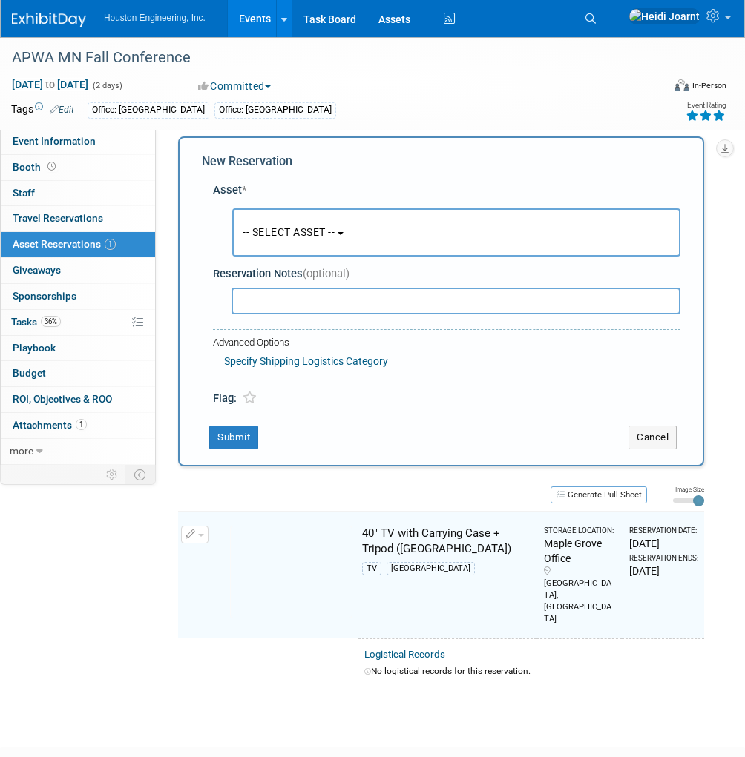
click at [276, 234] on span "-- SELECT ASSET --" at bounding box center [289, 232] width 92 height 12
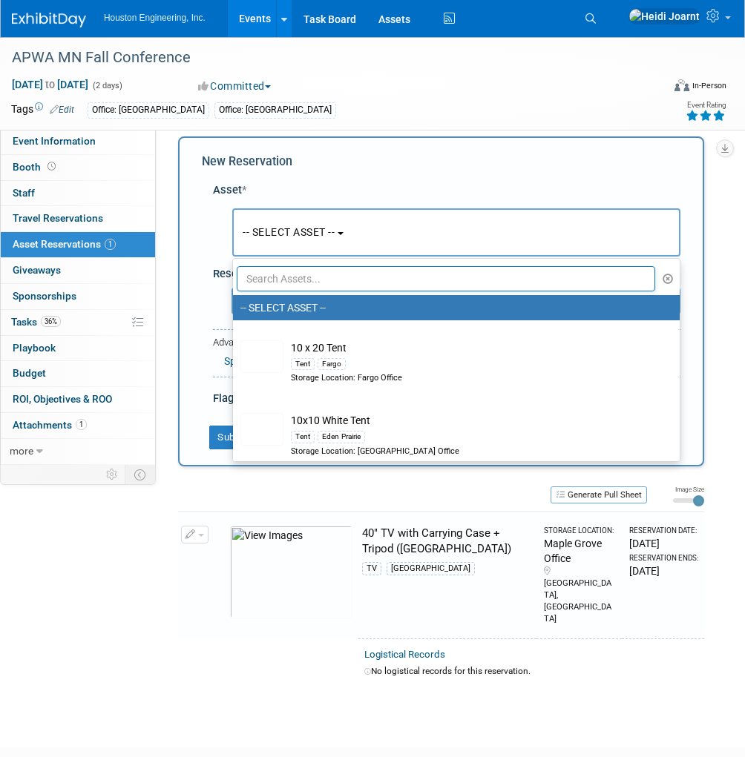
click at [303, 277] on input "text" at bounding box center [446, 278] width 418 height 25
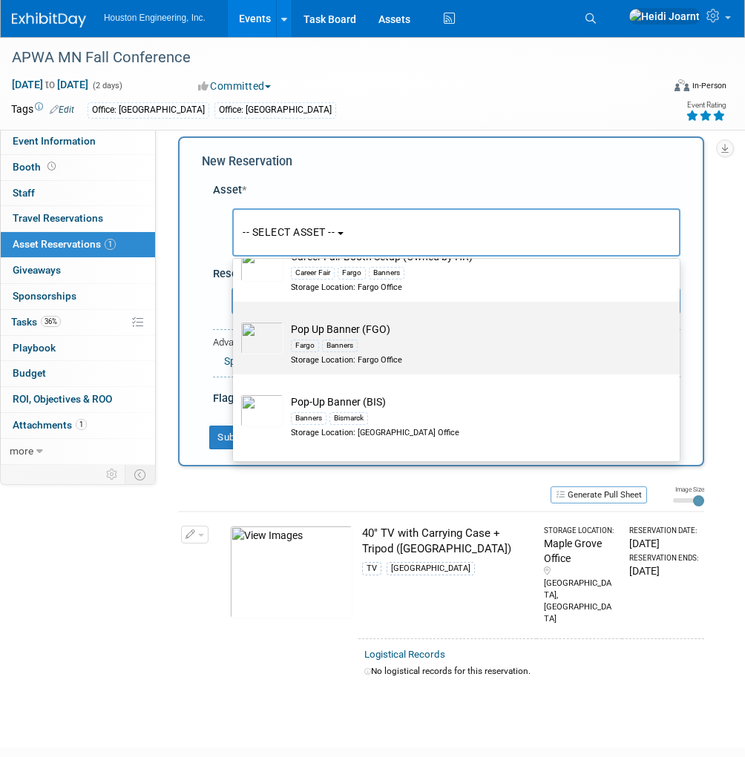
scroll to position [356, 0]
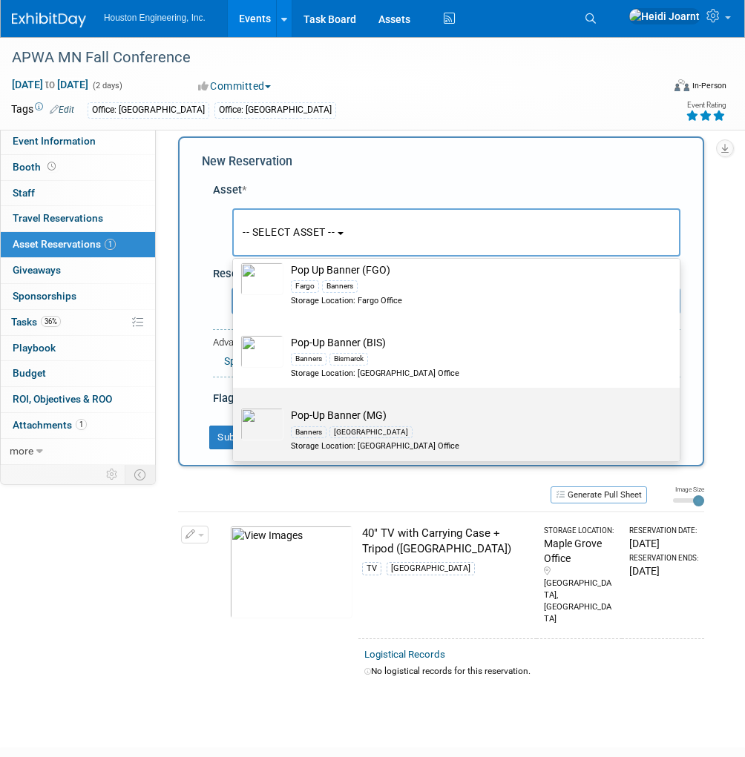
type input "banner"
click at [388, 419] on td "Pop-Up Banner (MG) Banners Maple Grove Storage Location: Maple Grove Office" at bounding box center [466, 430] width 366 height 44
click at [235, 406] on input "Pop-Up Banner (MG) Banners Maple Grove Storage Location: Maple Grove Office" at bounding box center [231, 401] width 10 height 10
select select "10729153"
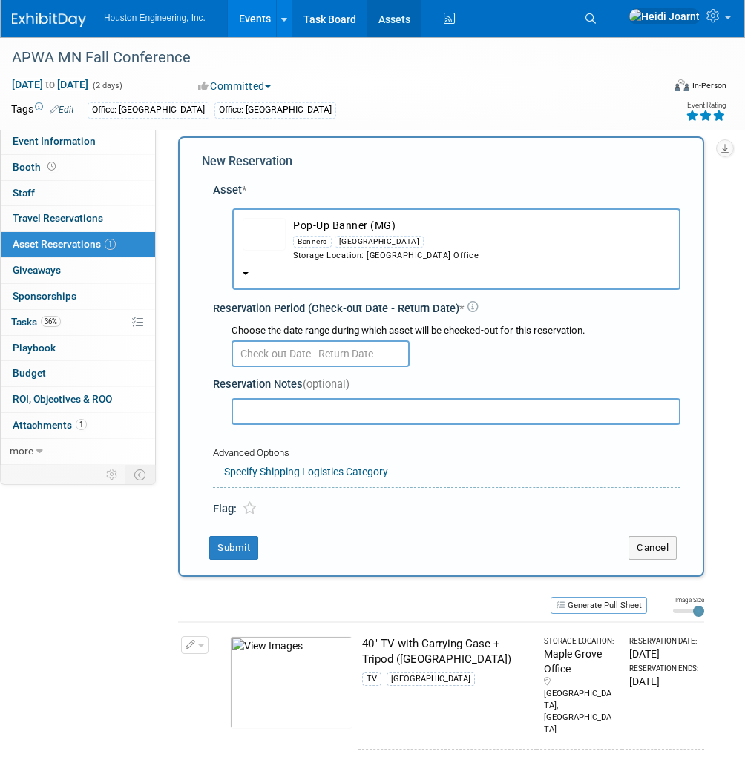
click at [402, 22] on link "Assets" at bounding box center [394, 18] width 54 height 37
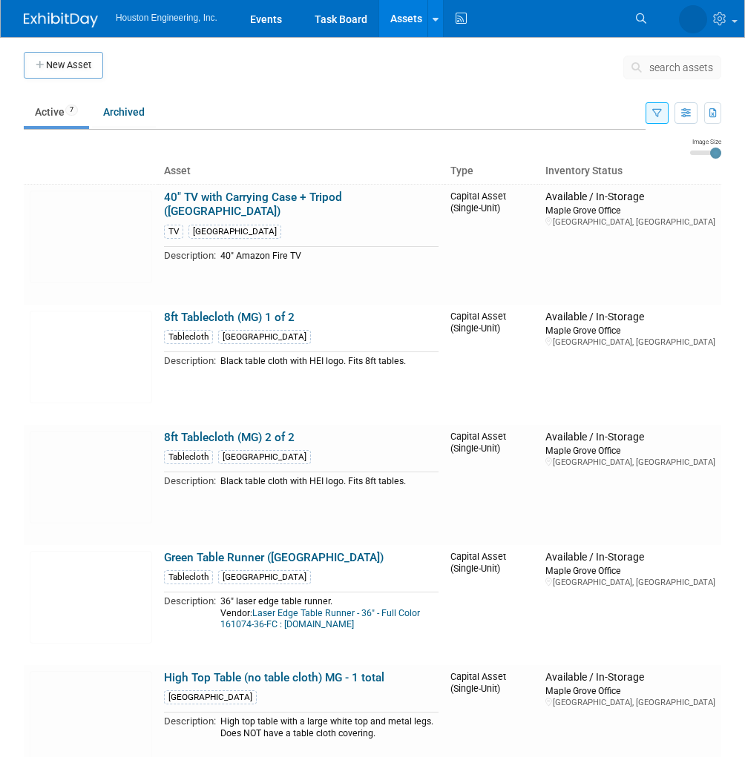
click at [656, 113] on icon "button" at bounding box center [657, 114] width 10 height 10
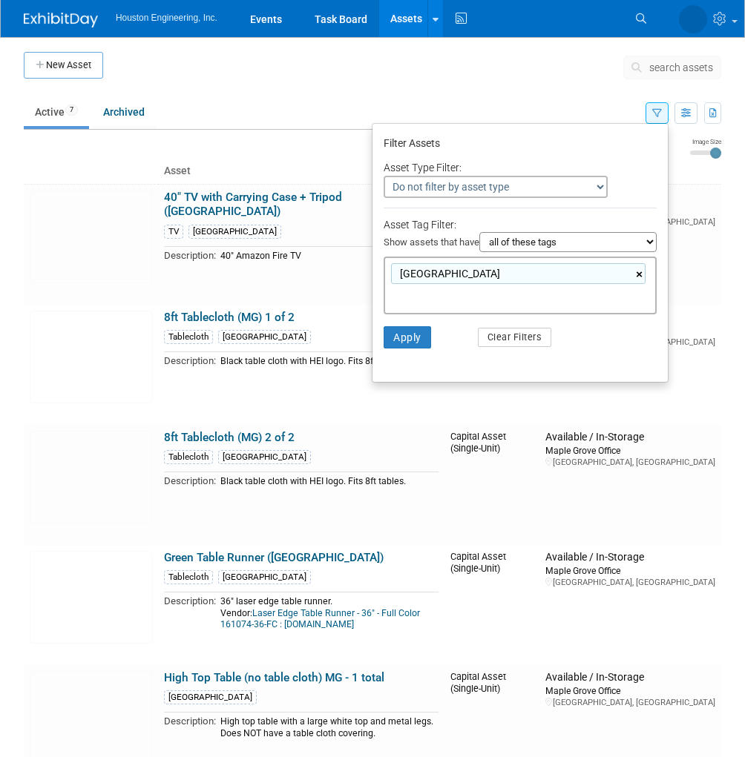
click at [636, 271] on link "×" at bounding box center [641, 274] width 10 height 17
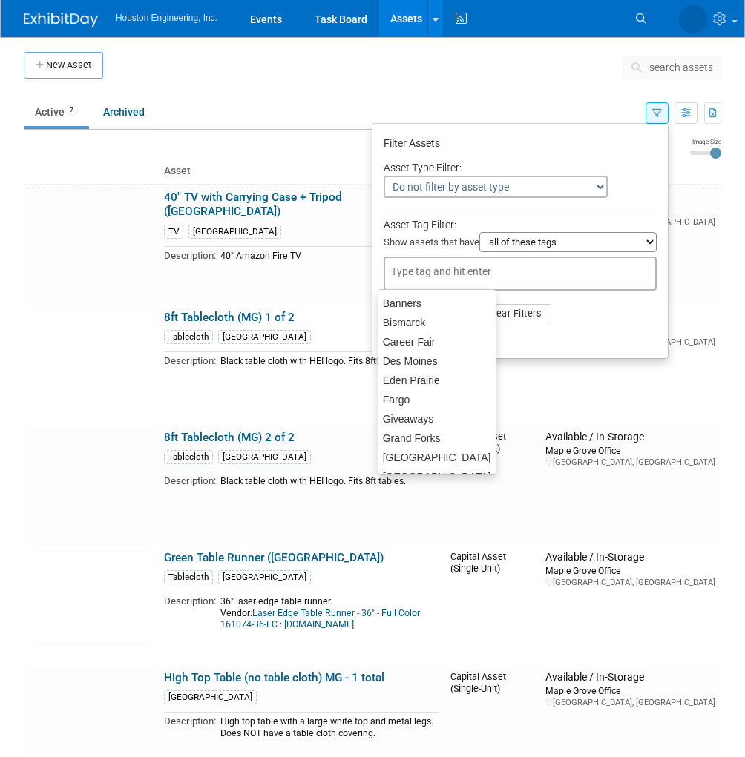
click at [522, 270] on input "text" at bounding box center [495, 271] width 208 height 15
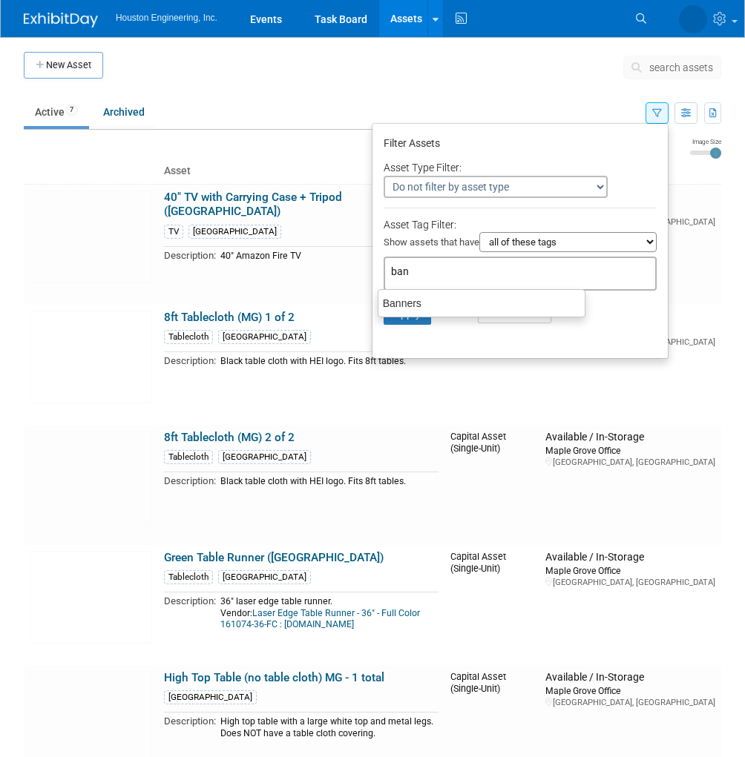
type input "bann"
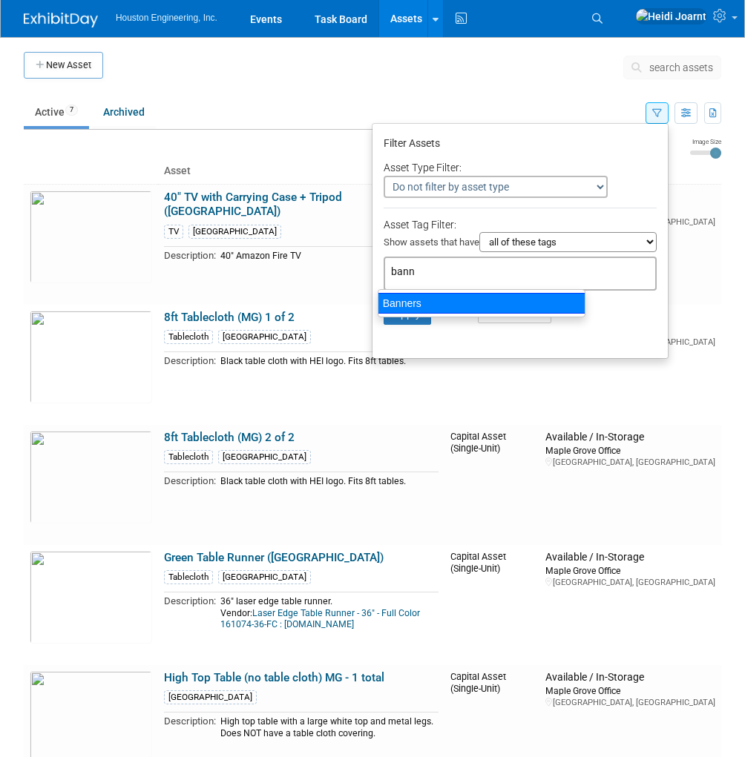
click at [475, 299] on div "Banners" at bounding box center [482, 303] width 208 height 21
type input "Banners"
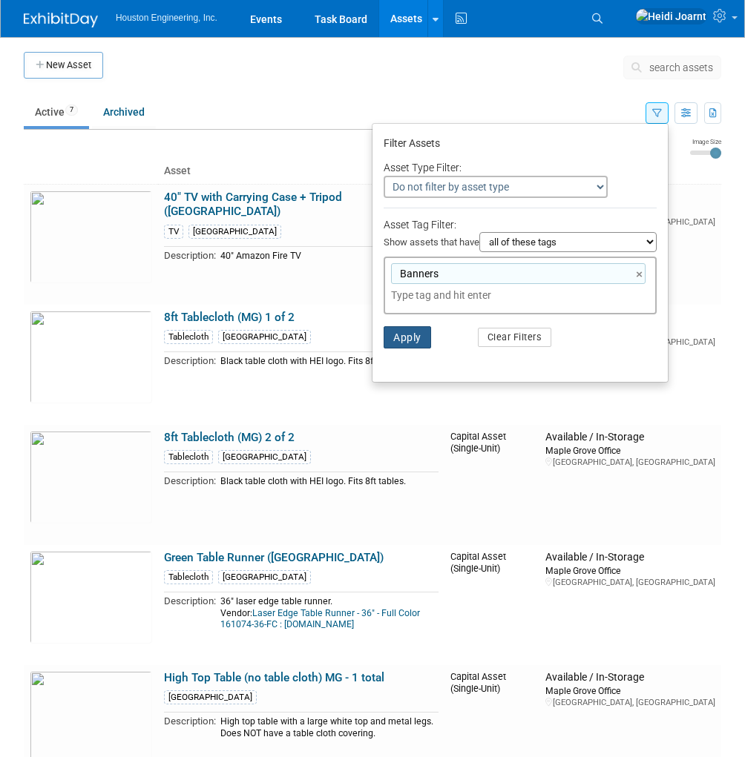
click at [411, 340] on button "Apply" at bounding box center [407, 337] width 47 height 22
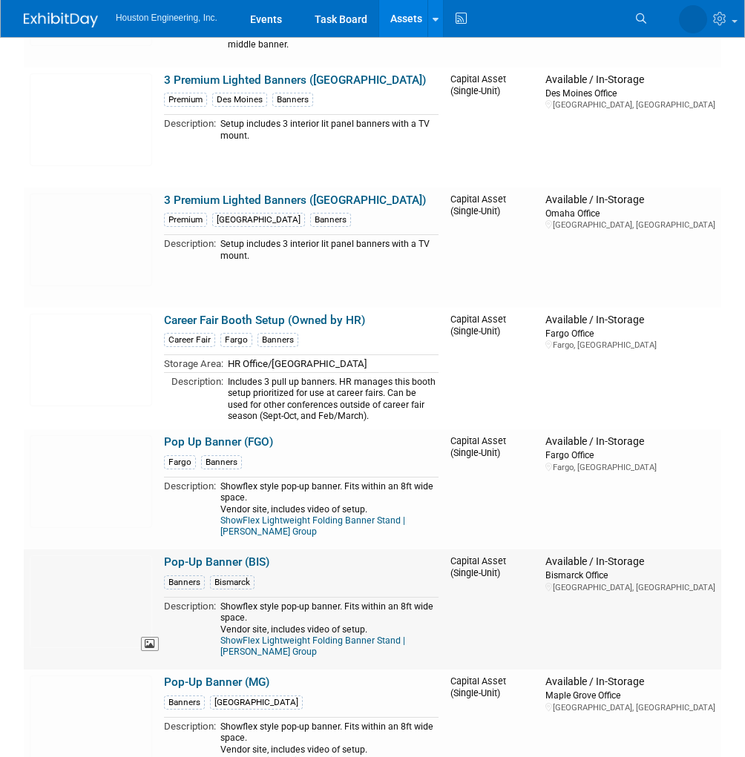
scroll to position [297, 0]
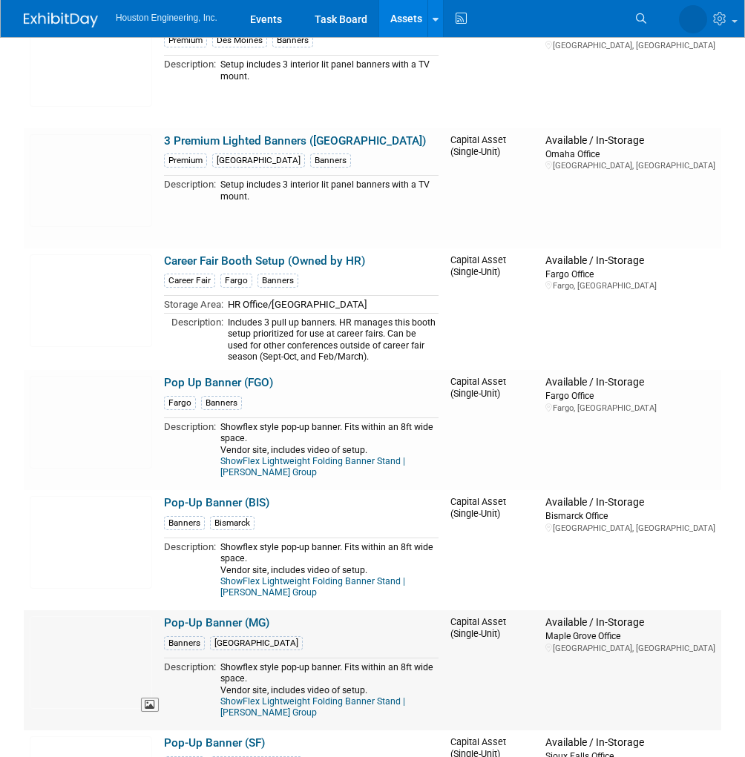
click at [105, 644] on img at bounding box center [91, 662] width 122 height 93
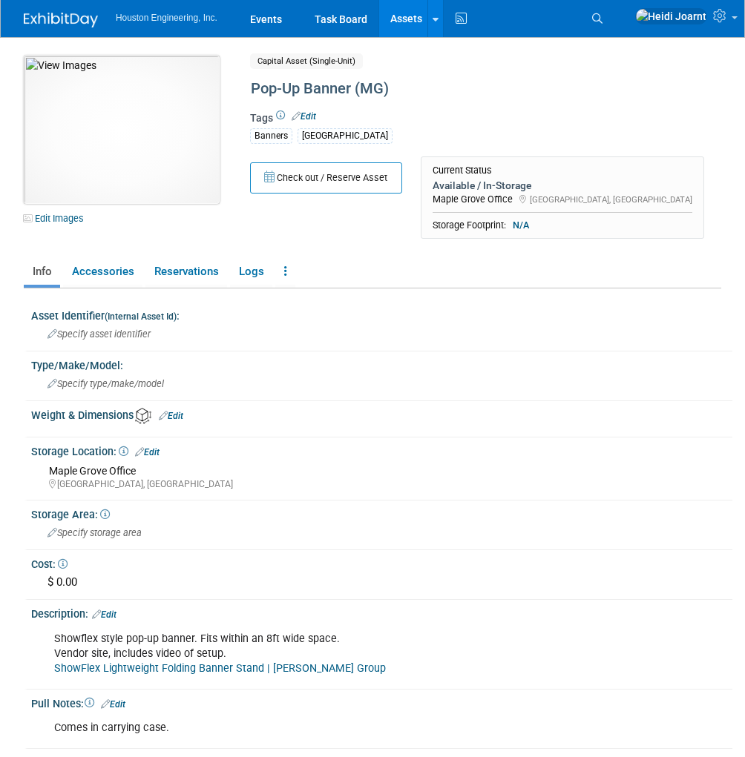
click at [172, 107] on img at bounding box center [122, 130] width 196 height 148
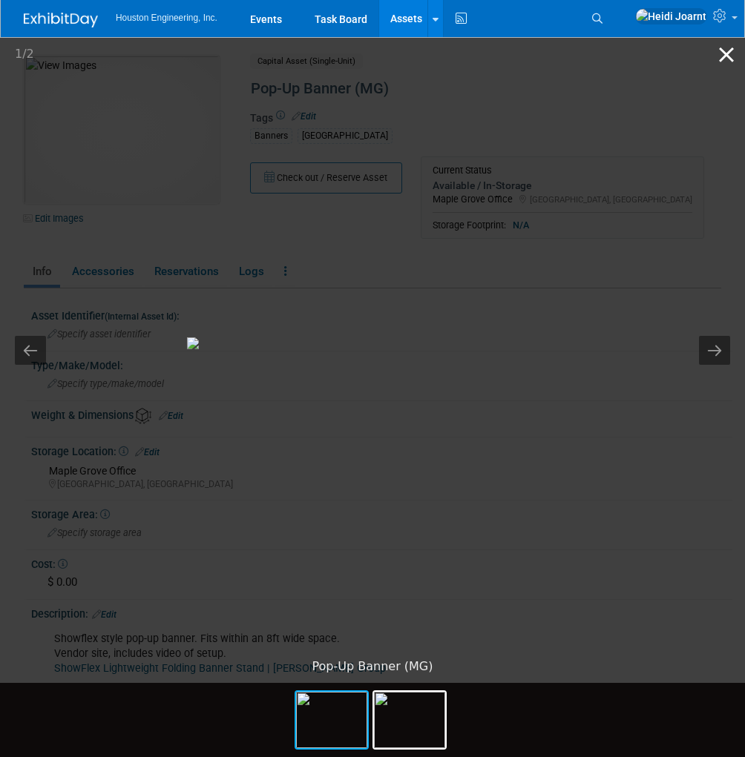
click at [727, 50] on button "Close gallery" at bounding box center [726, 54] width 37 height 35
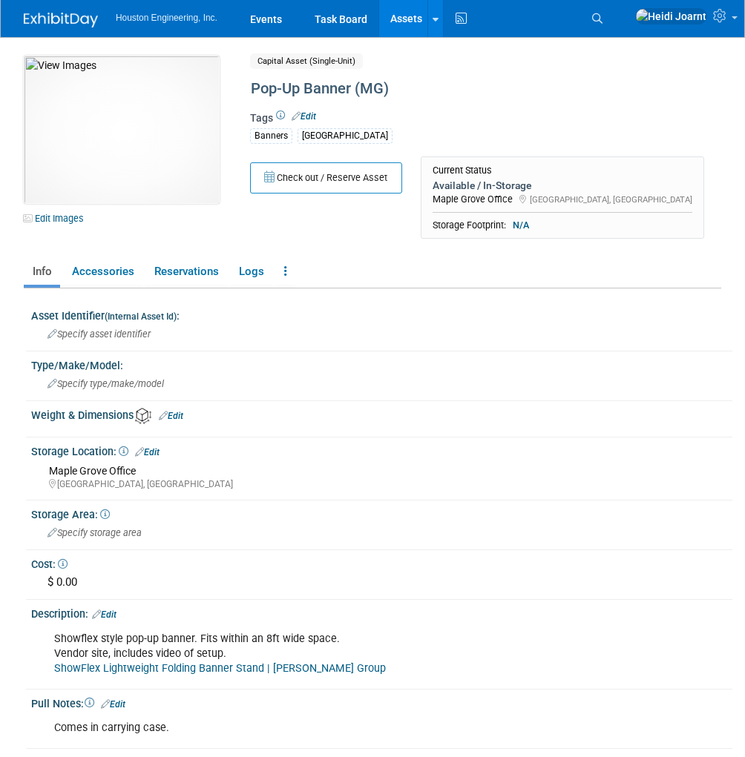
click at [412, 14] on link "Assets" at bounding box center [406, 18] width 54 height 37
click at [271, 24] on link "Events" at bounding box center [266, 18] width 54 height 37
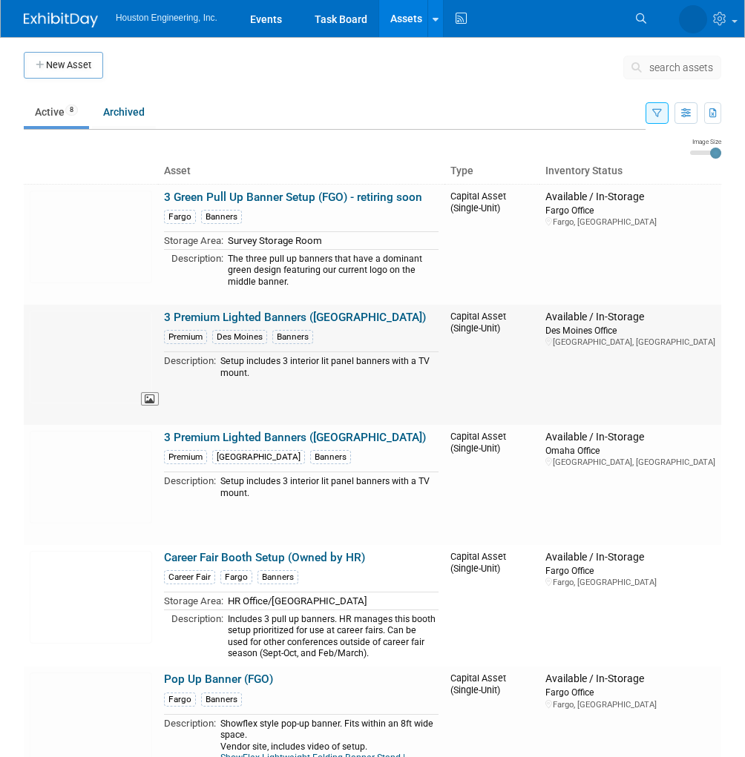
click at [101, 356] on img at bounding box center [91, 357] width 122 height 93
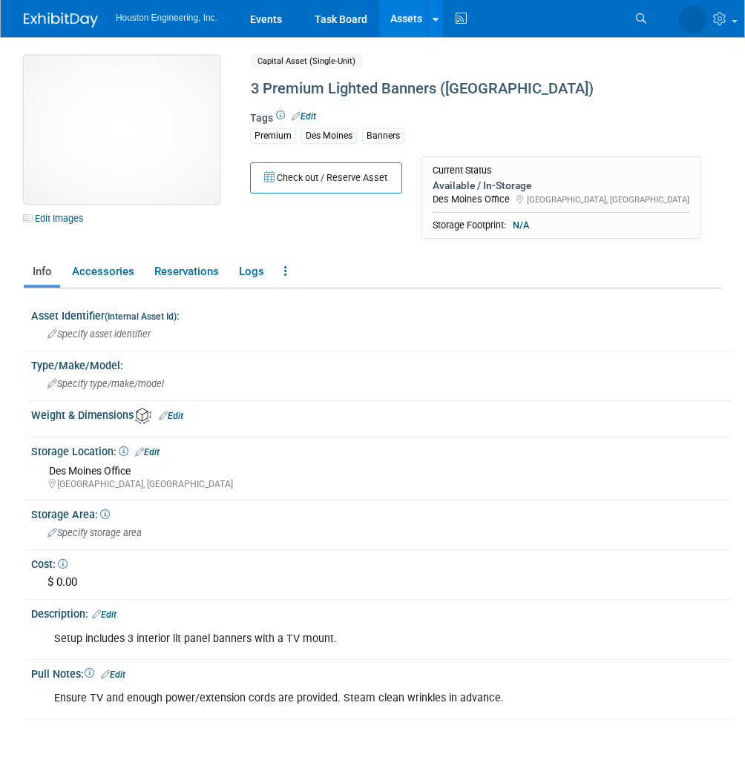
click at [154, 116] on img at bounding box center [122, 130] width 196 height 148
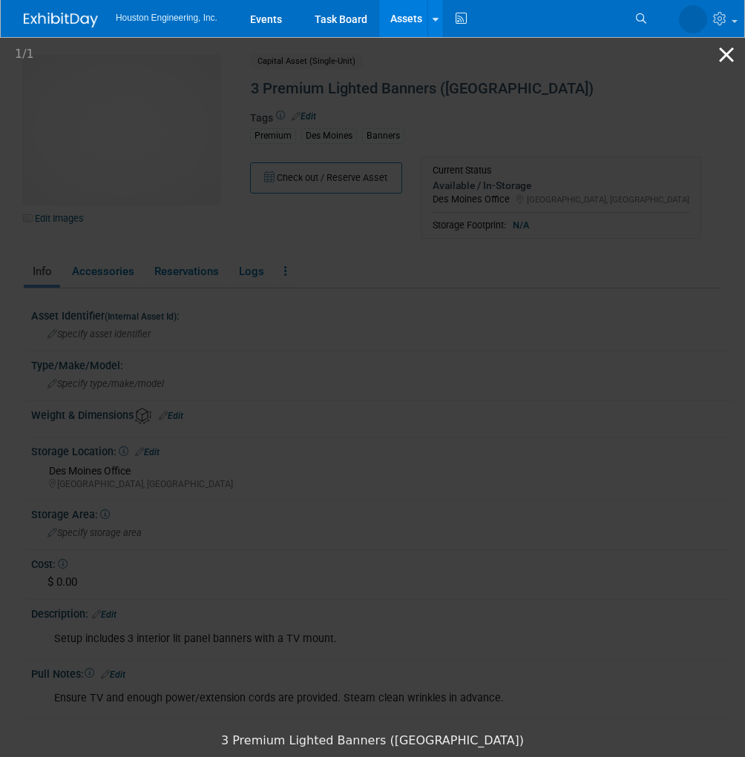
click at [723, 56] on button "Close gallery" at bounding box center [726, 54] width 37 height 35
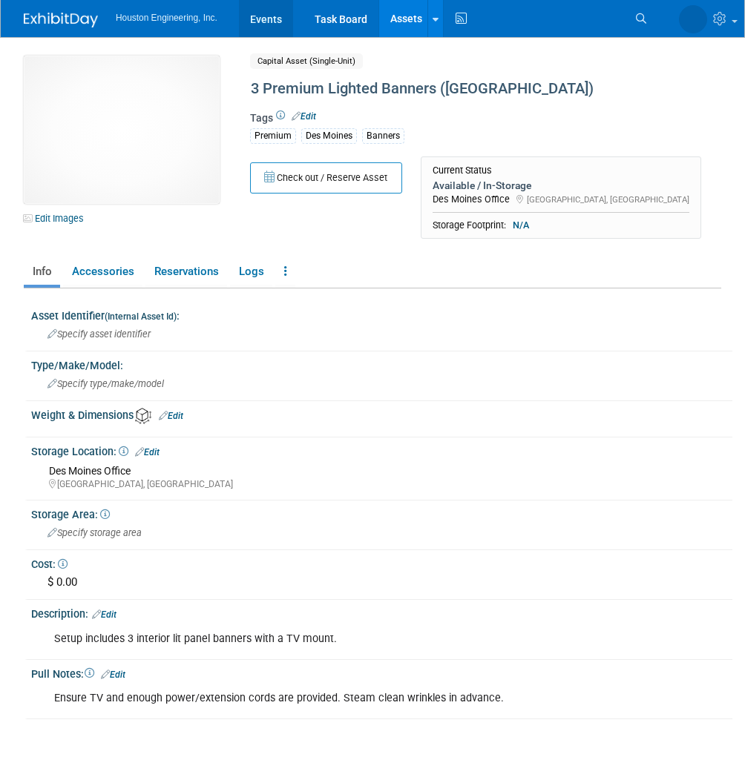
click at [267, 24] on link "Events" at bounding box center [266, 18] width 54 height 37
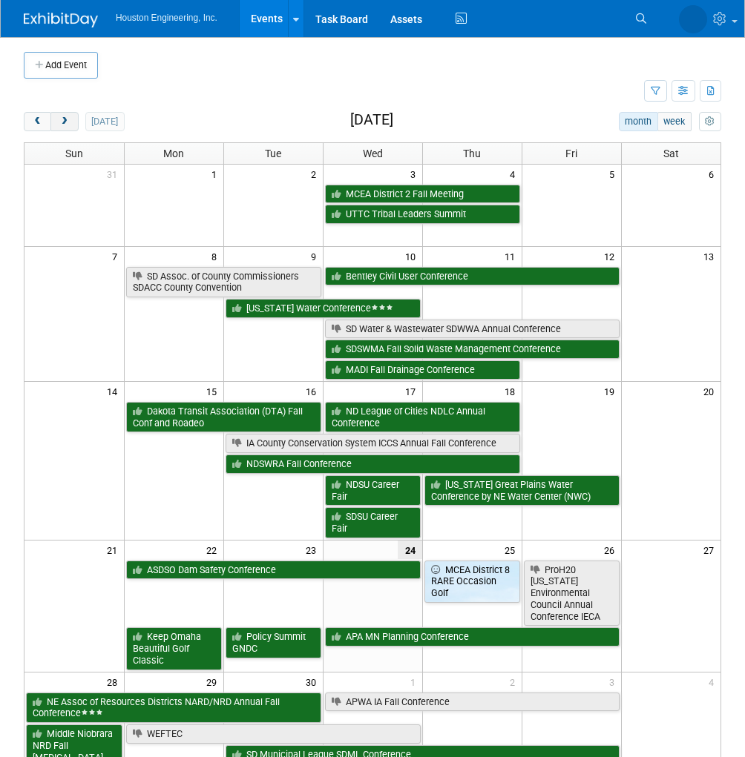
click at [65, 124] on span "next" at bounding box center [64, 122] width 11 height 10
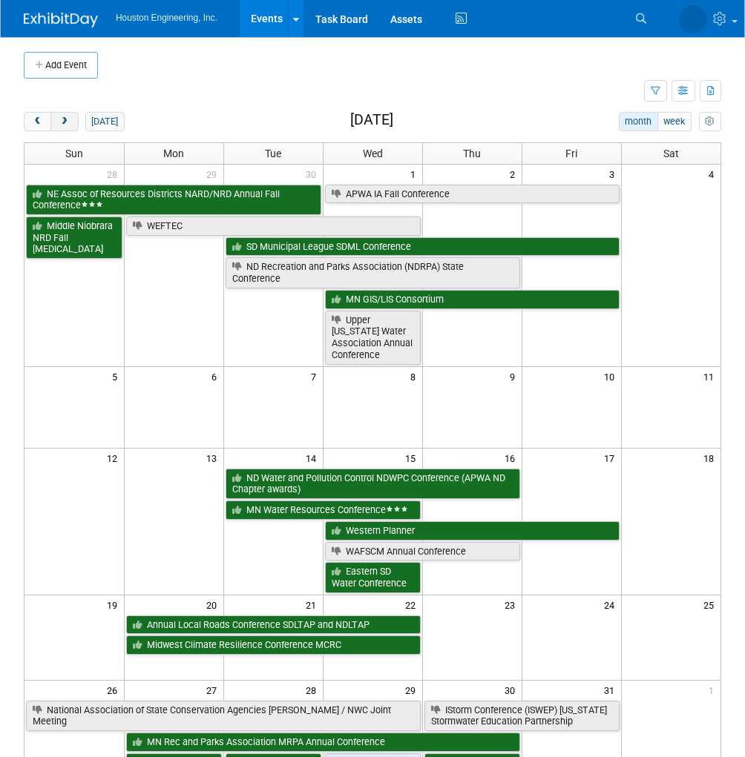
click at [65, 124] on span "next" at bounding box center [64, 122] width 11 height 10
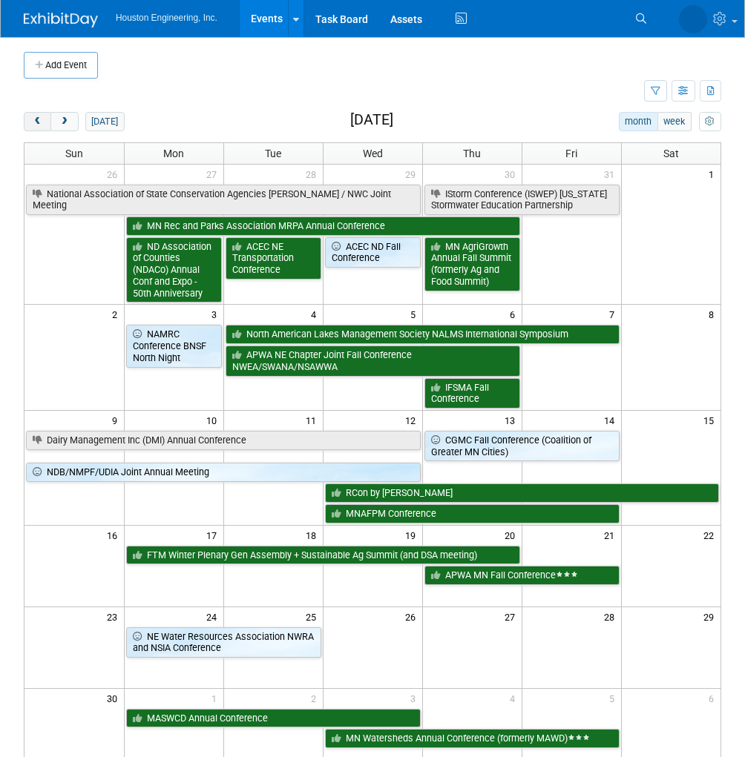
click at [47, 126] on button "prev" at bounding box center [37, 121] width 27 height 19
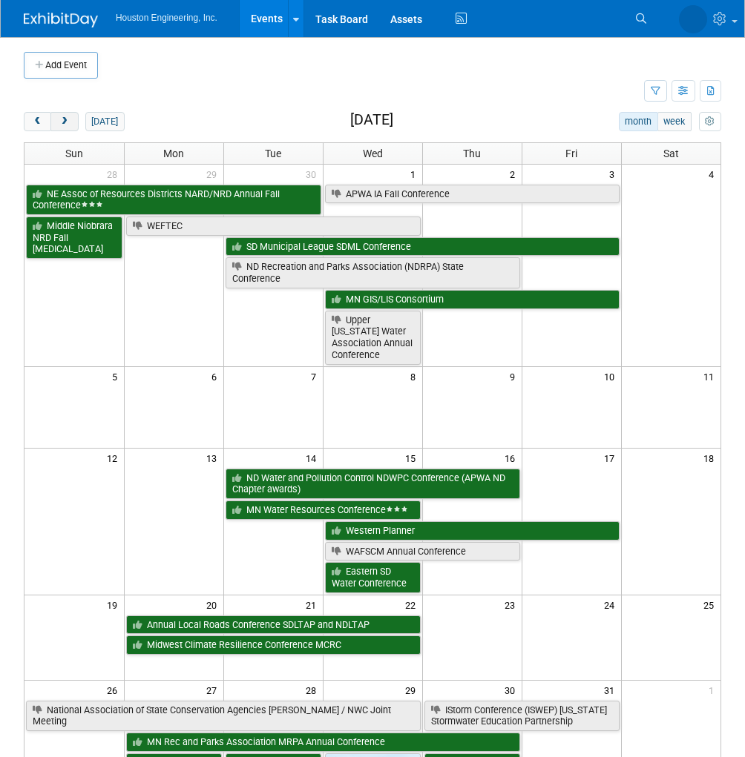
click at [62, 125] on span "next" at bounding box center [64, 122] width 11 height 10
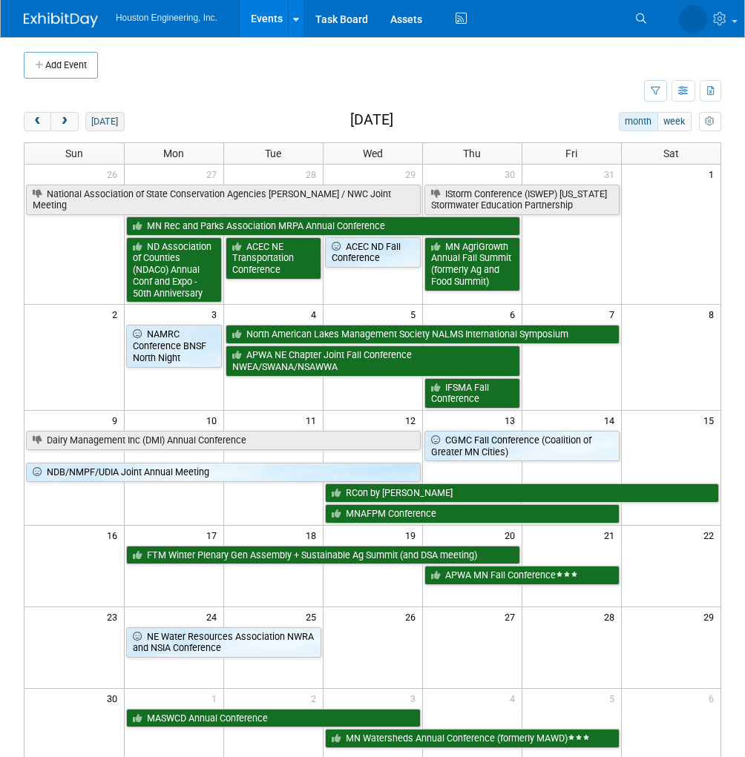
click at [93, 123] on button "[DATE]" at bounding box center [104, 121] width 39 height 19
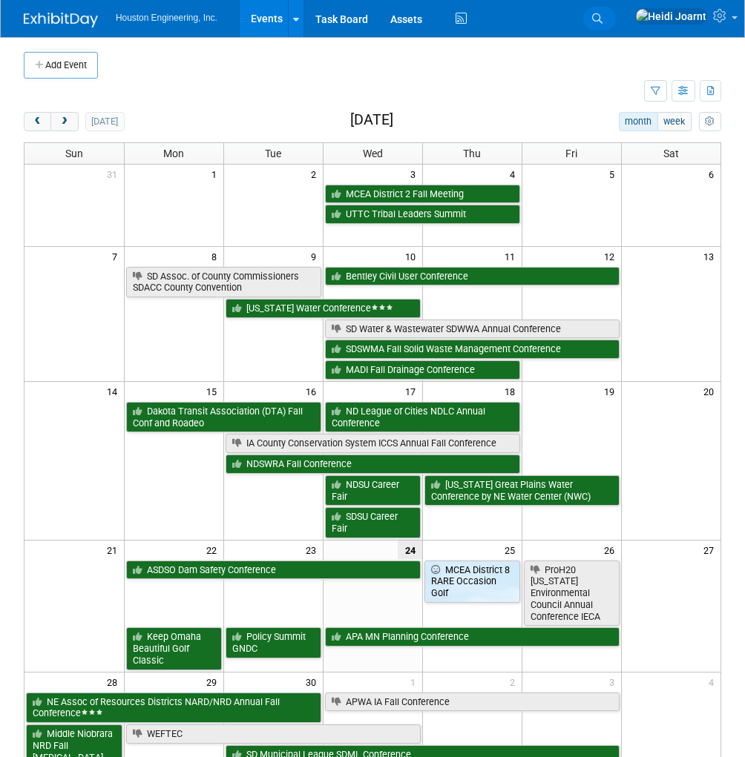
drag, startPoint x: 0, startPoint y: 0, endPoint x: 643, endPoint y: 13, distance: 643.3
click at [602, 13] on icon at bounding box center [597, 18] width 10 height 10
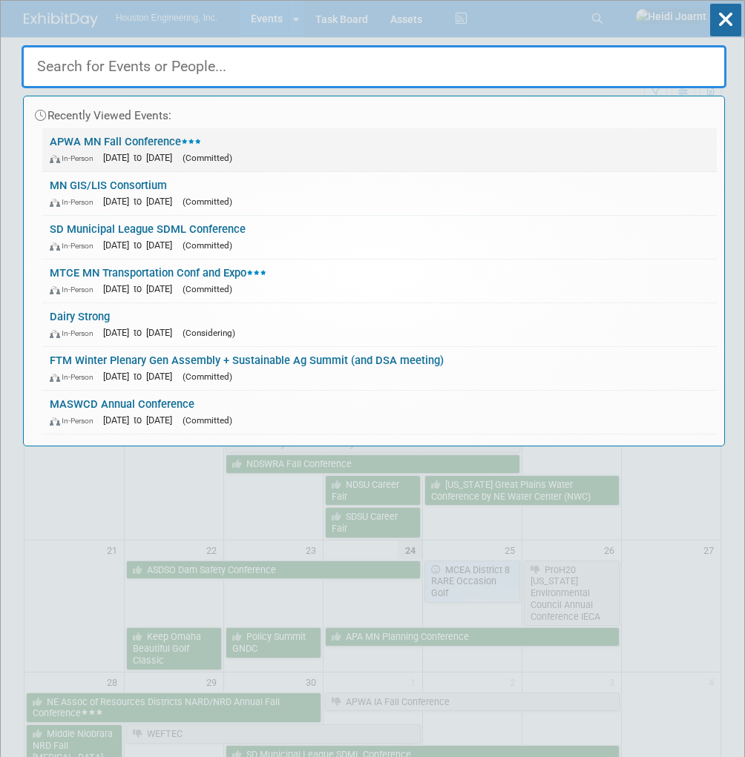
click at [232, 153] on span "(Committed)" at bounding box center [207, 158] width 50 height 10
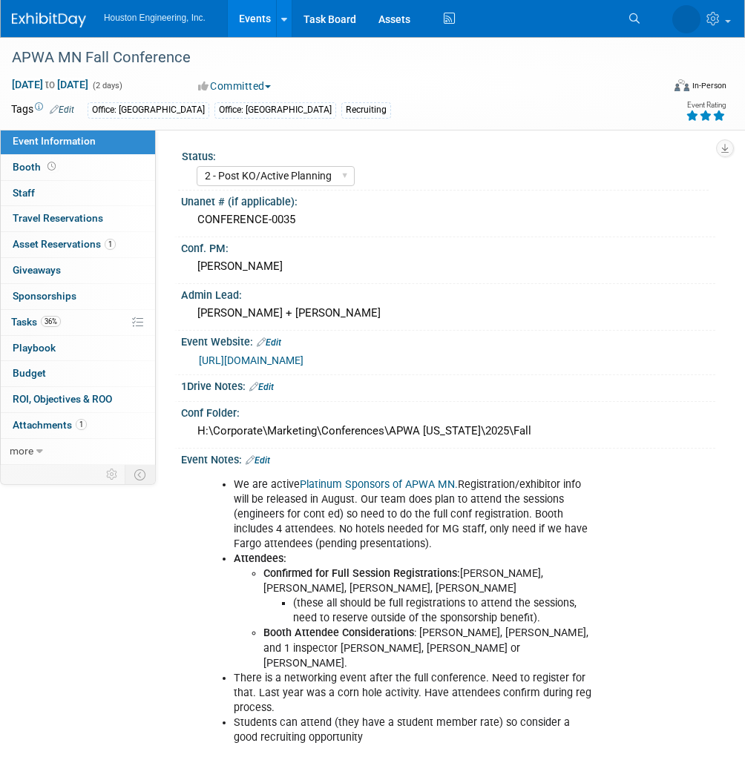
select select "2 - Post KO/Active Planning"
select select "No"
select select "Multi-sector/Any/All"
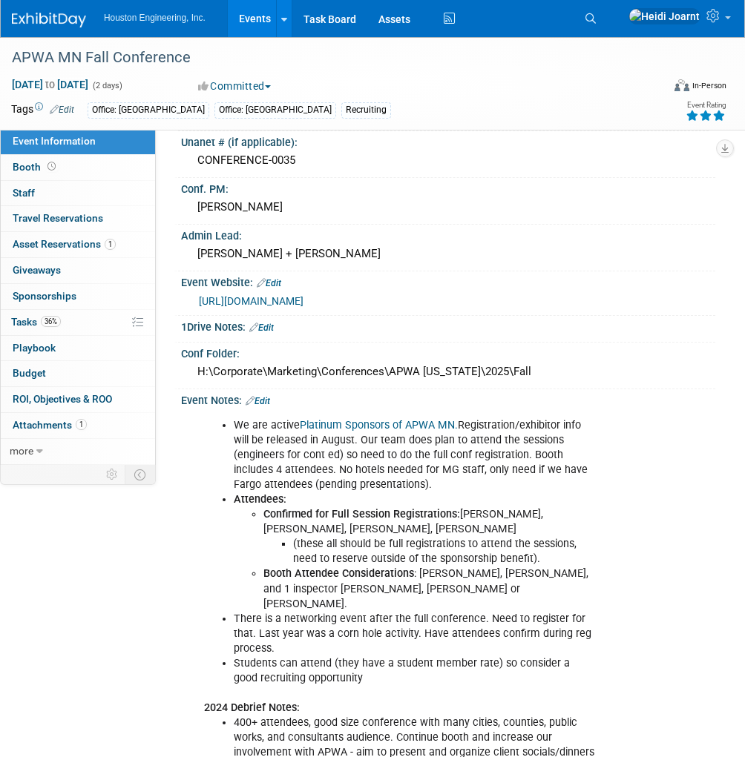
click at [264, 396] on link "Edit" at bounding box center [258, 401] width 24 height 10
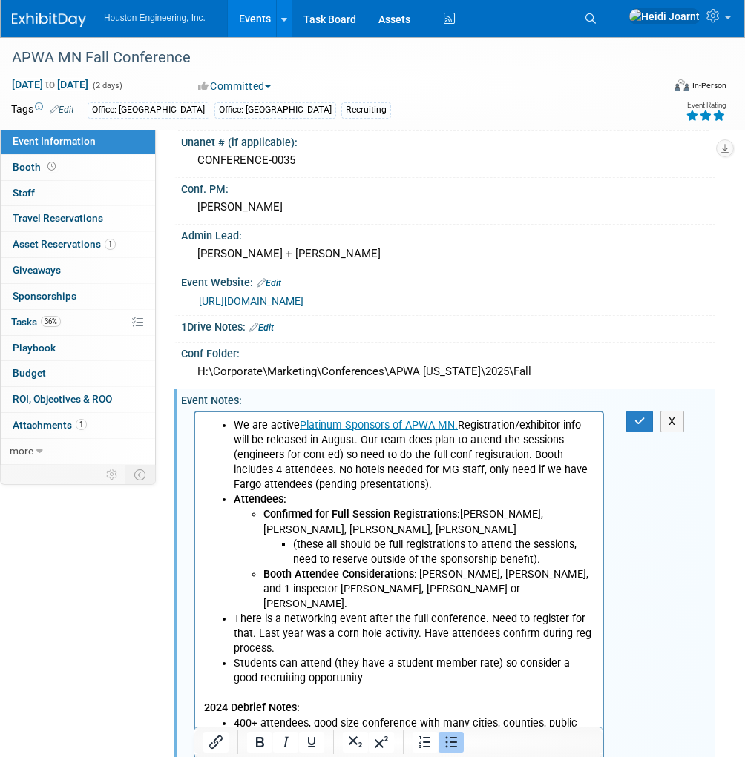
scroll to position [0, 0]
click at [432, 532] on li "Confirmed for Full Session Registrations: [PERSON_NAME], [PERSON_NAME], [PERSON…" at bounding box center [428, 536] width 331 height 59
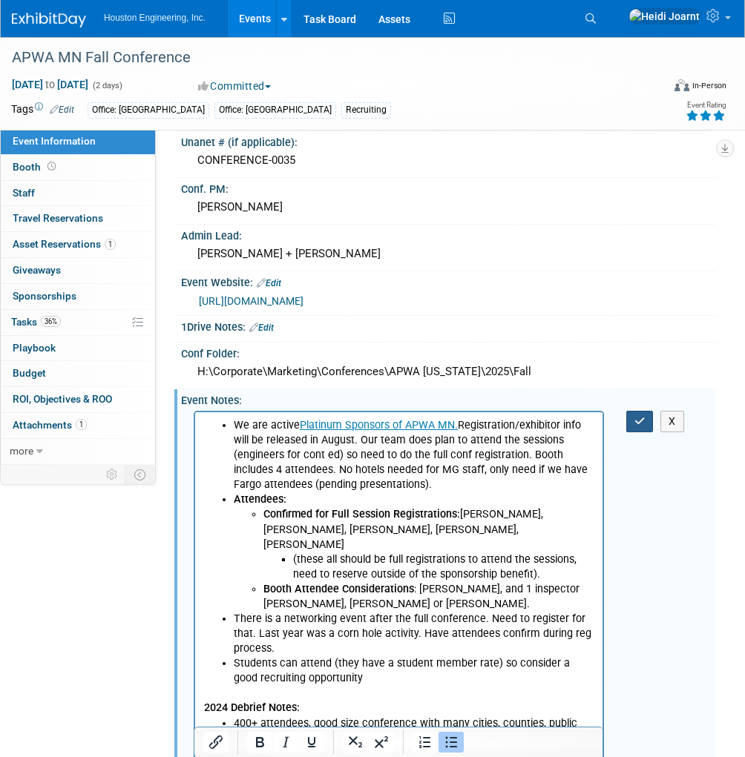
click at [642, 419] on icon "button" at bounding box center [639, 421] width 11 height 10
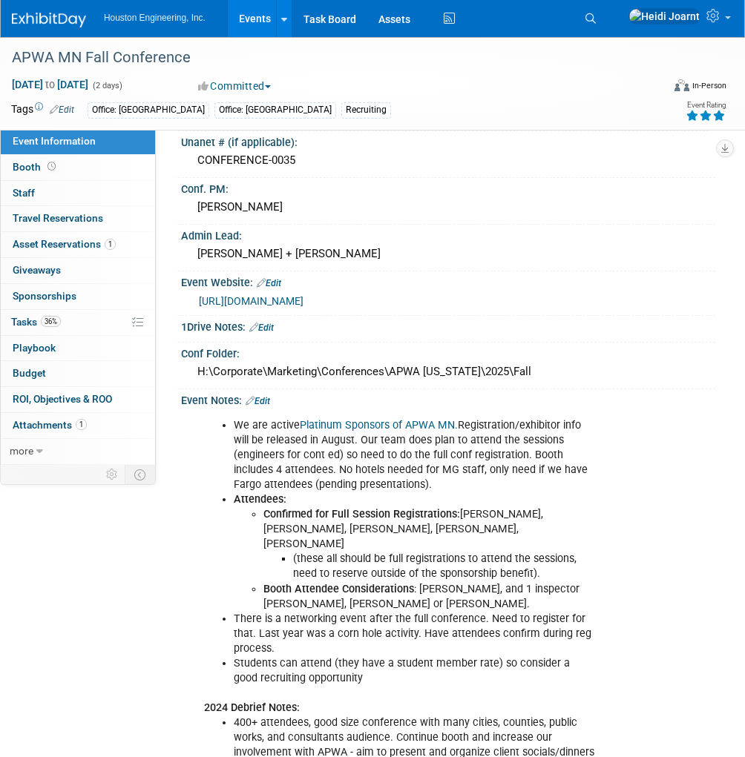
scroll to position [119, 0]
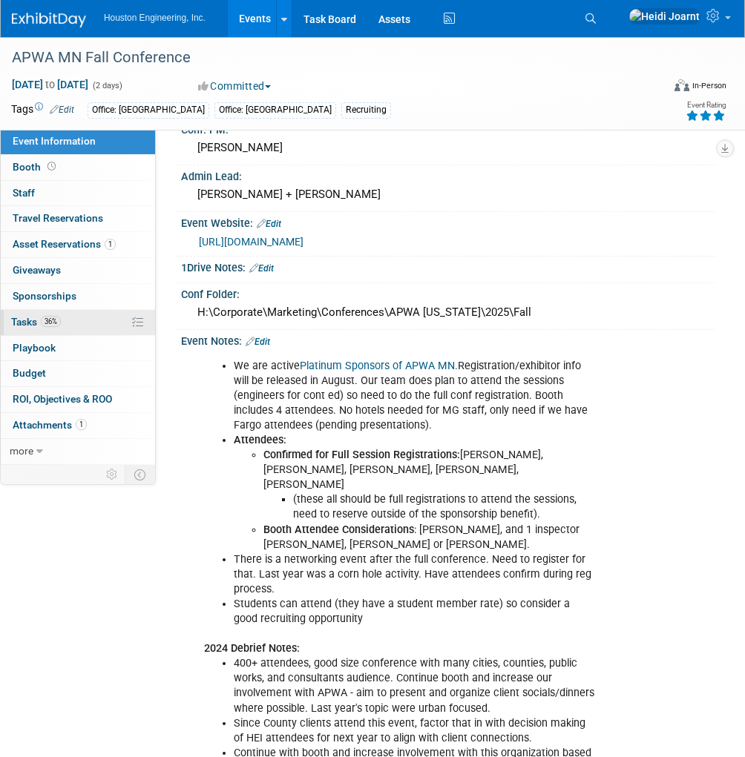
click at [82, 319] on link "36% Tasks 36%" at bounding box center [78, 322] width 154 height 25
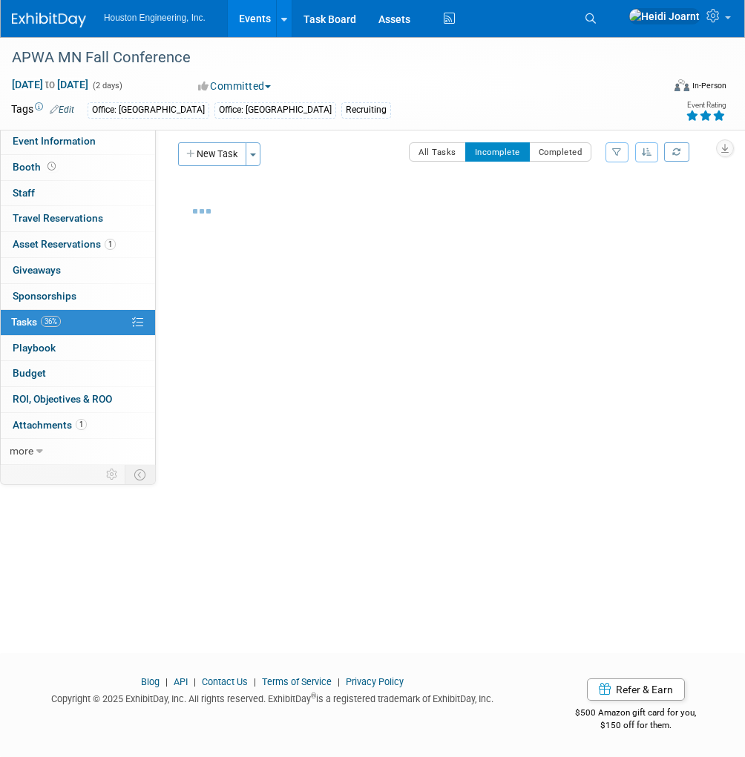
scroll to position [0, 0]
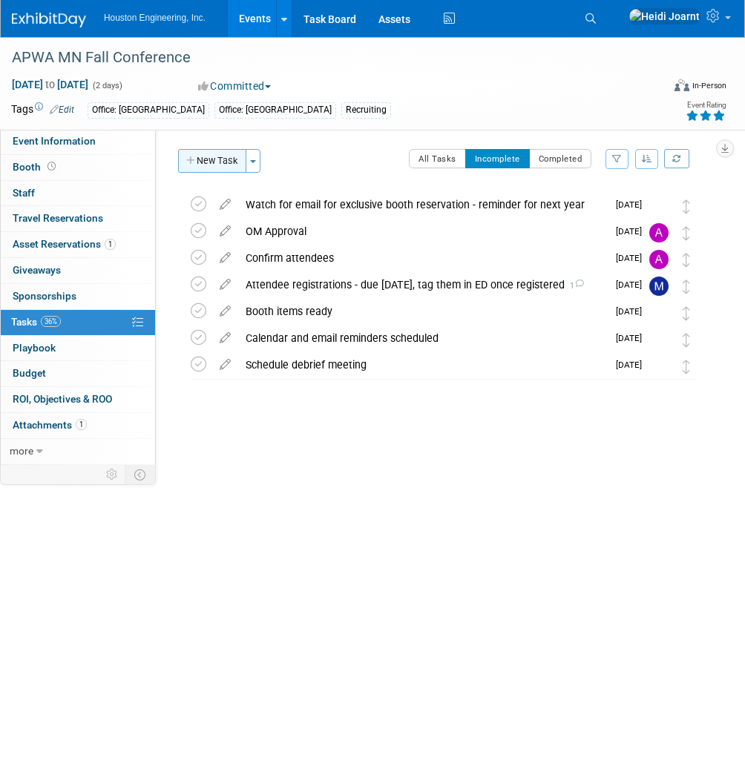
click at [208, 158] on button "New Task" at bounding box center [212, 161] width 68 height 24
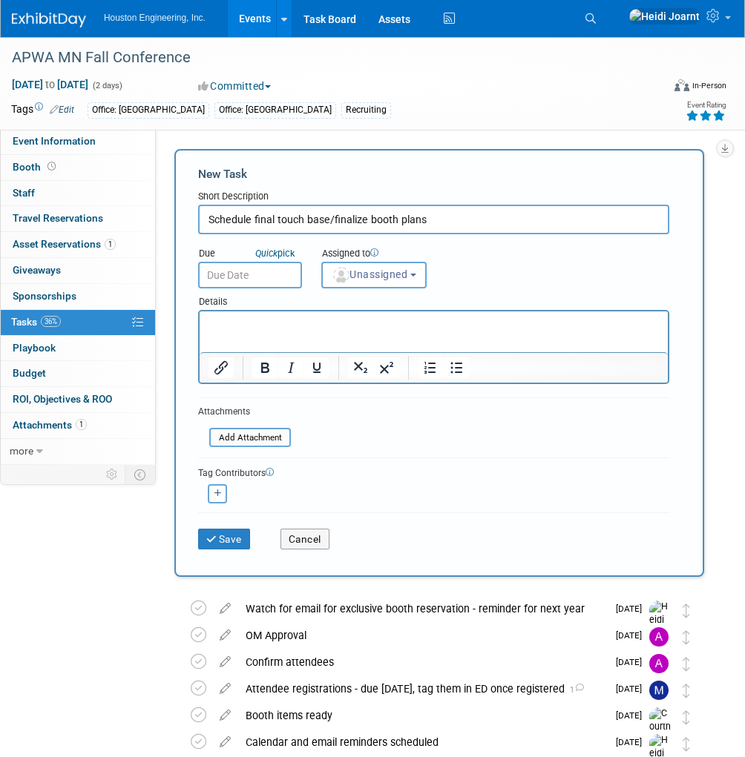
type input "Schedule final touch base/finalize booth plans"
click at [369, 289] on div "Due Quick pick Assigned to <img src="[URL][DOMAIN_NAME]" style="width: 22px; he…" at bounding box center [433, 261] width 493 height 54
click at [369, 274] on span "Unassigned" at bounding box center [370, 275] width 76 height 12
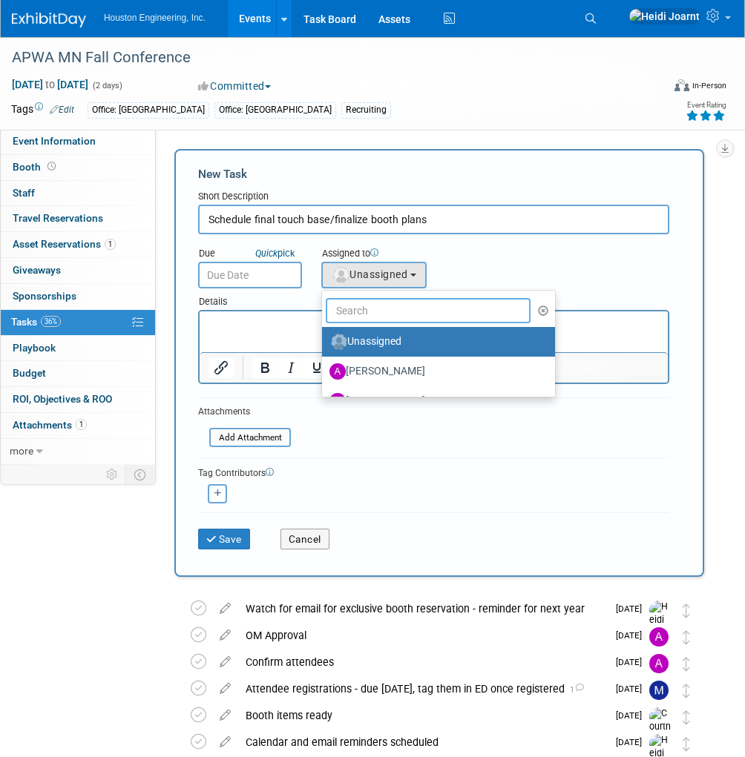
click at [400, 317] on input "text" at bounding box center [428, 310] width 205 height 25
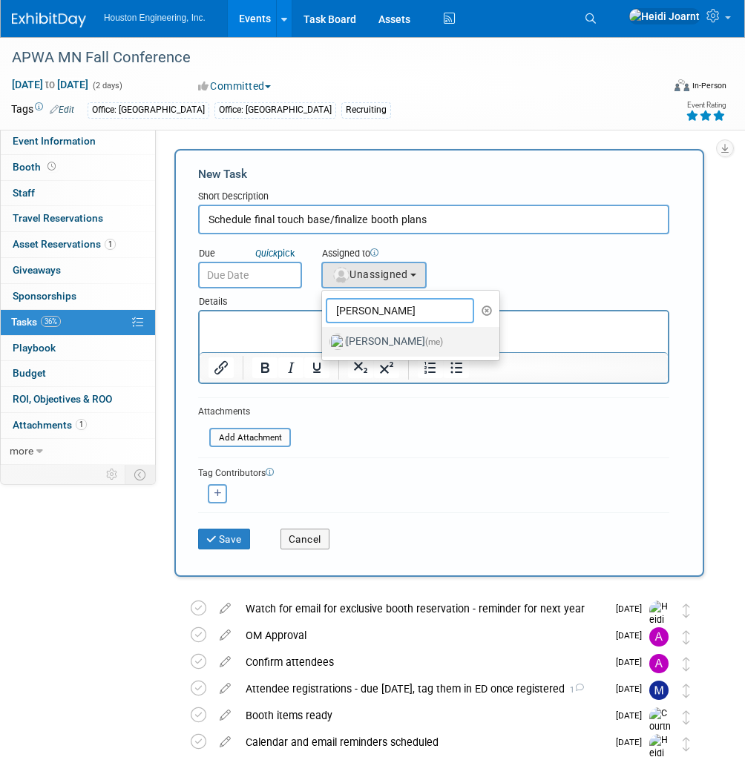
type input "[PERSON_NAME]"
click at [401, 336] on label "[PERSON_NAME] (me)" at bounding box center [406, 342] width 155 height 24
click at [324, 336] on input "[PERSON_NAME] (me)" at bounding box center [320, 340] width 10 height 10
select select "6d2580fd-cc23-403a-9f47-834f17e7f51f"
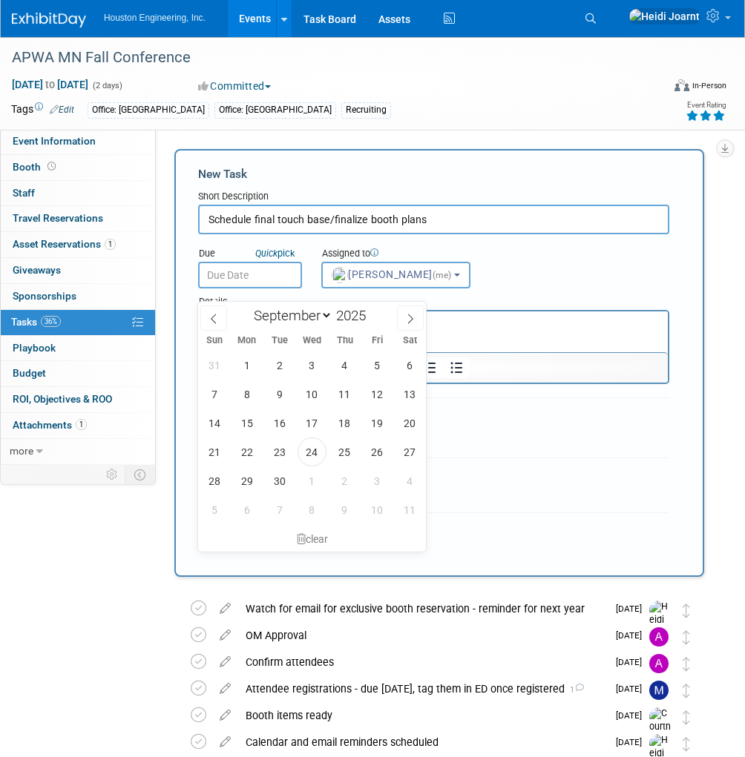
click at [270, 289] on input "text" at bounding box center [250, 275] width 104 height 27
click at [376, 450] on span "26" at bounding box center [377, 452] width 29 height 29
type input "[DATE]"
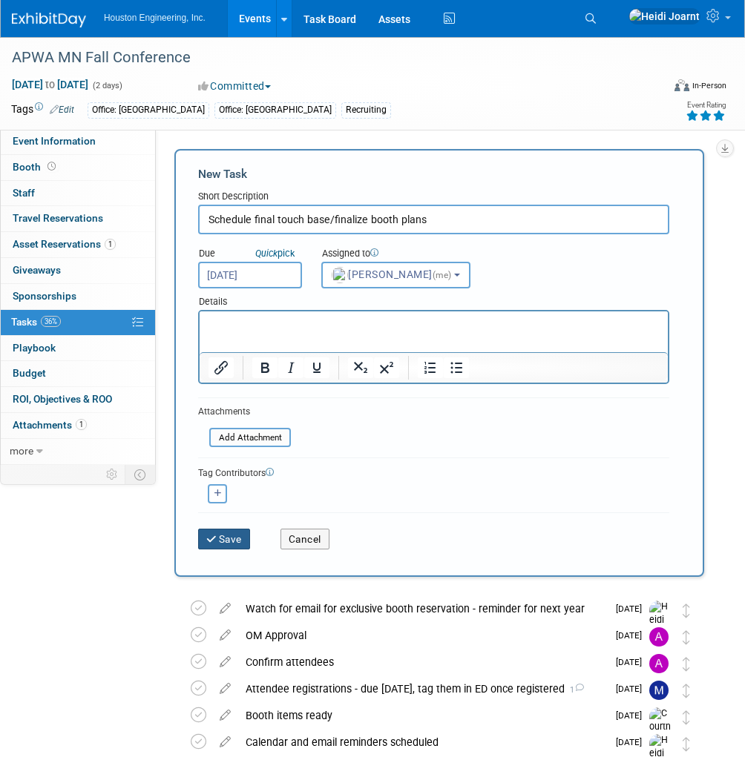
click at [240, 550] on button "Save" at bounding box center [224, 539] width 52 height 21
